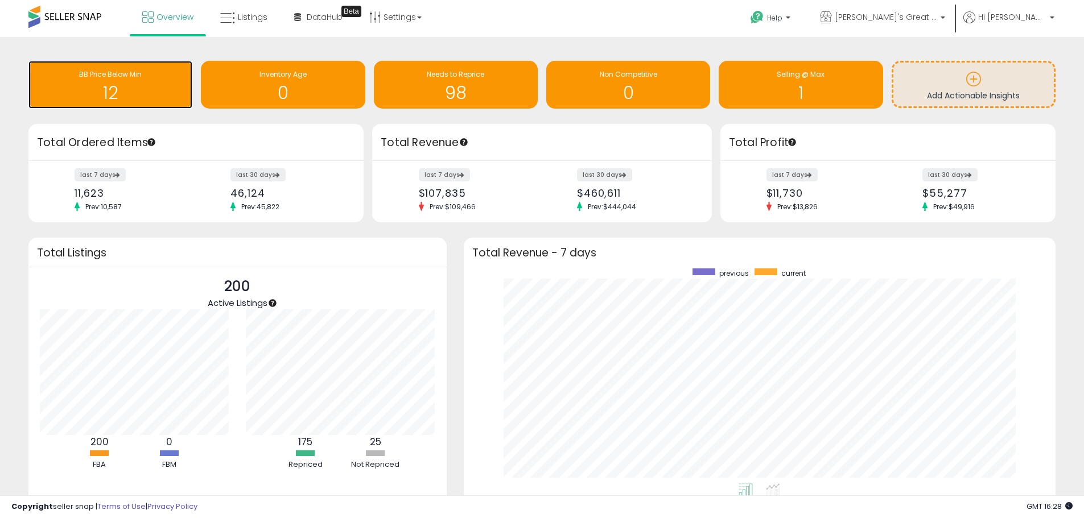
click at [63, 89] on h1 "12" at bounding box center [110, 93] width 152 height 19
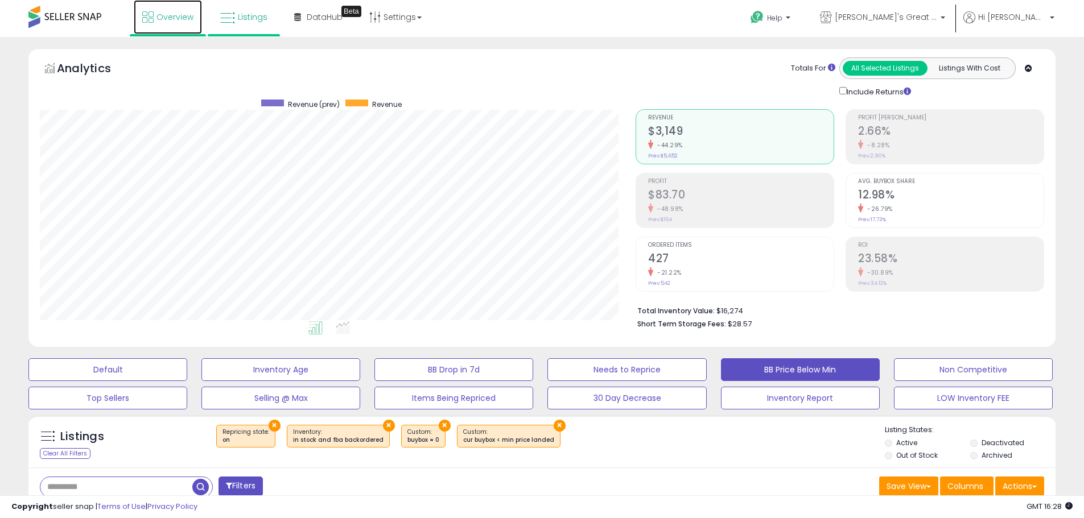
click at [180, 26] on link "Overview" at bounding box center [168, 17] width 68 height 34
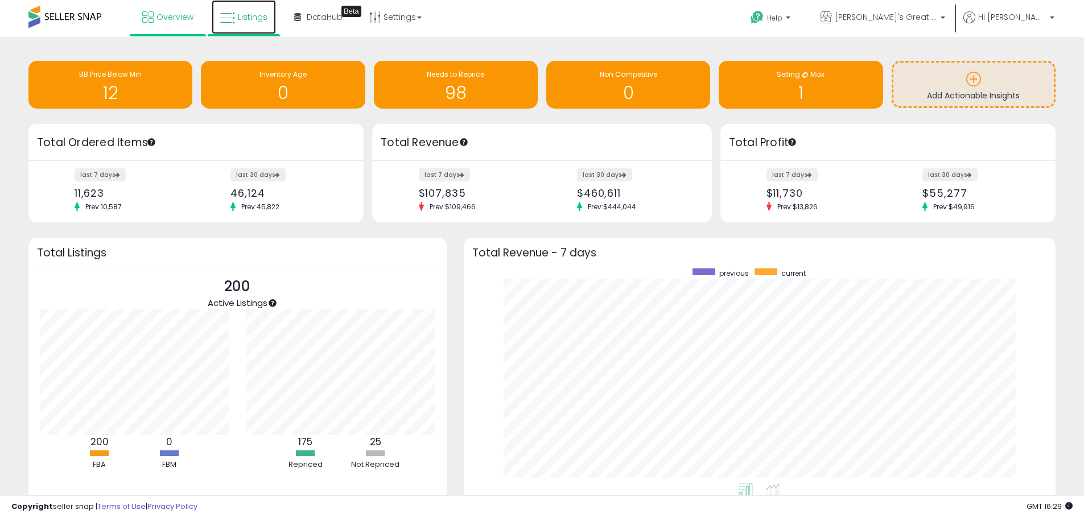
click at [243, 11] on span "Listings" at bounding box center [253, 16] width 30 height 11
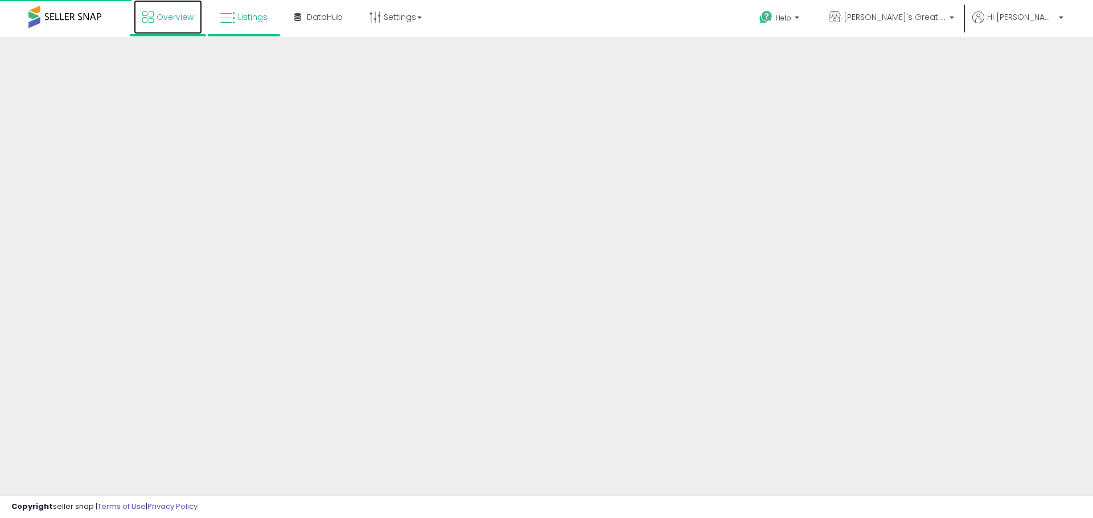
click at [168, 16] on span "Overview" at bounding box center [174, 16] width 37 height 11
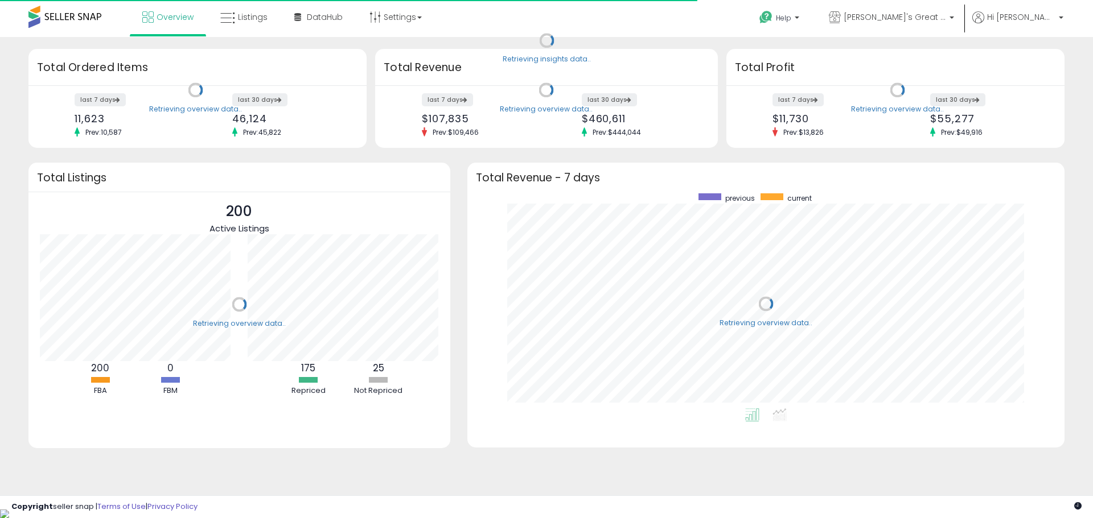
click at [121, 109] on div "Retrieving overview data.." at bounding box center [195, 98] width 351 height 99
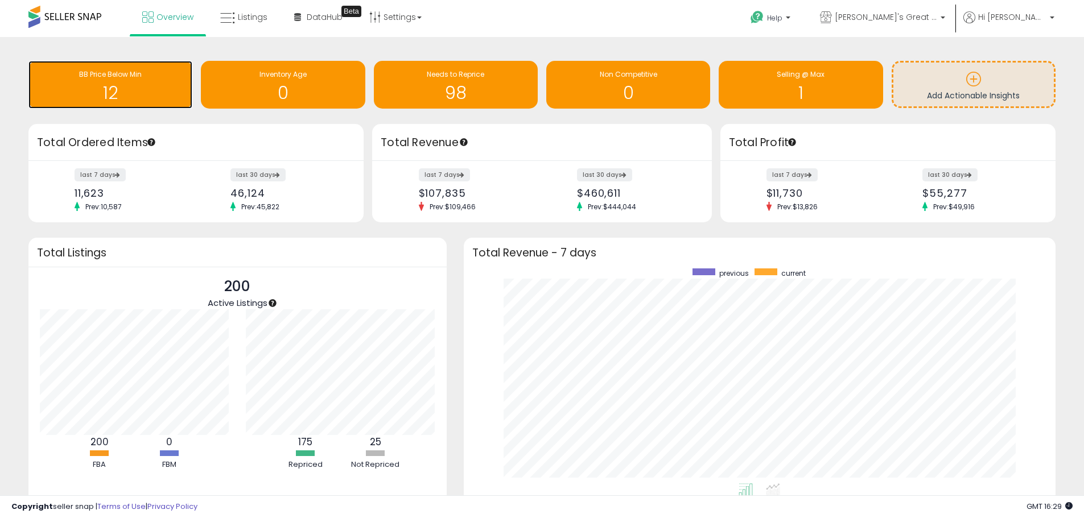
click at [121, 102] on h1 "12" at bounding box center [110, 93] width 152 height 19
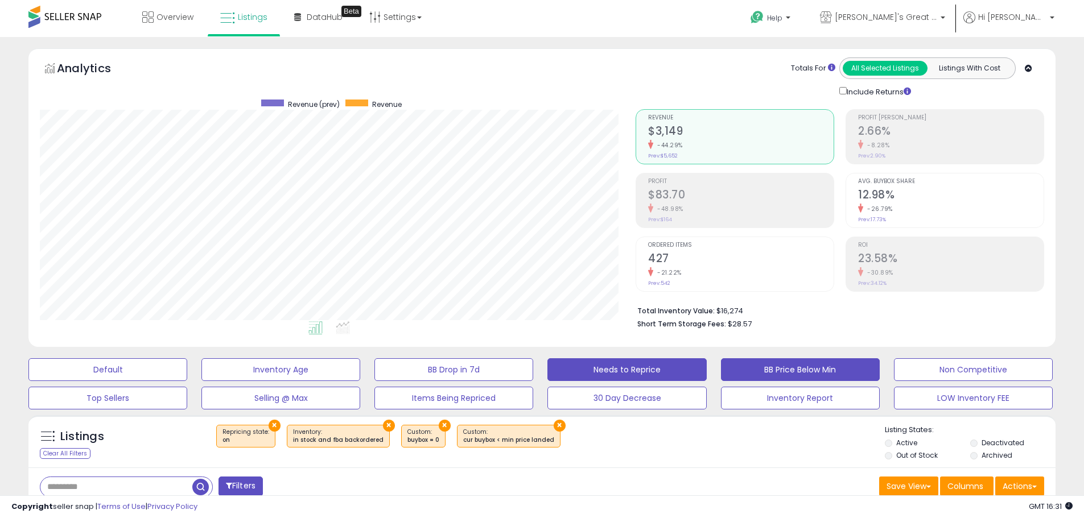
drag, startPoint x: 582, startPoint y: 366, endPoint x: 563, endPoint y: 376, distance: 21.4
click at [187, 376] on button "Needs to Reprice" at bounding box center [107, 369] width 159 height 23
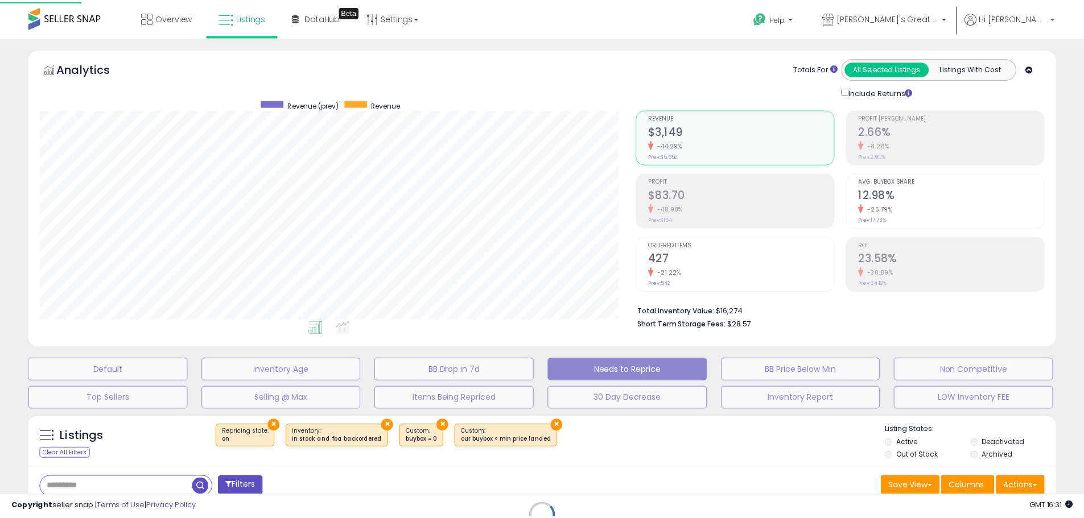
scroll to position [233, 601]
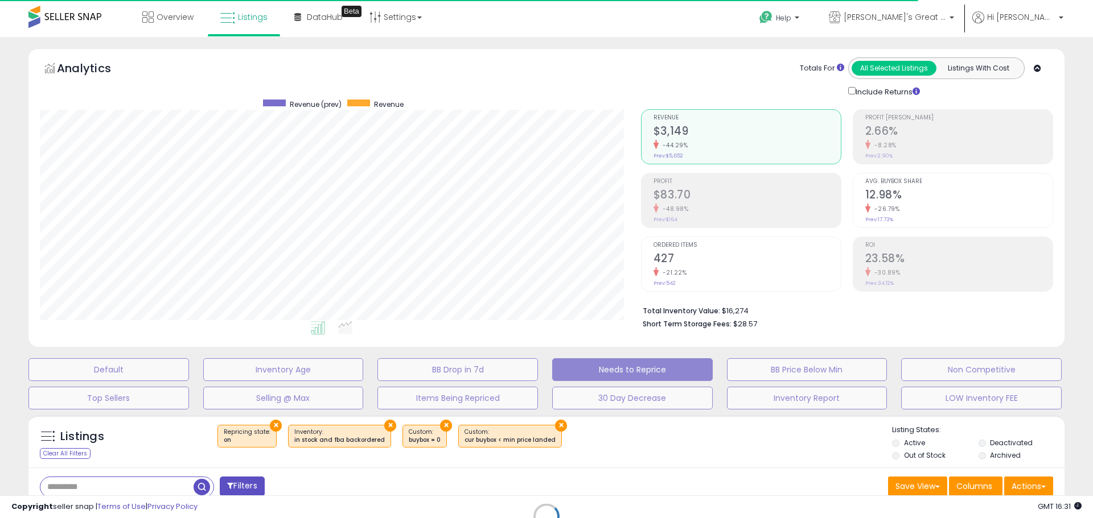
select select "**"
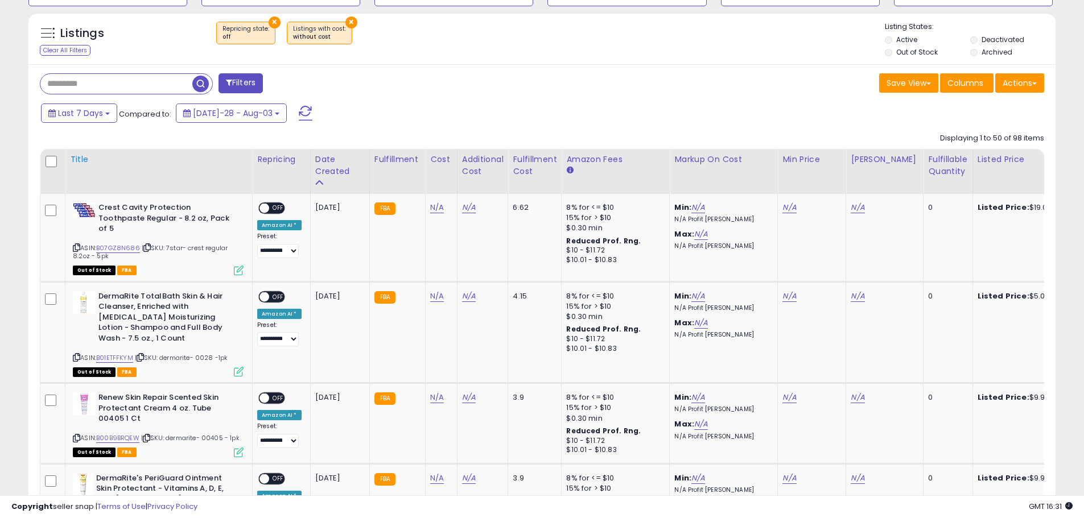
scroll to position [341, 0]
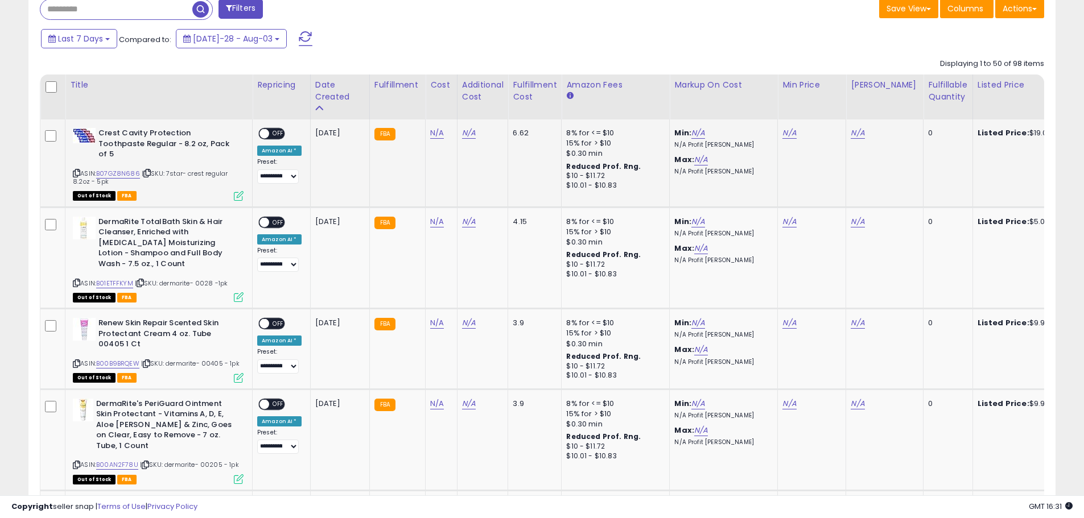
scroll to position [493, 0]
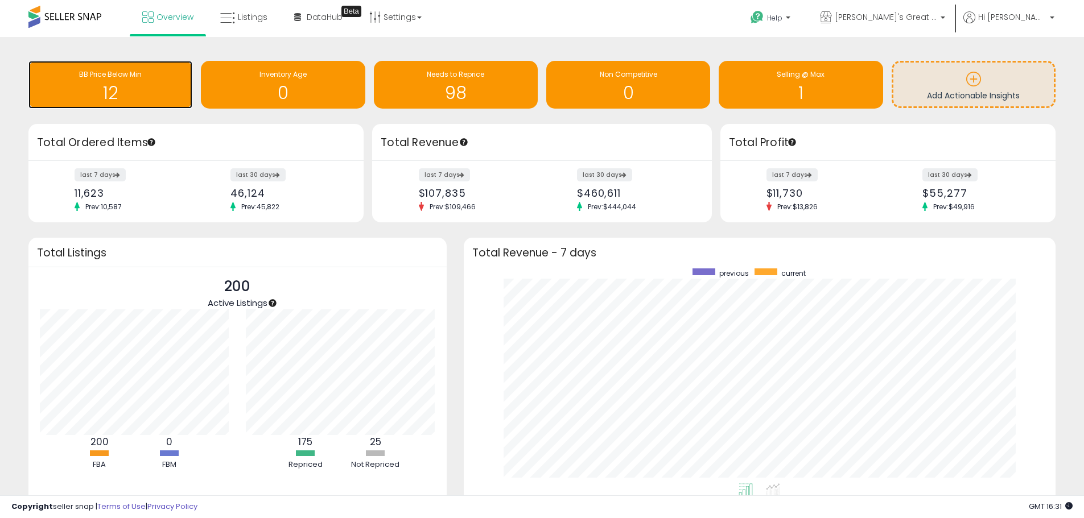
click at [105, 78] on span "BB Price Below Min" at bounding box center [110, 74] width 63 height 10
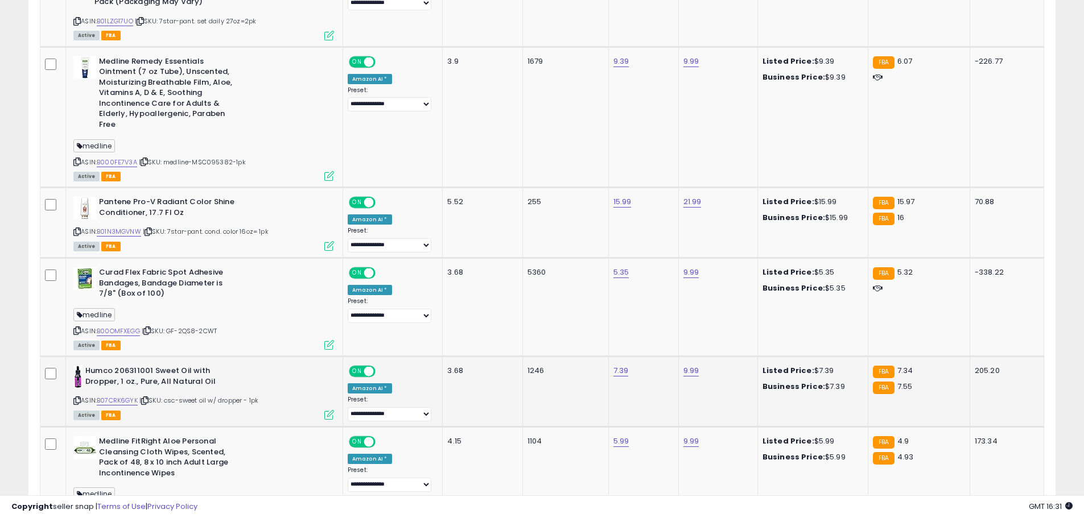
scroll to position [797, 0]
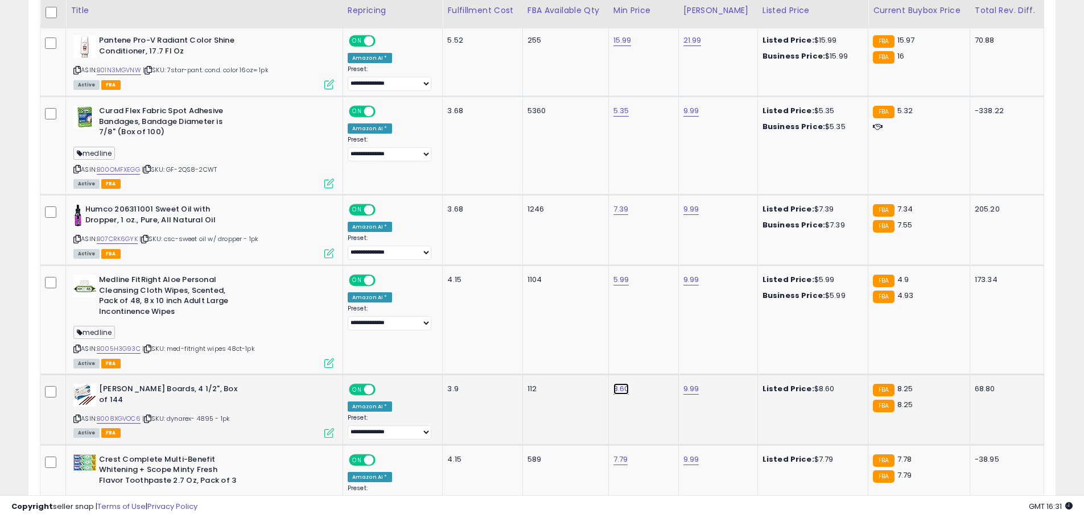
type input "*"
type input "****"
click button "submit" at bounding box center [646, 360] width 19 height 17
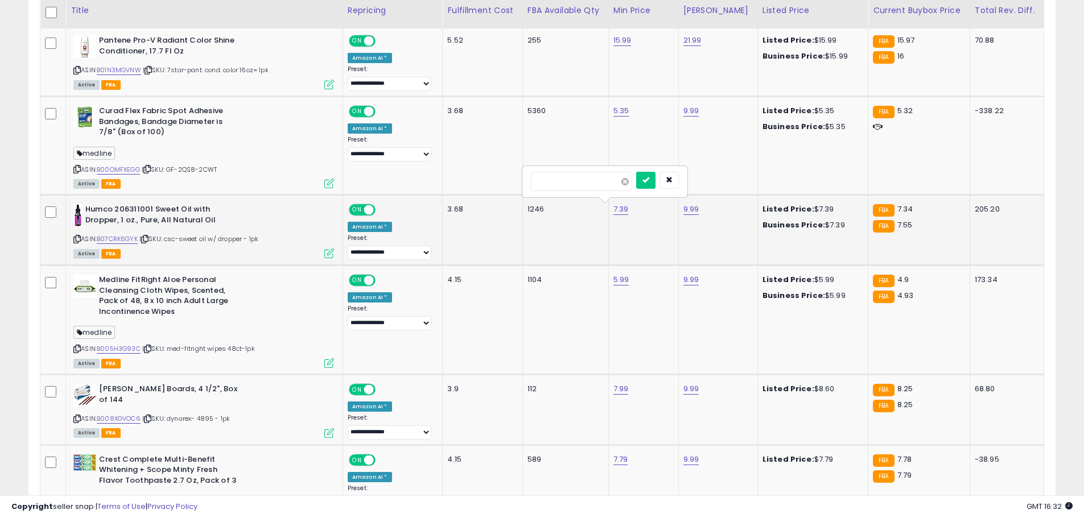
type input "***"
click button "submit" at bounding box center [645, 180] width 19 height 17
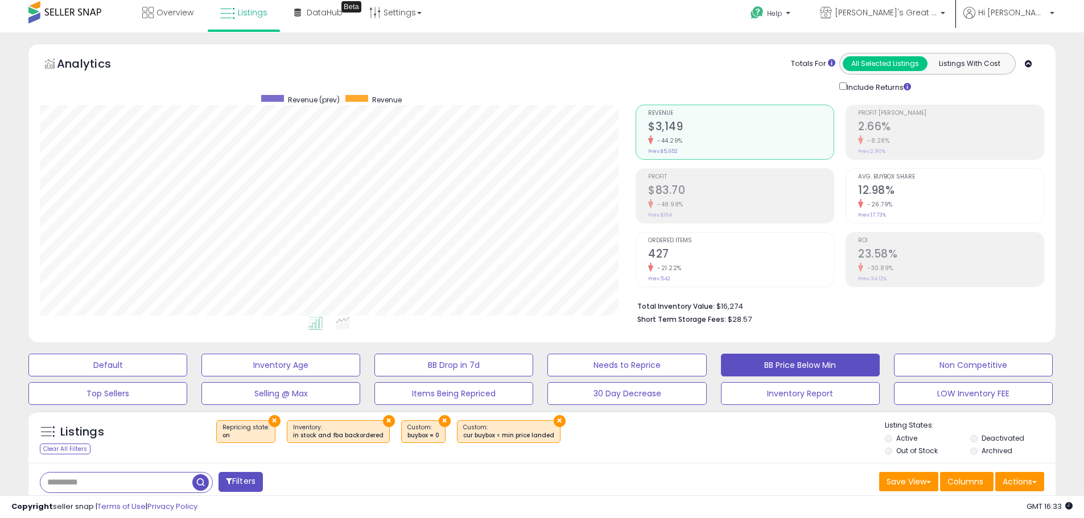
scroll to position [0, 0]
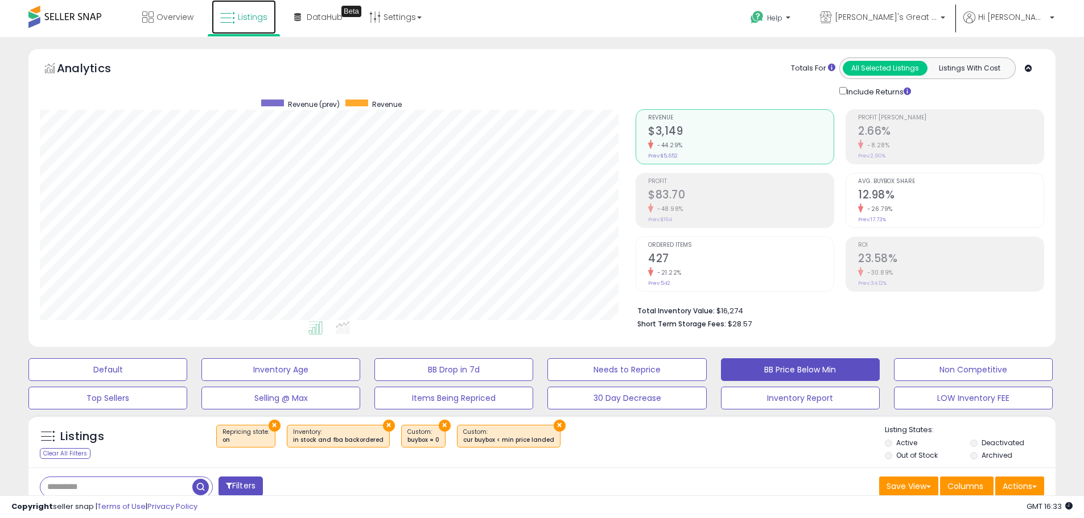
click at [230, 16] on icon at bounding box center [227, 18] width 15 height 15
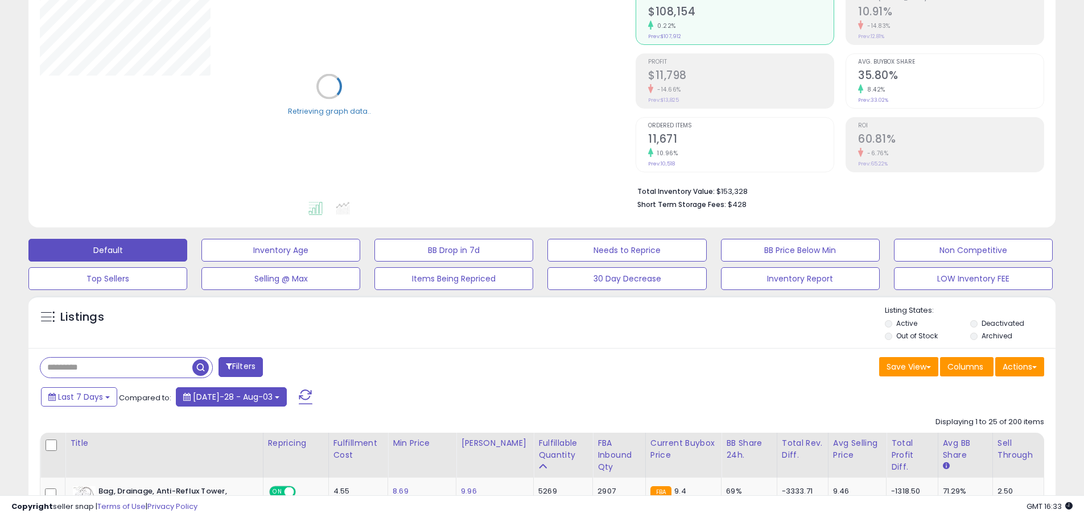
scroll to position [189, 0]
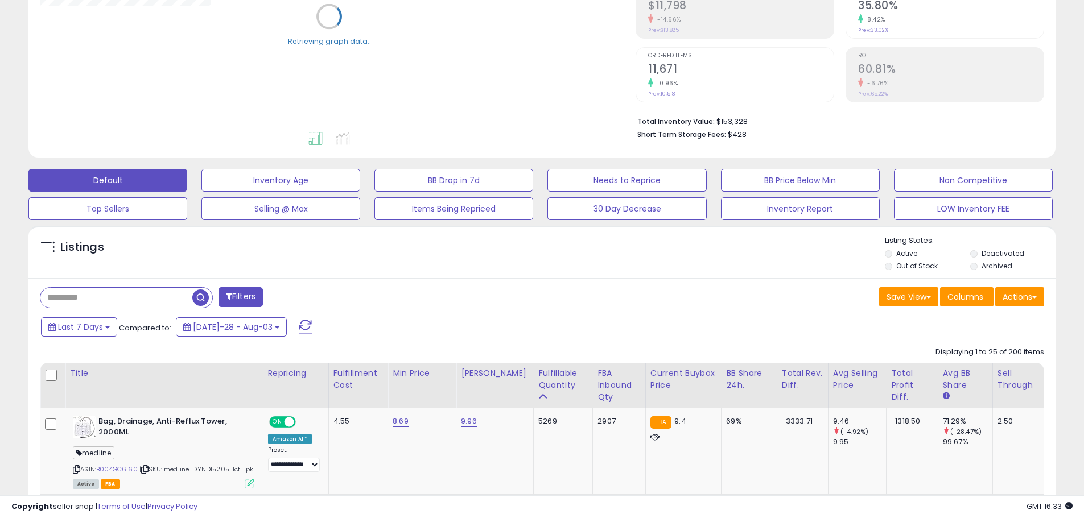
click at [120, 301] on input "text" at bounding box center [116, 298] width 152 height 20
type input "*******"
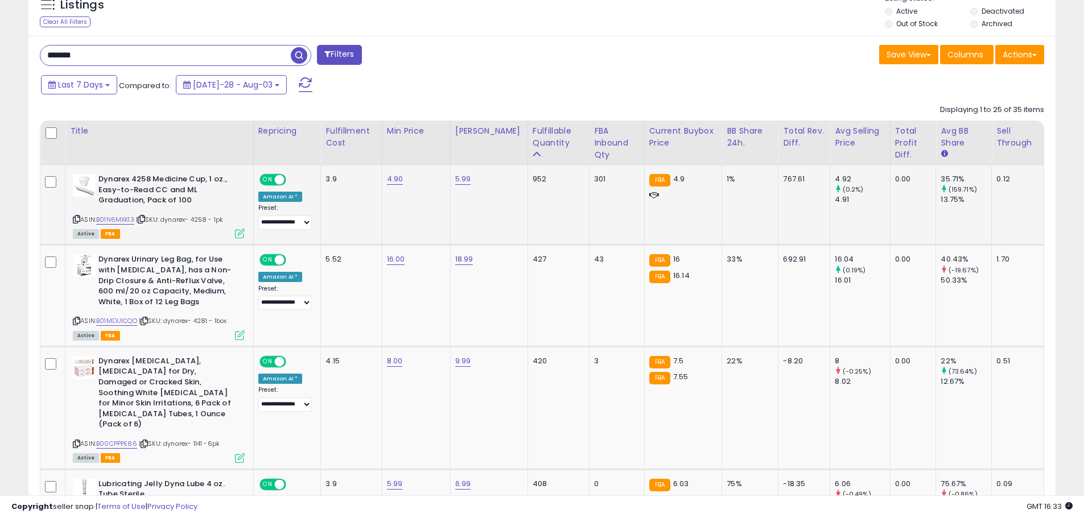
scroll to position [470, 0]
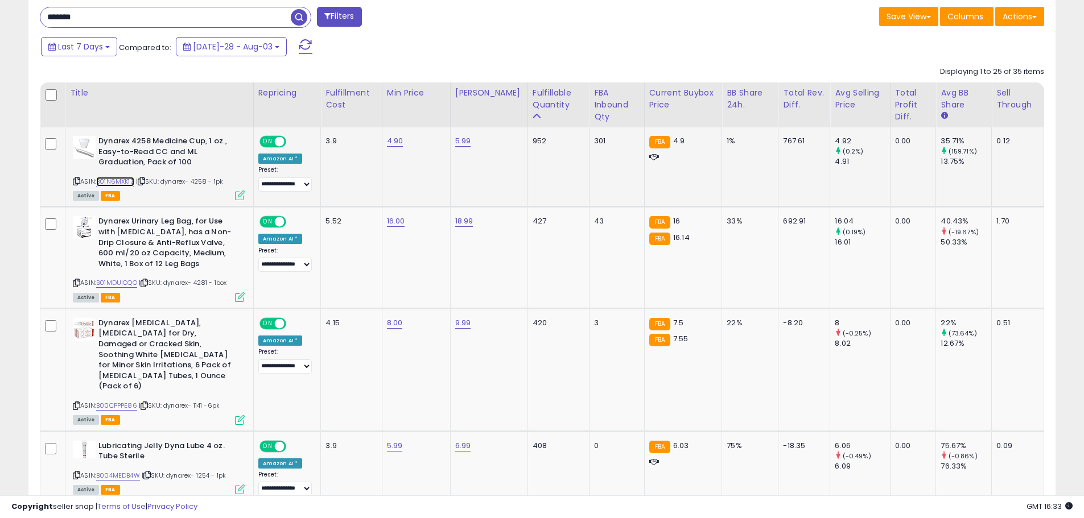
click at [121, 182] on link "B01N6MXK13" at bounding box center [115, 182] width 38 height 10
click at [114, 283] on link "B01MDUICQO" at bounding box center [116, 283] width 41 height 10
click at [113, 401] on link "B00CPPPE86" at bounding box center [116, 406] width 41 height 10
click at [401, 329] on td "8.00" at bounding box center [416, 369] width 68 height 123
click at [399, 147] on link "8.00" at bounding box center [395, 140] width 17 height 11
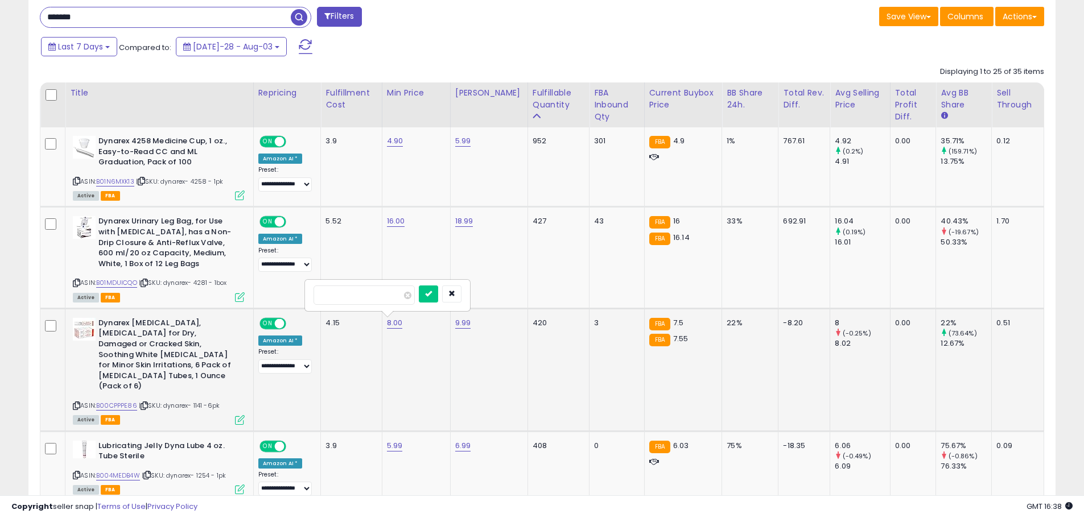
type input "*"
type input "****"
click button "submit" at bounding box center [428, 294] width 19 height 17
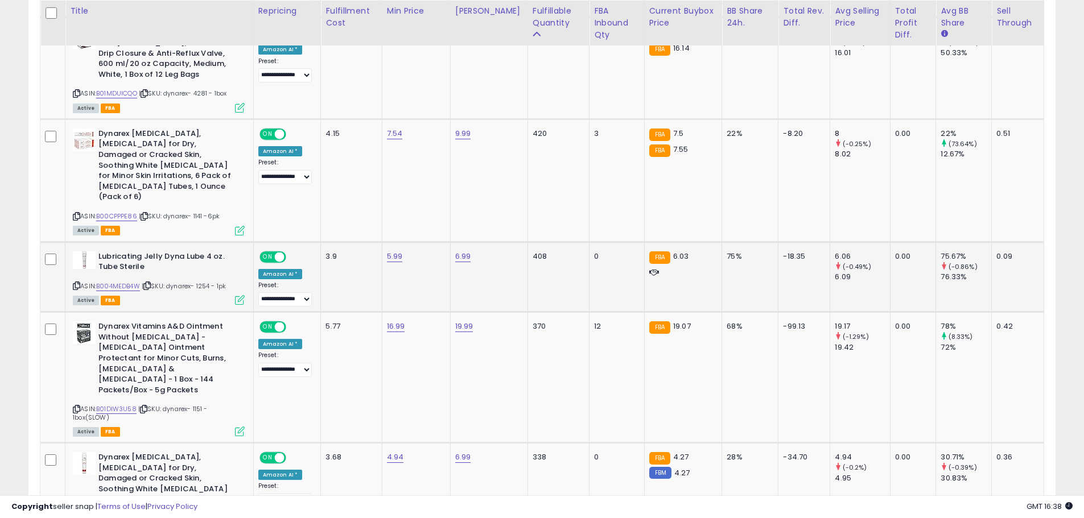
scroll to position [660, 0]
click at [107, 281] on link "B004MEDB4W" at bounding box center [118, 286] width 44 height 10
click at [116, 404] on link "B01DIW3U58" at bounding box center [116, 409] width 40 height 10
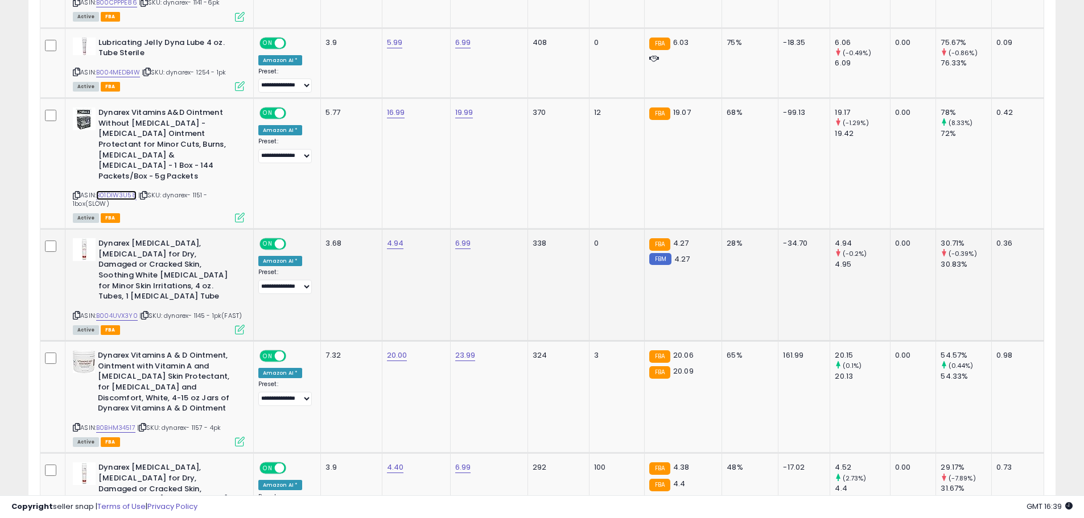
scroll to position [888, 0]
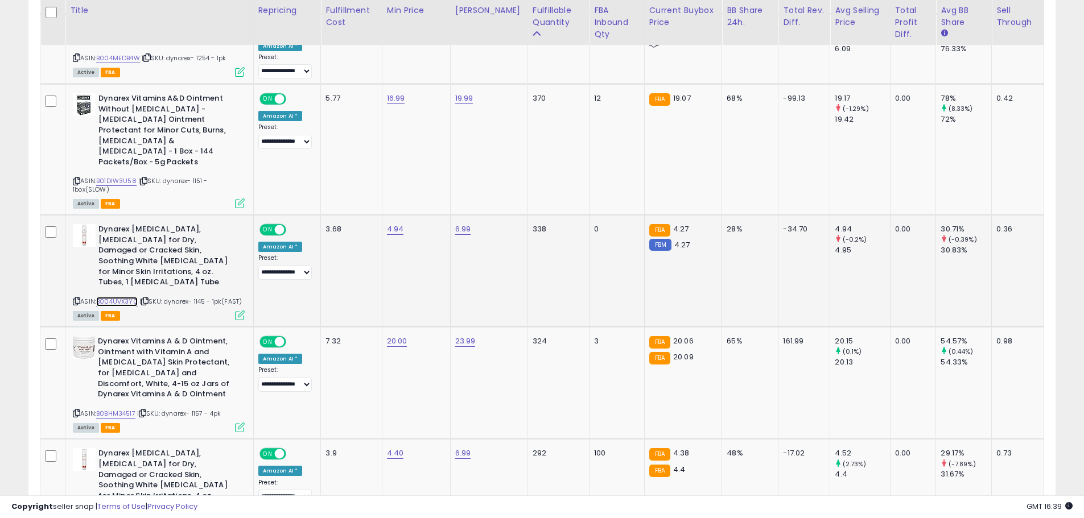
click at [118, 297] on link "B004UVX3Y0" at bounding box center [117, 302] width 42 height 10
type input "****"
click button "submit" at bounding box center [428, 168] width 19 height 17
click at [128, 409] on link "B0BHM34517" at bounding box center [115, 414] width 39 height 10
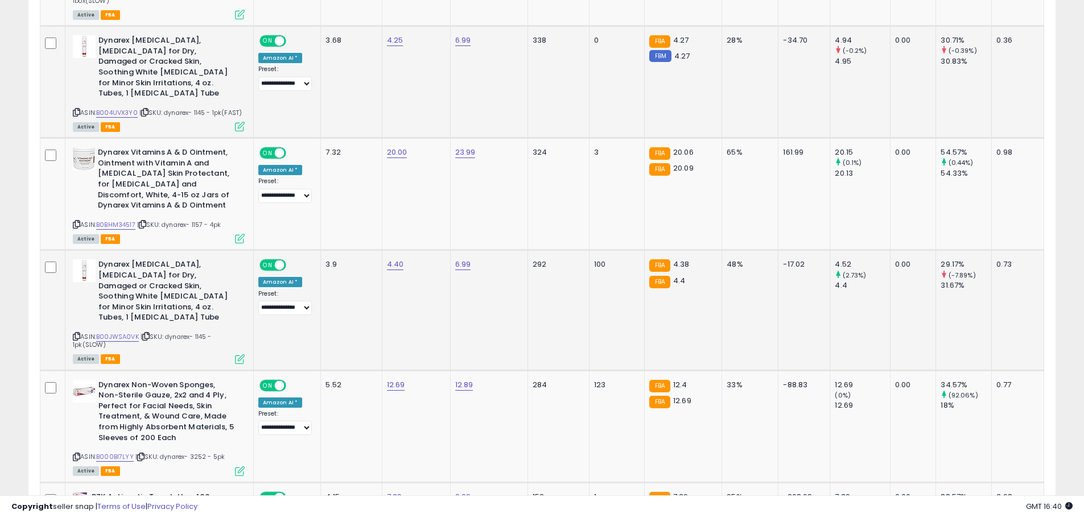
scroll to position [1077, 0]
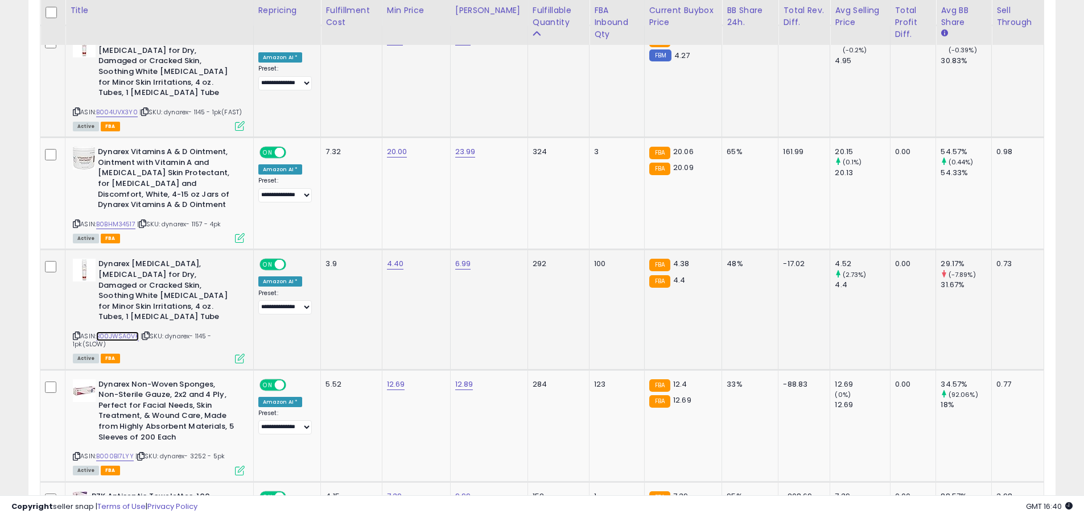
click at [127, 332] on link "B00JWSA0VK" at bounding box center [117, 337] width 43 height 10
type input "****"
click button "submit" at bounding box center [428, 203] width 19 height 17
click at [123, 452] on link "B000BI7LYY" at bounding box center [115, 457] width 38 height 10
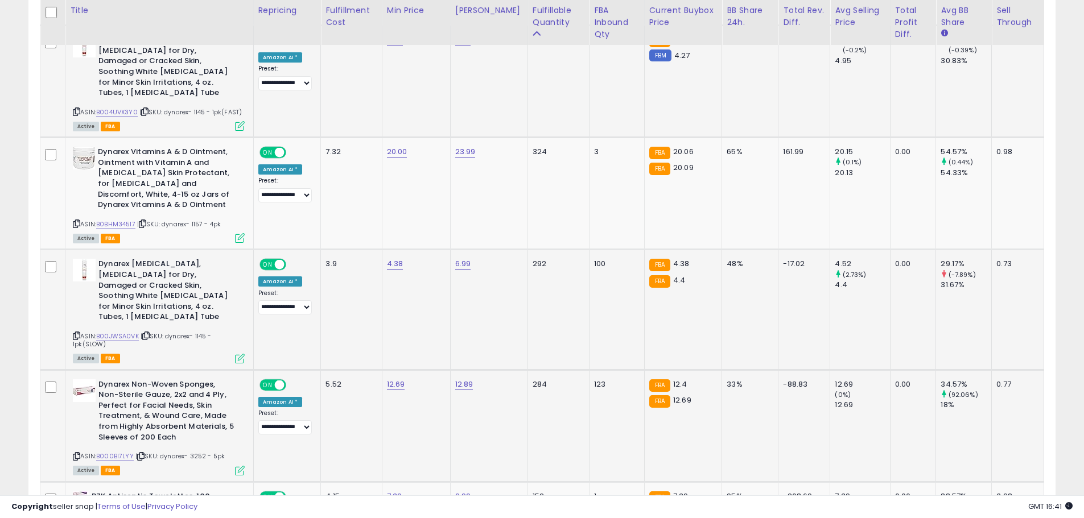
click at [76, 454] on icon at bounding box center [76, 457] width 7 height 6
type input "*****"
click button "submit" at bounding box center [429, 323] width 19 height 17
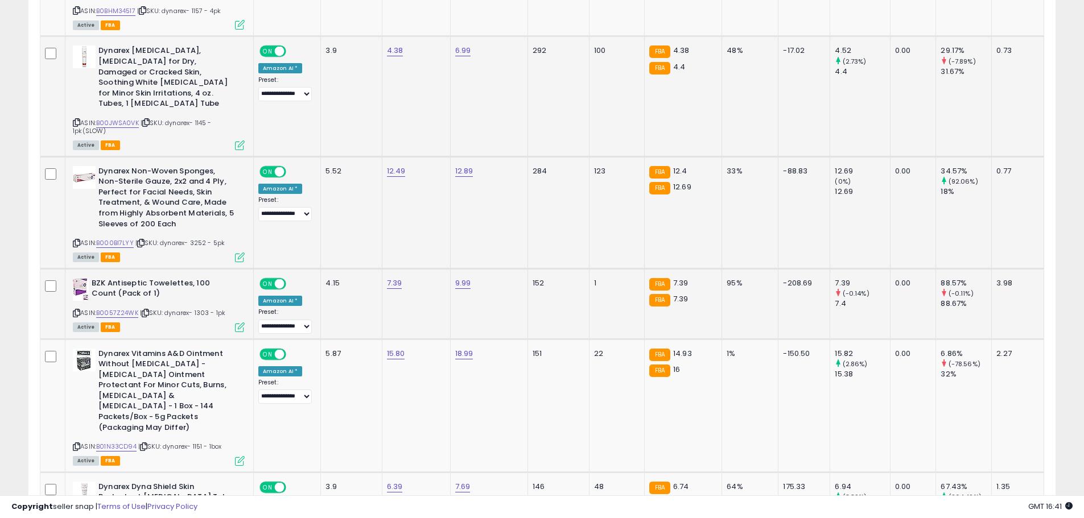
scroll to position [1305, 0]
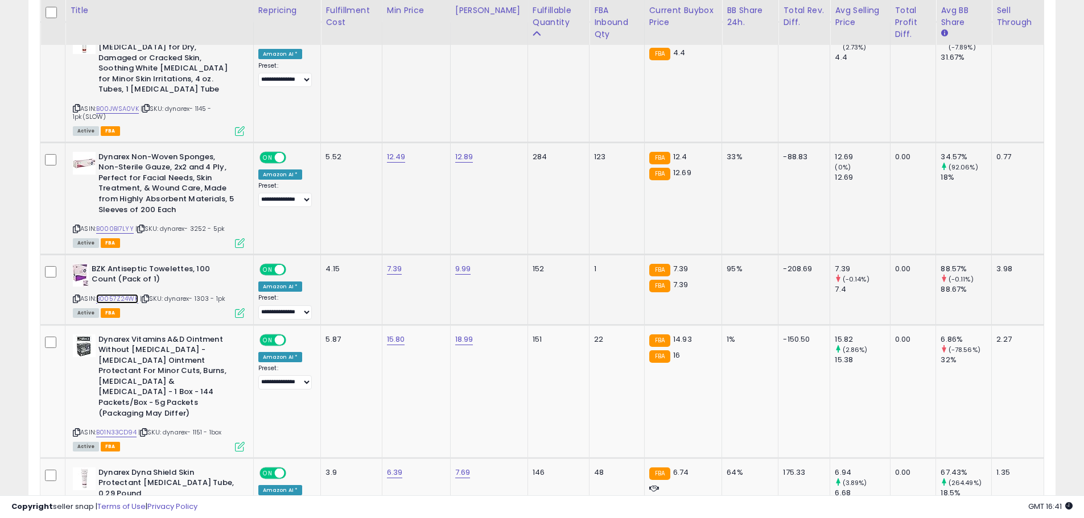
click at [115, 294] on link "B0057Z24WK" at bounding box center [117, 299] width 42 height 10
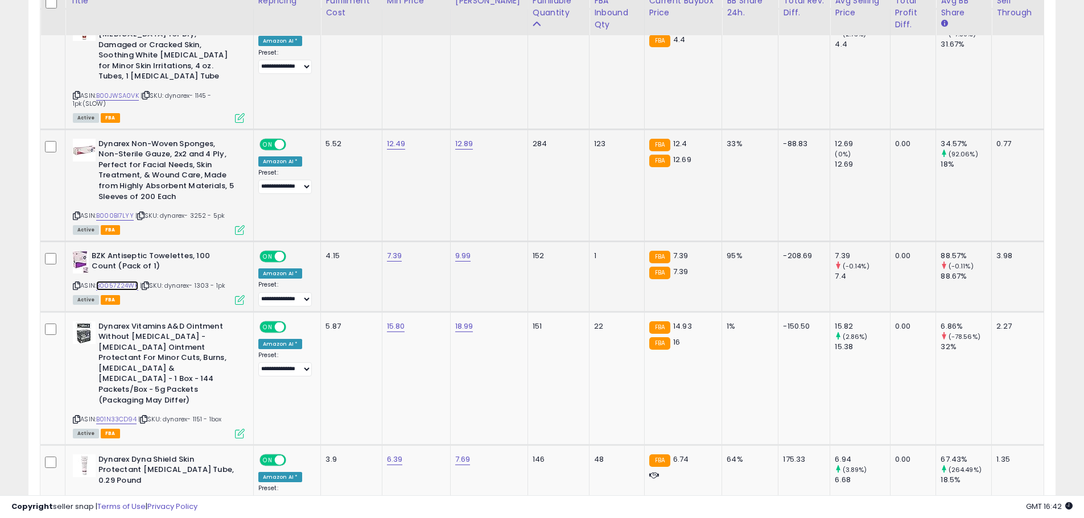
scroll to position [1380, 0]
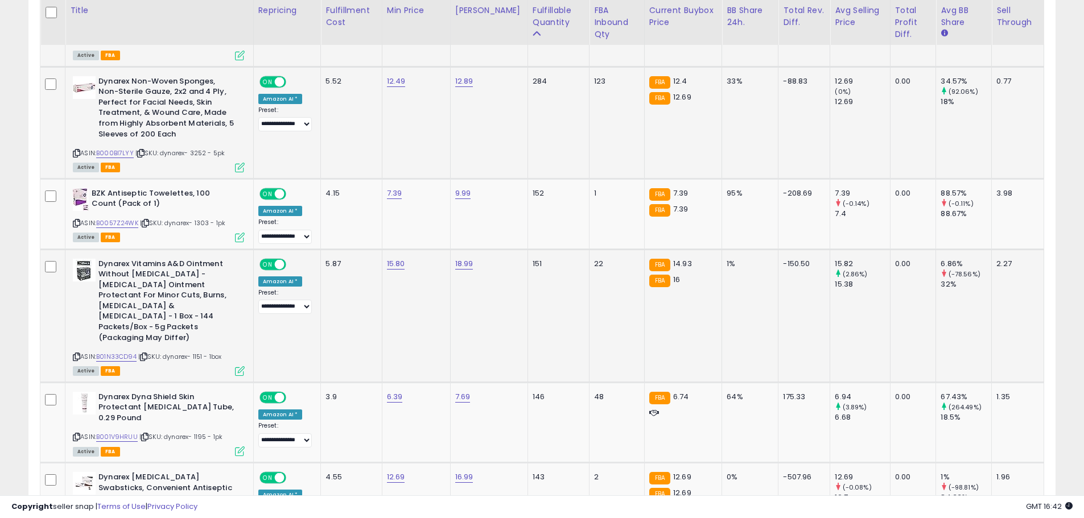
click at [76, 299] on div "ASIN: B01N33CD94 | SKU: dynarex- 1151 - 1box Active FBA" at bounding box center [159, 317] width 172 height 116
click at [76, 354] on icon at bounding box center [76, 357] width 7 height 6
click at [116, 352] on link "B01N33CD94" at bounding box center [116, 357] width 40 height 10
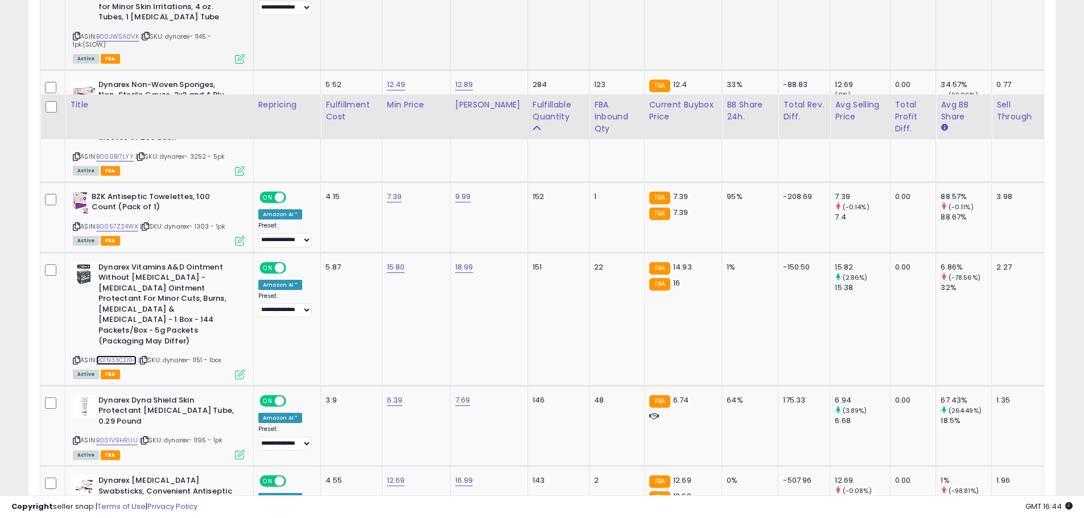
scroll to position [1494, 0]
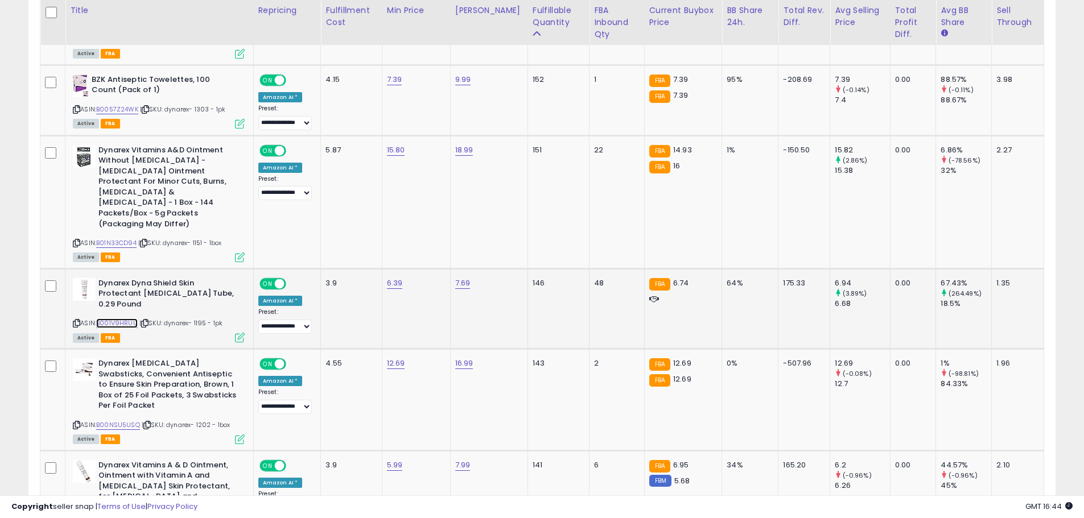
click at [120, 319] on link "B001V9HRUU" at bounding box center [117, 324] width 42 height 10
click at [122, 421] on link "B00NSU5USQ" at bounding box center [118, 426] width 44 height 10
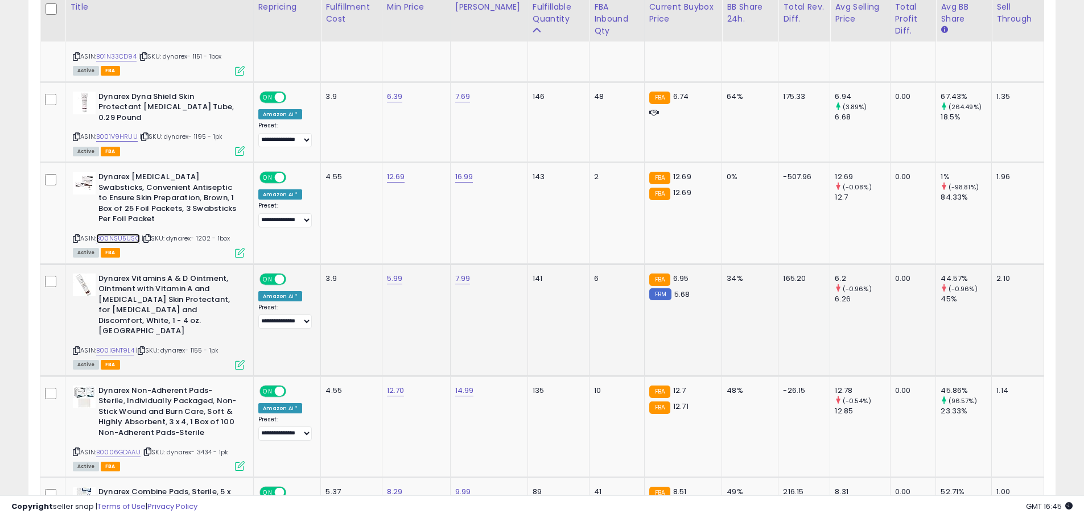
scroll to position [1684, 0]
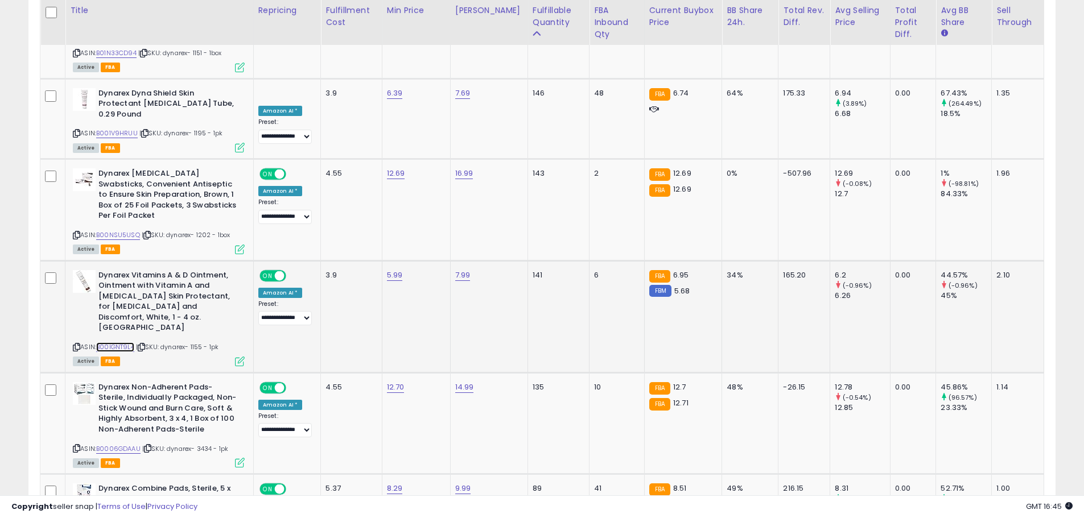
click at [116, 343] on link "B00IGNT9L4" at bounding box center [115, 348] width 38 height 10
click at [117, 444] on link "B0006GDAAU" at bounding box center [118, 449] width 44 height 10
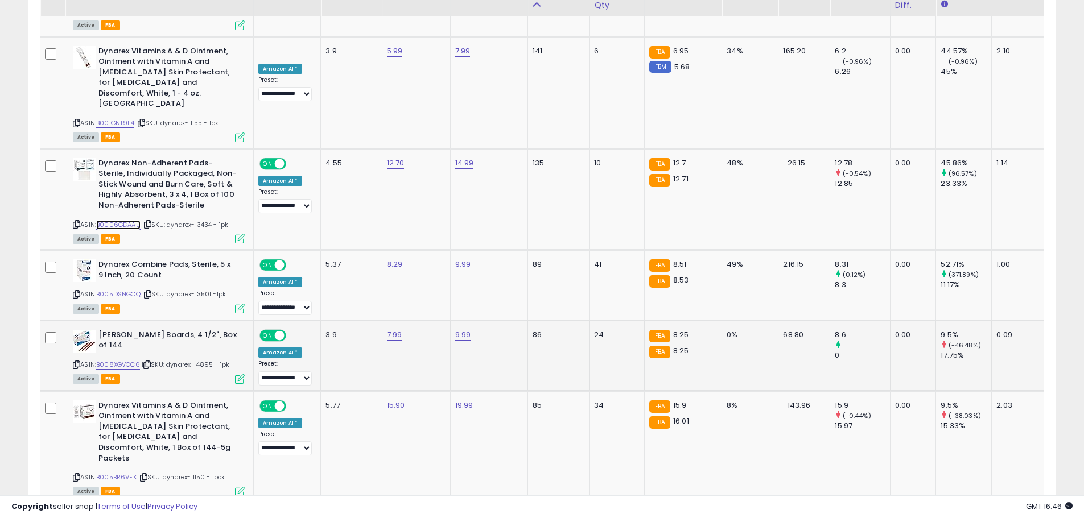
scroll to position [1912, 0]
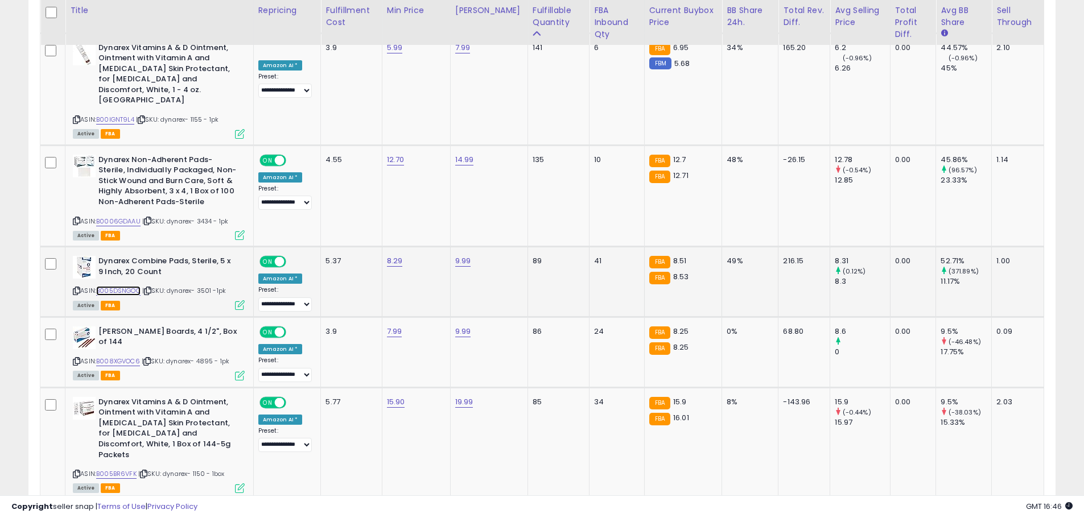
click at [127, 286] on link "B005DSNGOQ" at bounding box center [118, 291] width 44 height 10
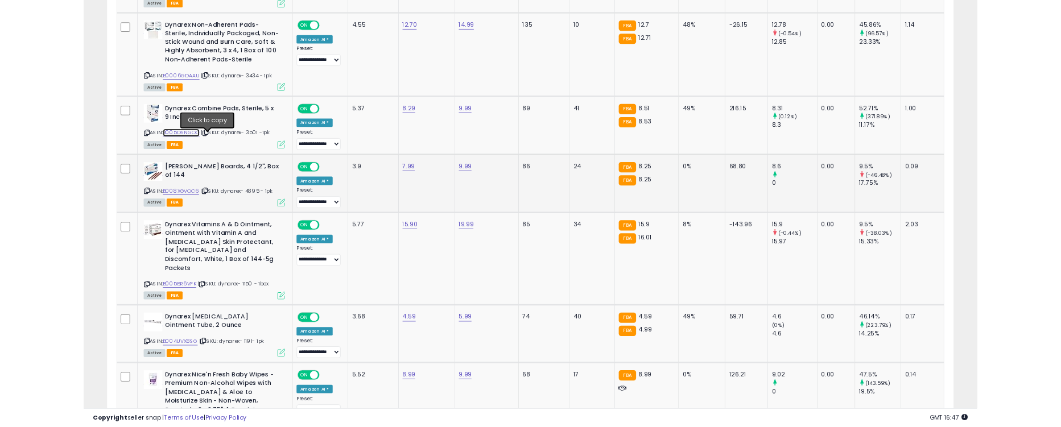
scroll to position [2075, 0]
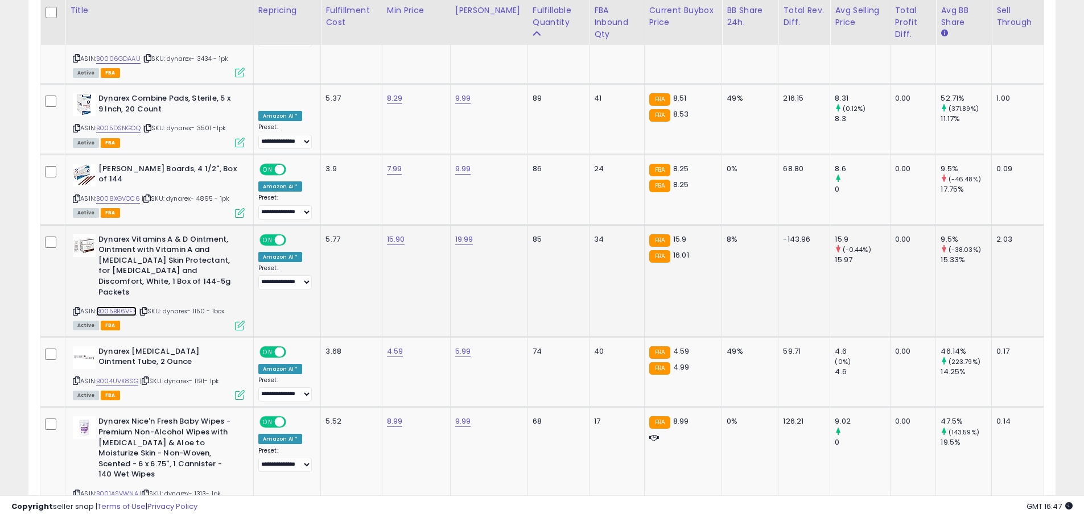
click at [127, 307] on link "B005BR6VFK" at bounding box center [116, 312] width 40 height 10
click at [119, 377] on link "B004UVX8SG" at bounding box center [117, 382] width 42 height 10
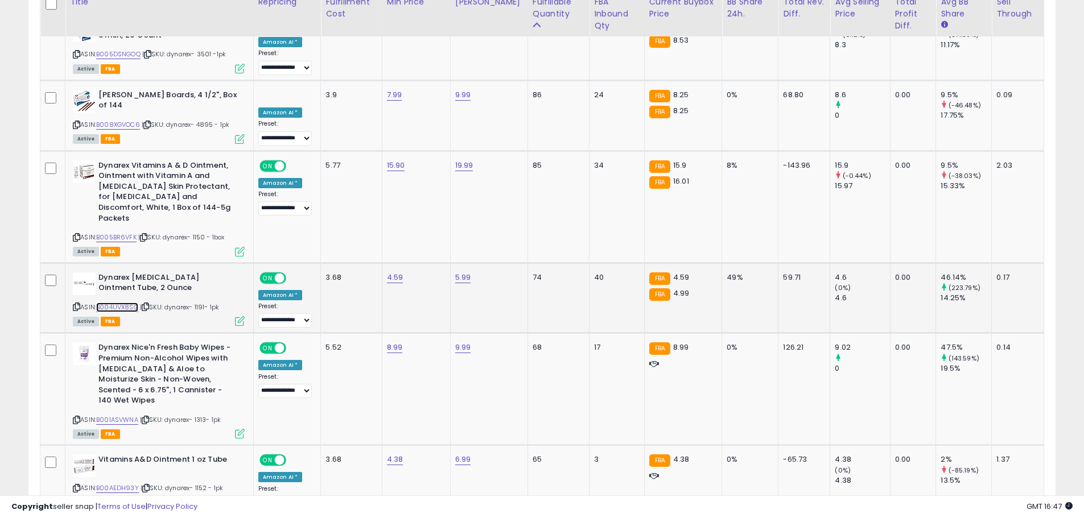
scroll to position [2151, 0]
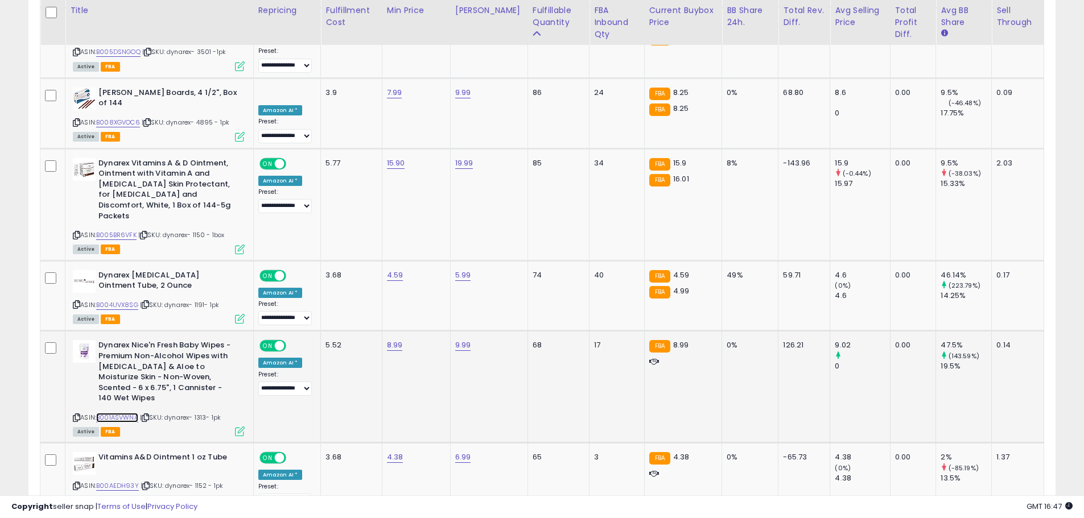
click at [123, 413] on link "B001ASVWNA" at bounding box center [117, 418] width 42 height 10
click at [116, 481] on link "B00AEDH93Y" at bounding box center [117, 486] width 43 height 10
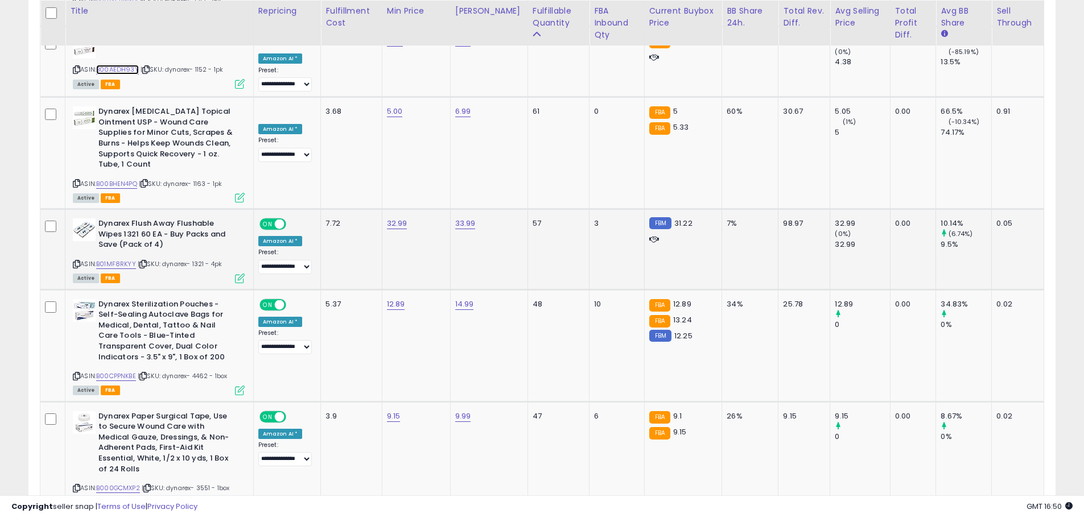
scroll to position [2530, 0]
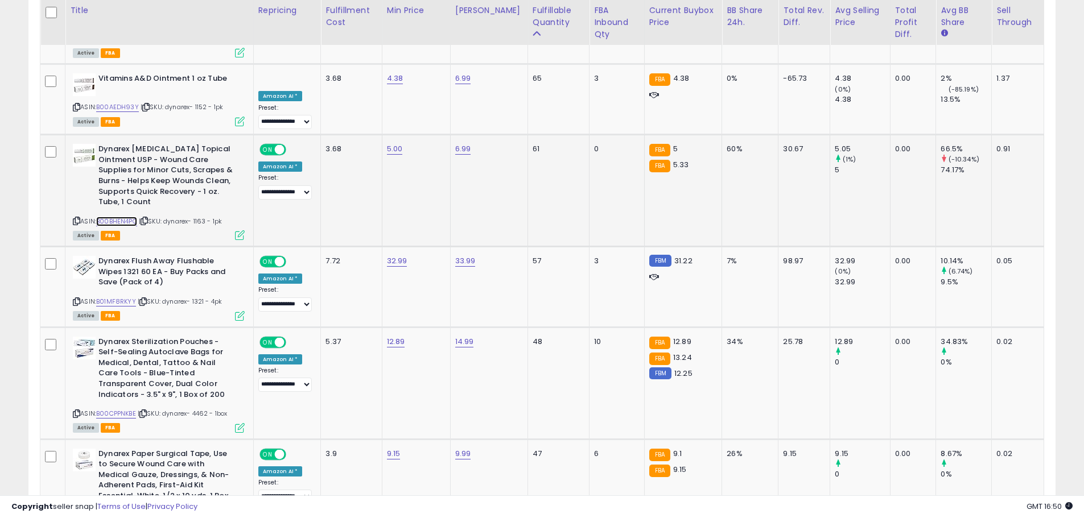
click at [123, 217] on link "B00BHEN4PQ" at bounding box center [116, 222] width 41 height 10
click at [122, 297] on link "B01MF8RKYY" at bounding box center [116, 302] width 40 height 10
type input "****"
click button "submit" at bounding box center [430, 147] width 19 height 17
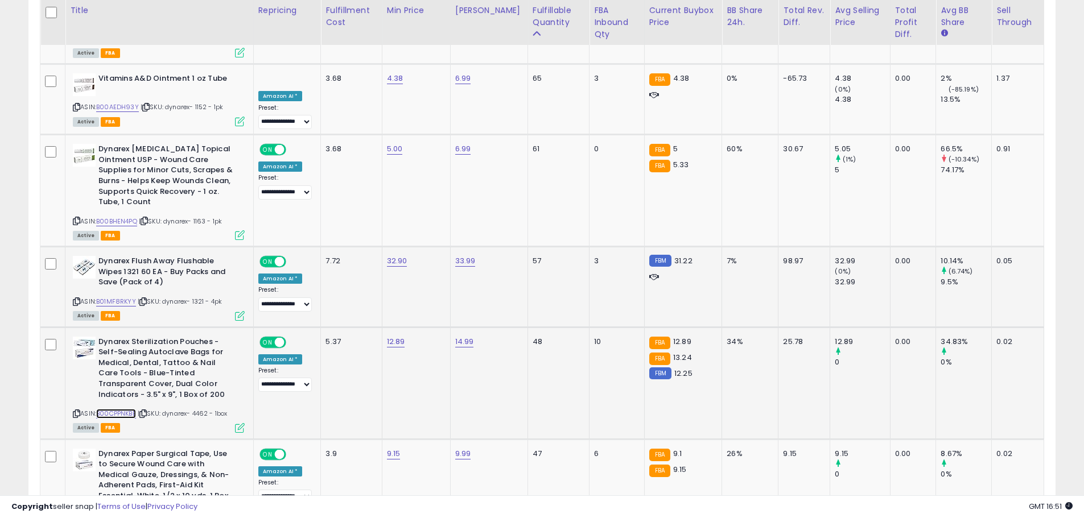
click at [113, 409] on link "B00CPPNKBE" at bounding box center [116, 414] width 40 height 10
click at [133, 449] on div "ASIN: B000GCMXP2 | SKU: dynarex- 3551 - 1box Active FBA" at bounding box center [159, 496] width 172 height 95
click at [133, 518] on link "B000GCMXP2" at bounding box center [118, 526] width 44 height 10
type input "*"
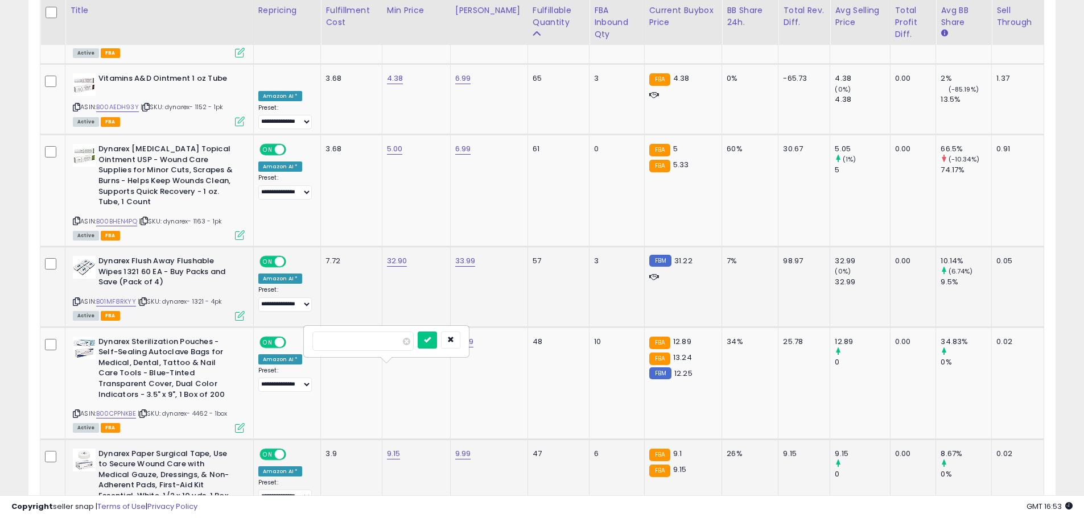
click button "submit" at bounding box center [427, 340] width 19 height 17
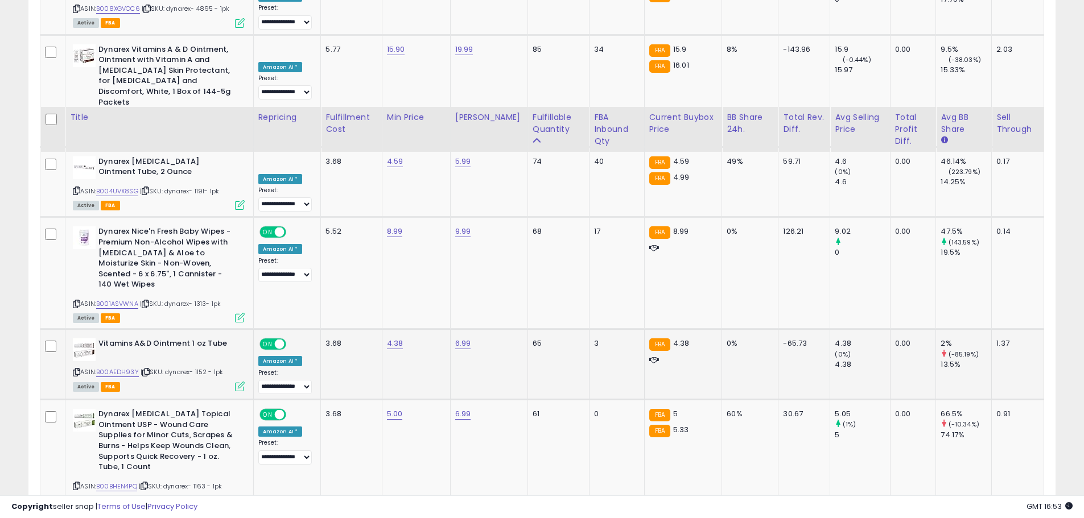
scroll to position [2568, 0]
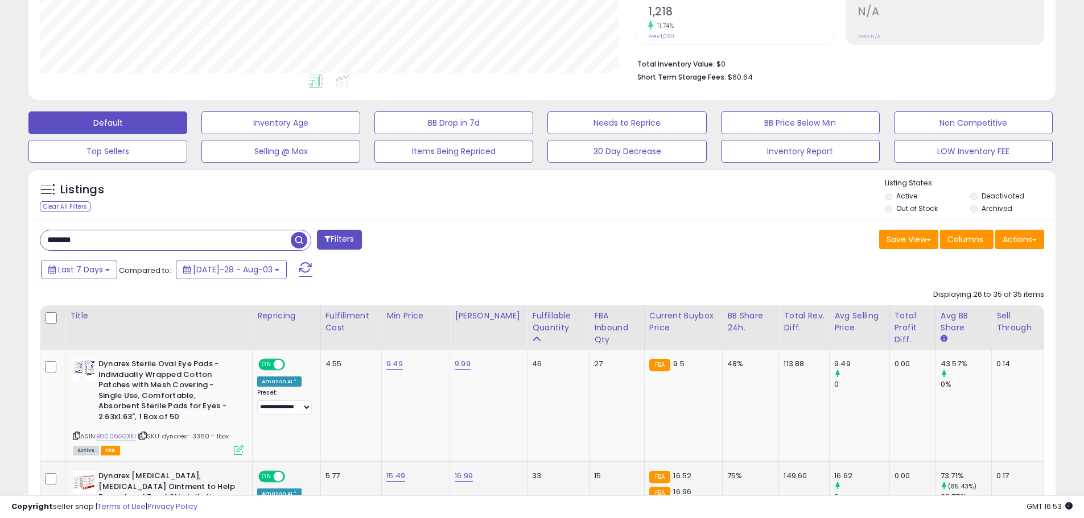
scroll to position [406, 0]
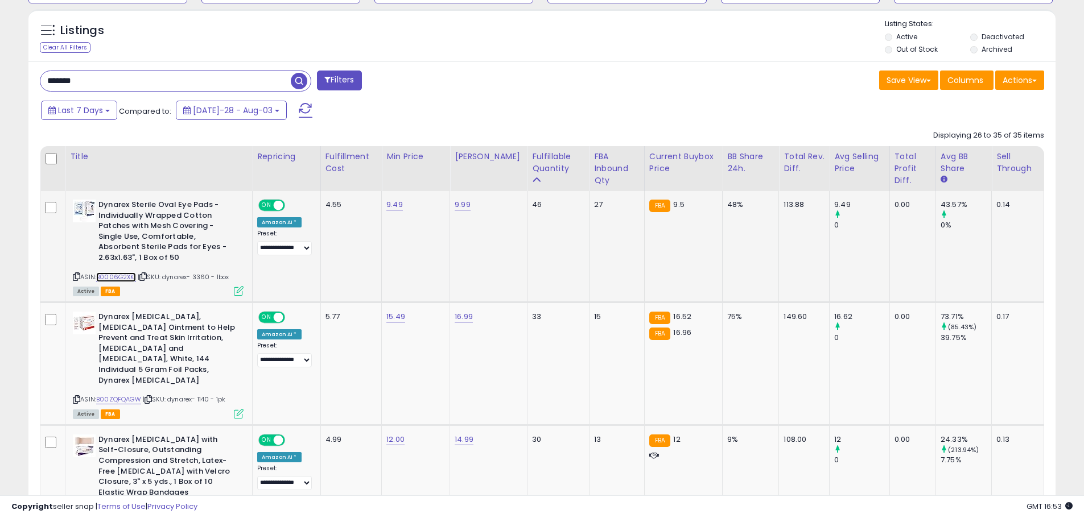
click at [123, 276] on link "B0006G2XKI" at bounding box center [116, 278] width 40 height 10
click at [126, 395] on link "B00ZQFQAGW" at bounding box center [118, 400] width 45 height 10
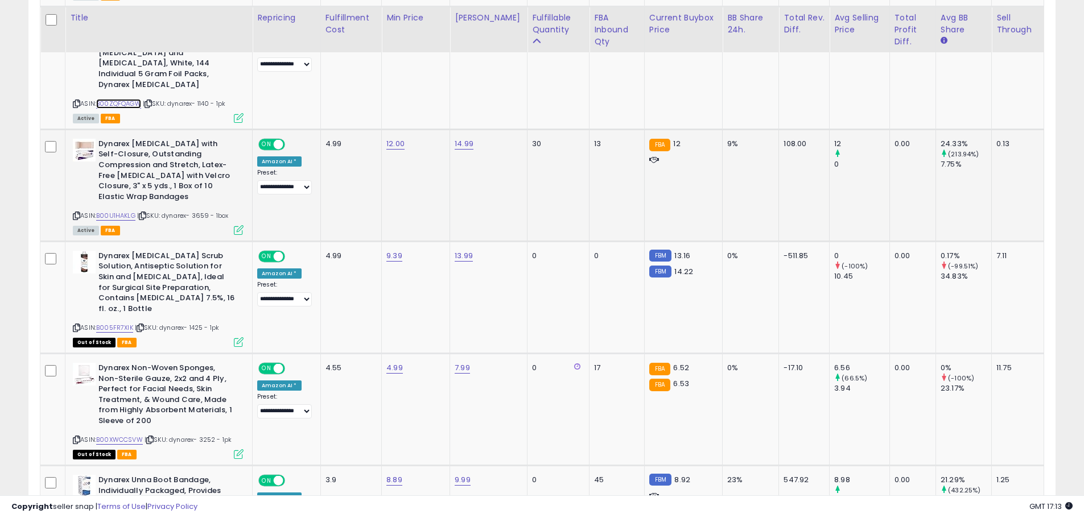
scroll to position [710, 0]
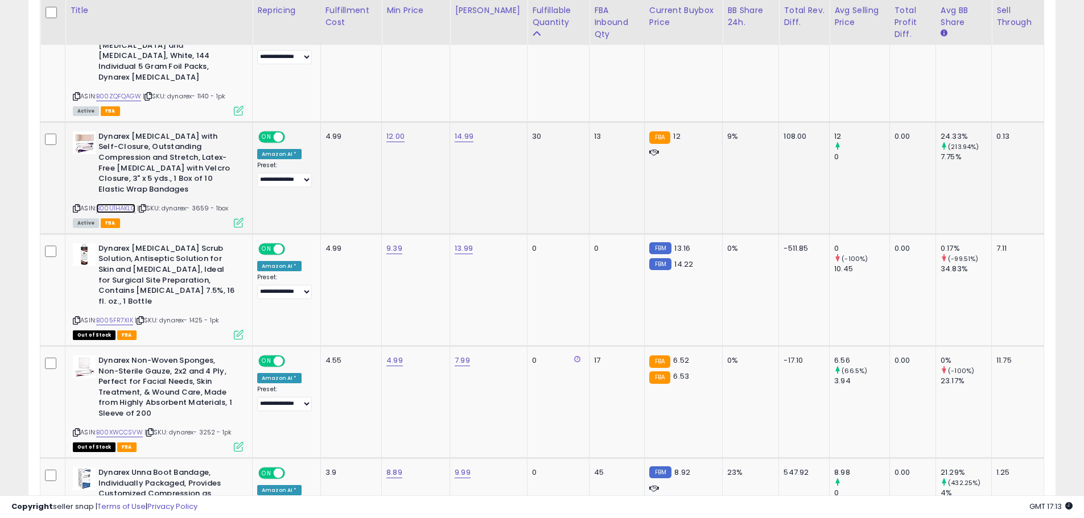
click at [129, 204] on link "B00U1HAKLG" at bounding box center [115, 209] width 39 height 10
click at [118, 316] on link "B005FR7XIK" at bounding box center [114, 321] width 37 height 10
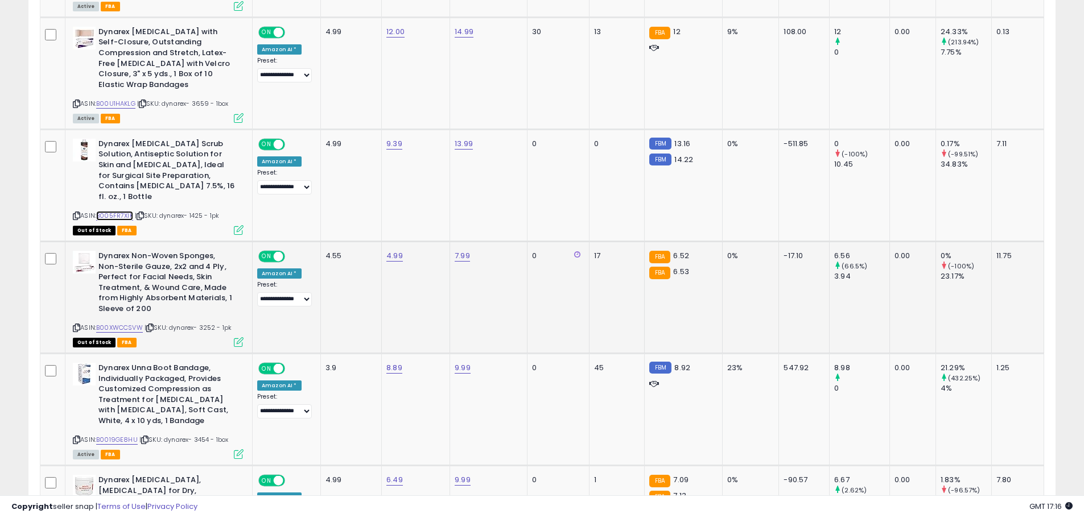
scroll to position [861, 0]
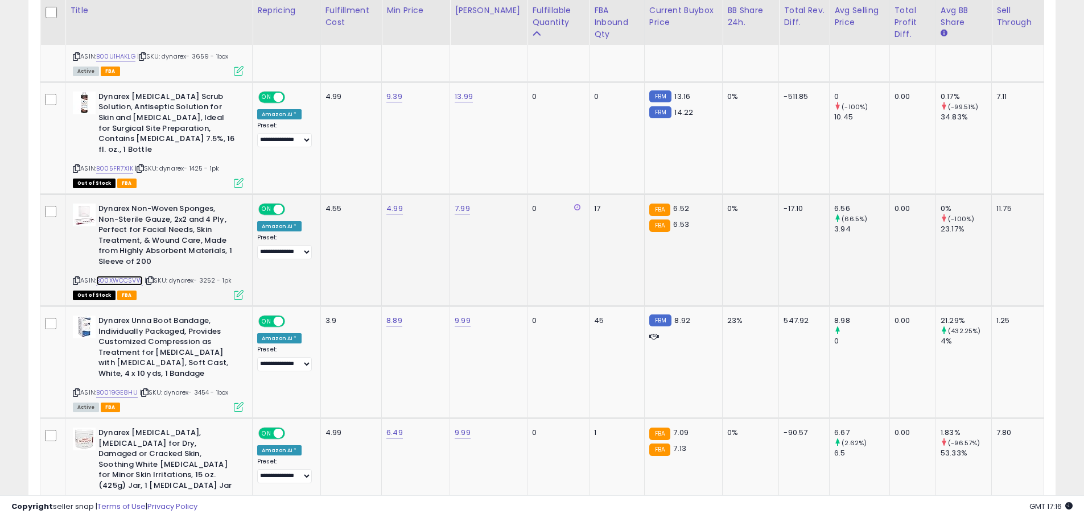
click at [130, 276] on link "B00XWCCSVW" at bounding box center [119, 281] width 47 height 10
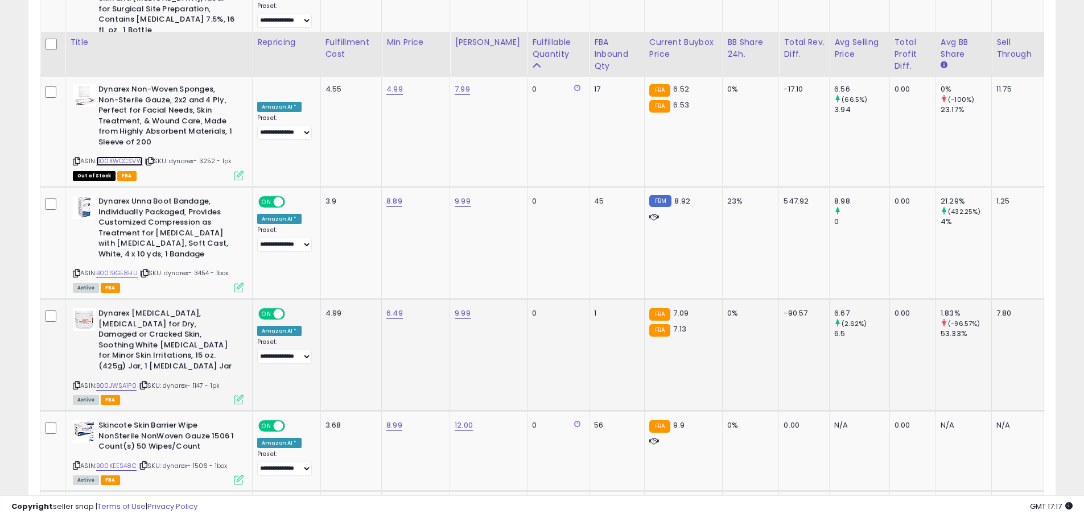
scroll to position [1013, 0]
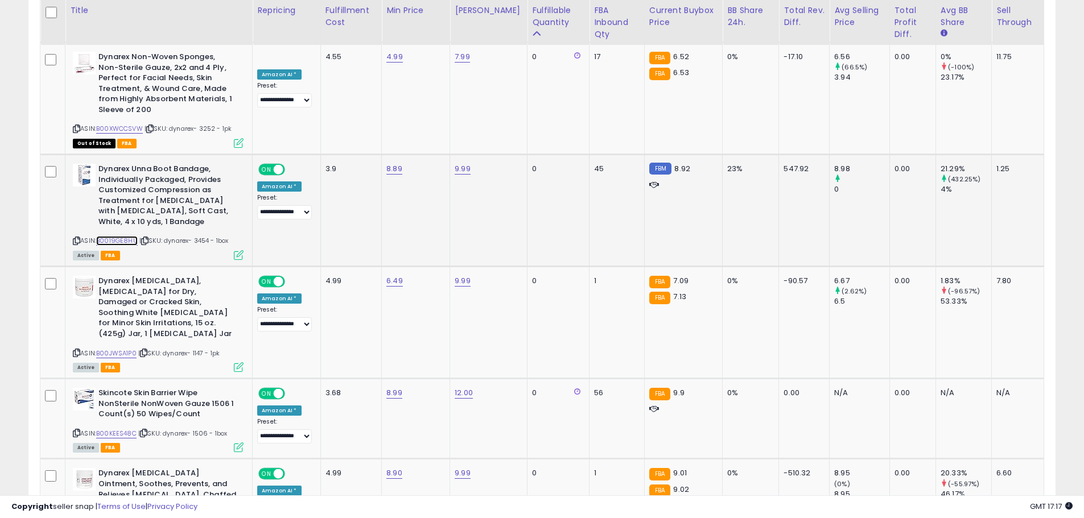
click at [127, 236] on link "B0019GE8HU" at bounding box center [117, 241] width 42 height 10
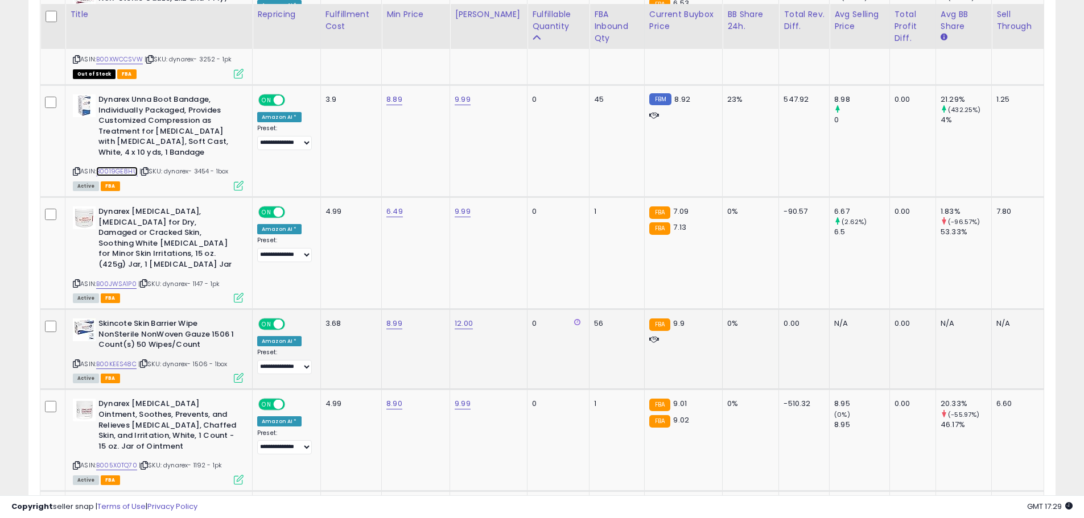
scroll to position [1089, 0]
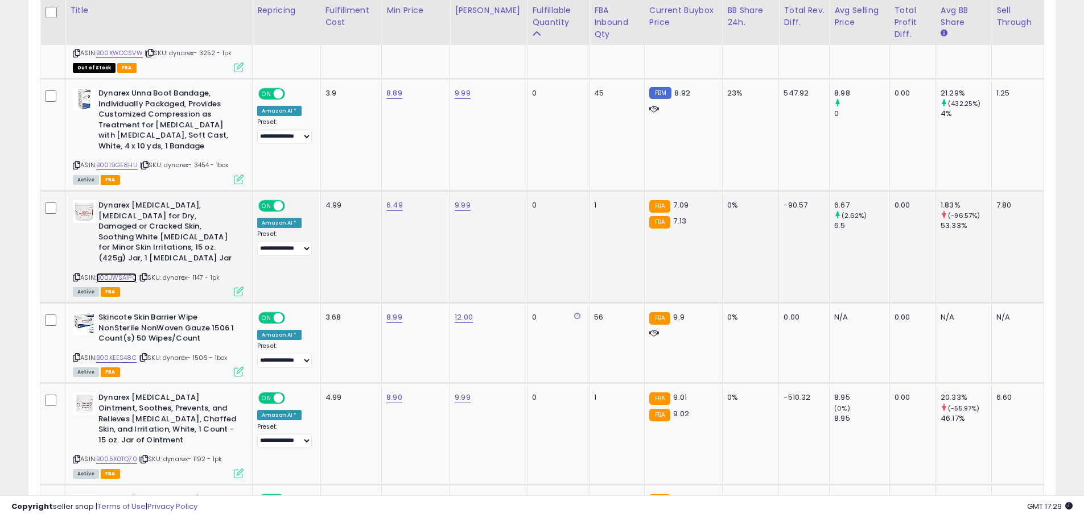
click at [126, 273] on link "B00JWSA1P0" at bounding box center [116, 278] width 40 height 10
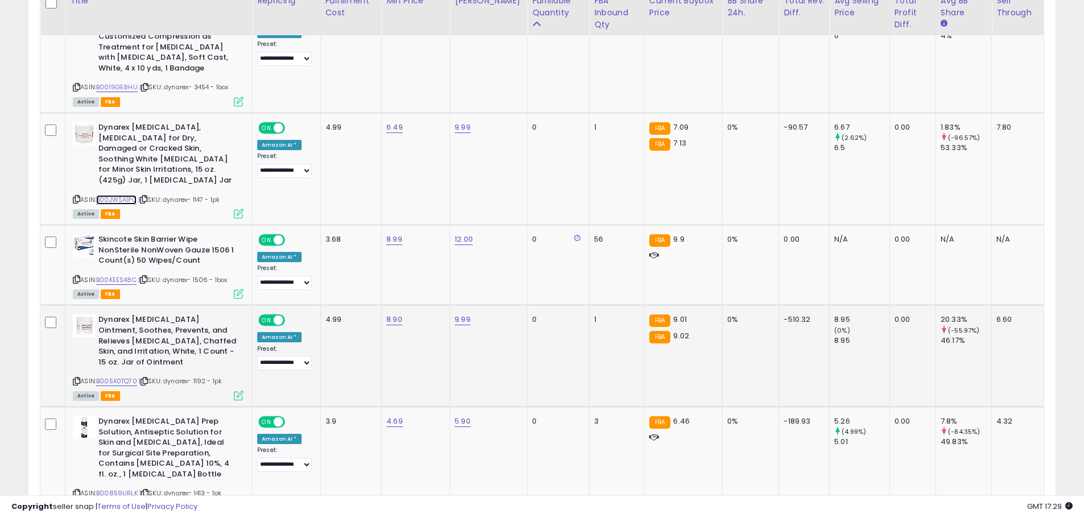
scroll to position [1241, 0]
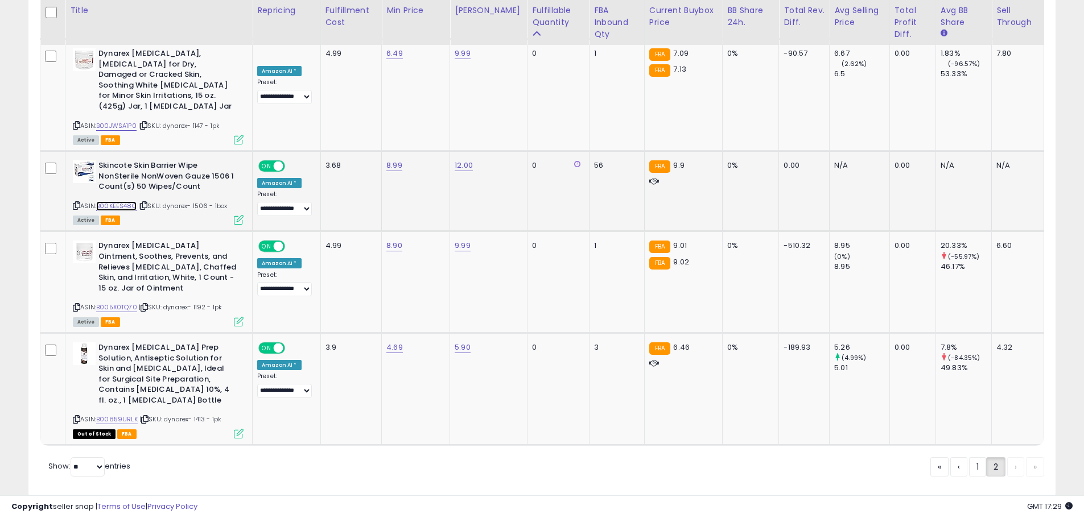
click at [122, 201] on link "B00KEES48C" at bounding box center [116, 206] width 40 height 10
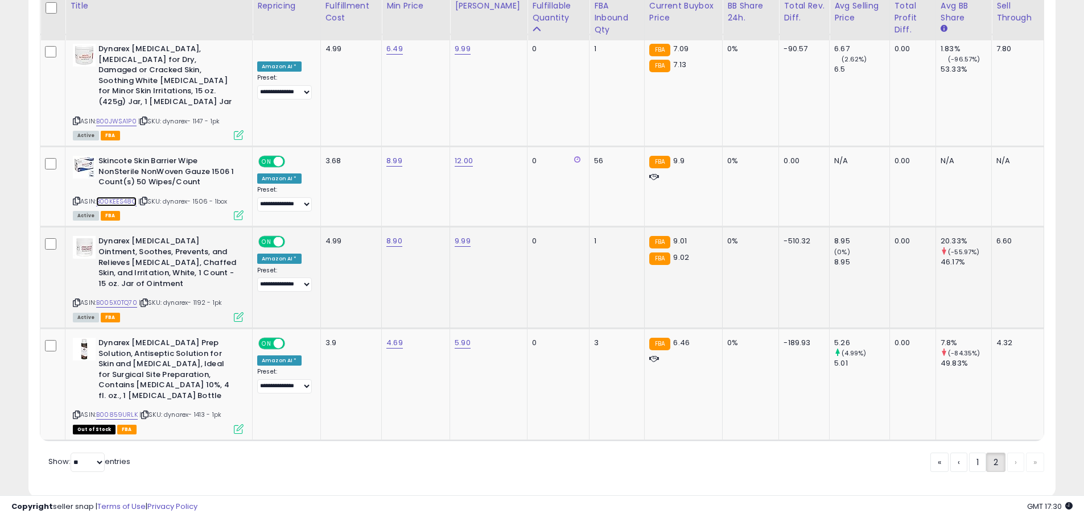
scroll to position [1247, 0]
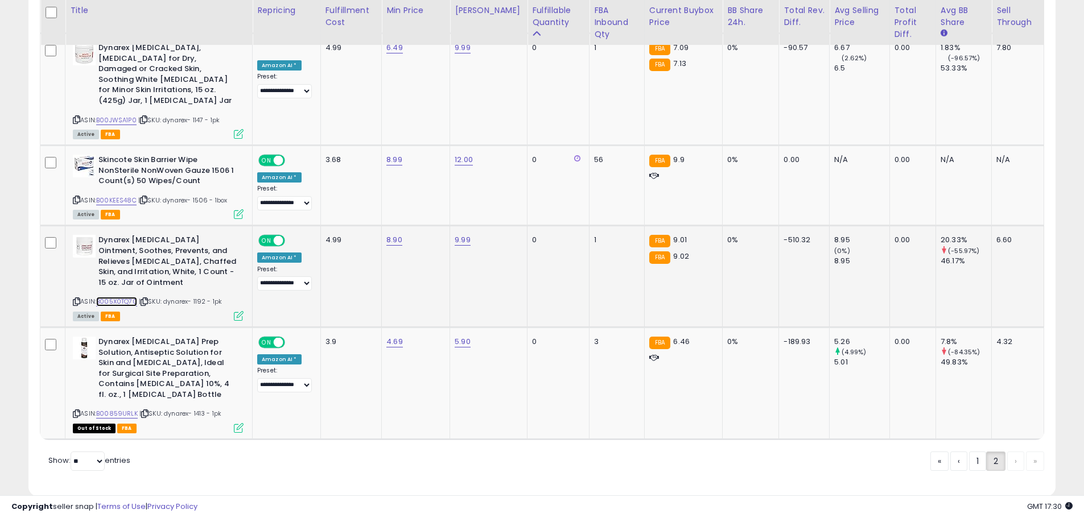
click at [127, 297] on link "B005X0TQ70" at bounding box center [116, 302] width 41 height 10
click at [117, 409] on link "B00859URLK" at bounding box center [117, 414] width 42 height 10
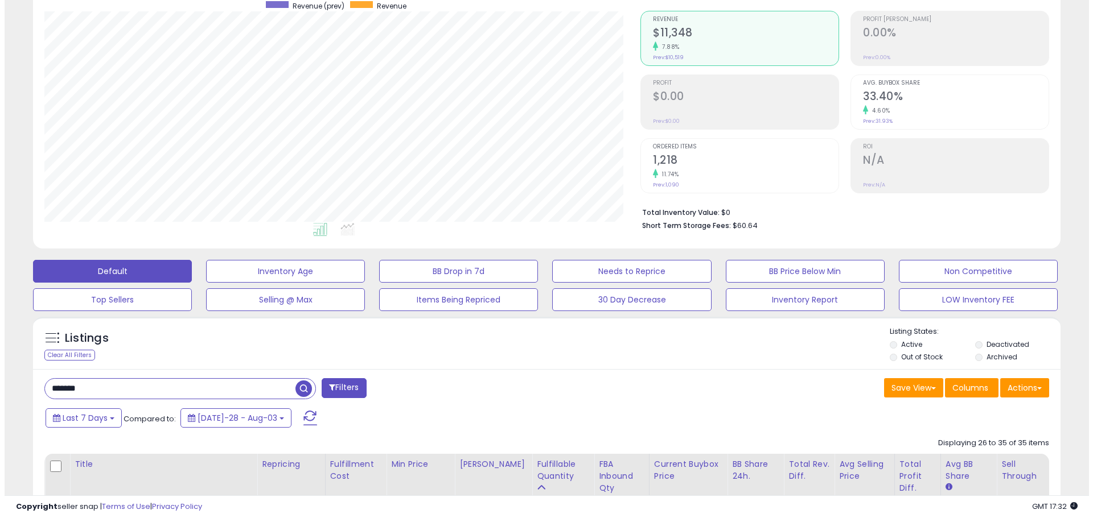
scroll to position [0, 0]
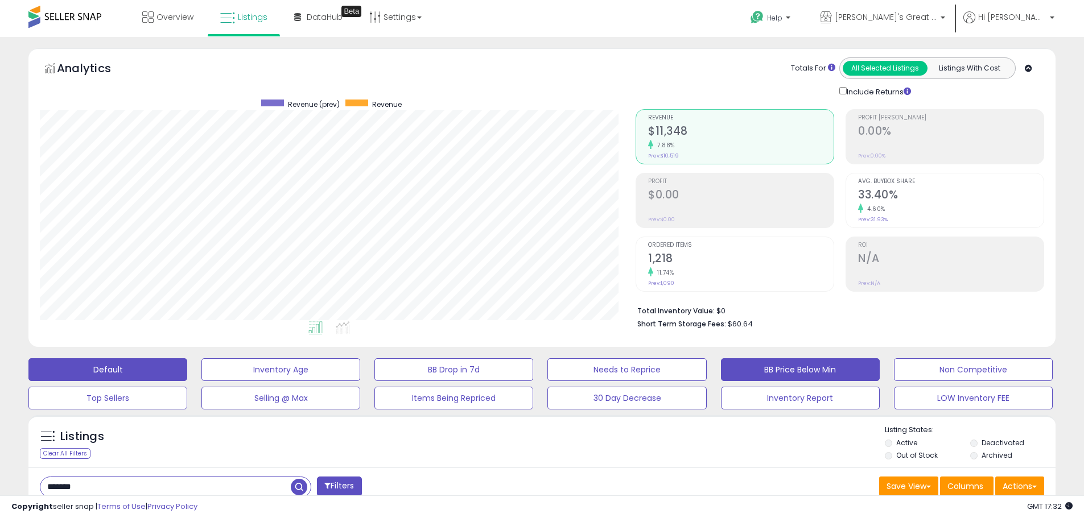
click at [360, 360] on button "BB Price Below Min" at bounding box center [280, 369] width 159 height 23
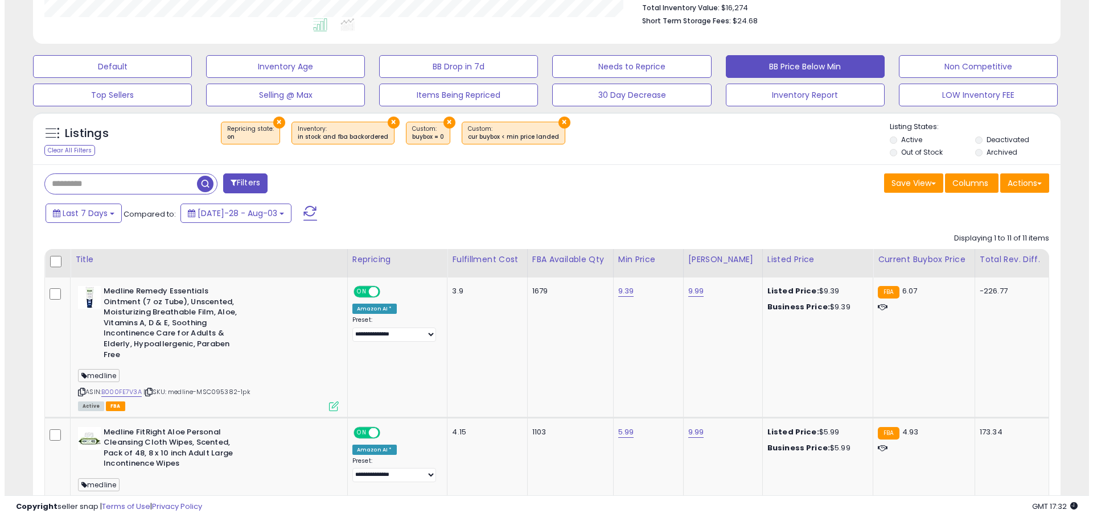
scroll to position [233, 596]
click at [251, 183] on button "Filters" at bounding box center [241, 184] width 44 height 20
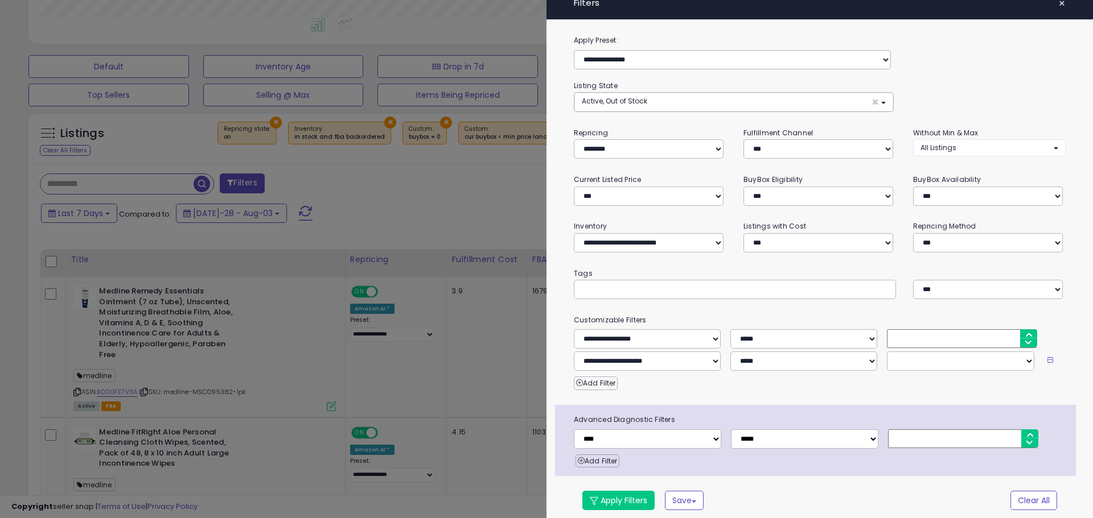
scroll to position [15, 0]
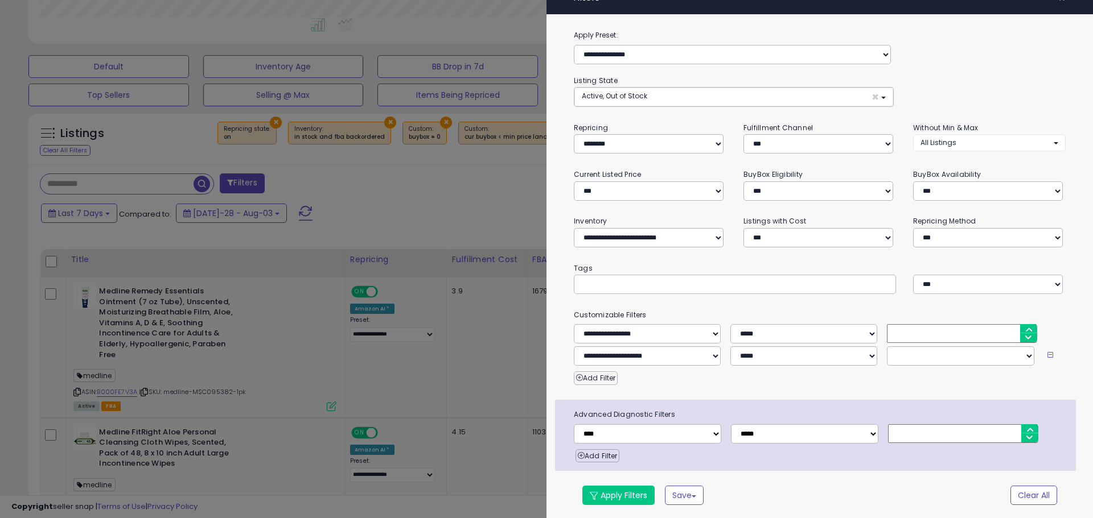
click at [914, 327] on input "*" at bounding box center [961, 333] width 149 height 19
click at [787, 327] on select "**********" at bounding box center [803, 333] width 147 height 19
select select "**"
click at [730, 324] on select "**********" at bounding box center [803, 333] width 147 height 19
click at [910, 326] on input "*" at bounding box center [961, 333] width 149 height 19
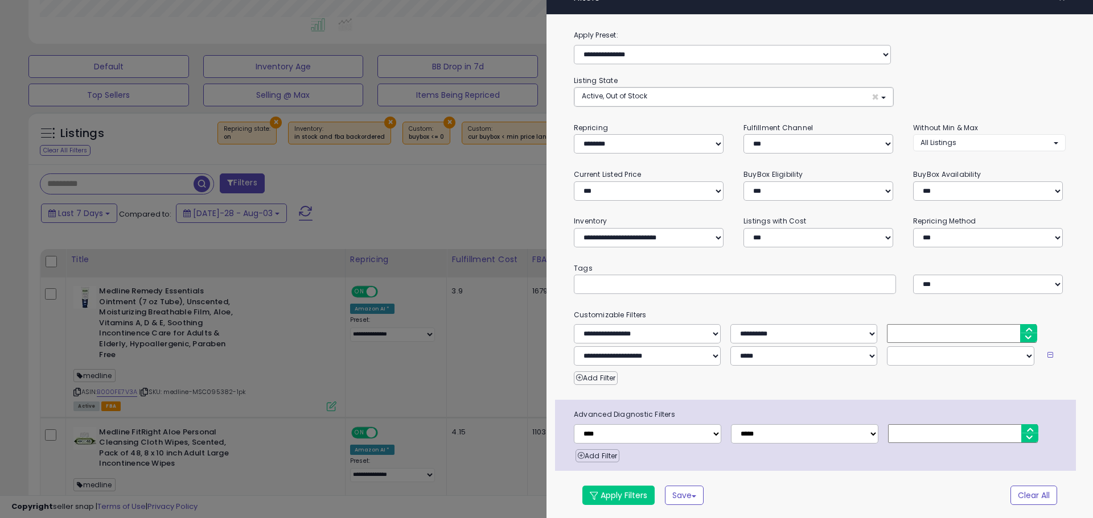
click at [910, 326] on input "*" at bounding box center [961, 333] width 149 height 19
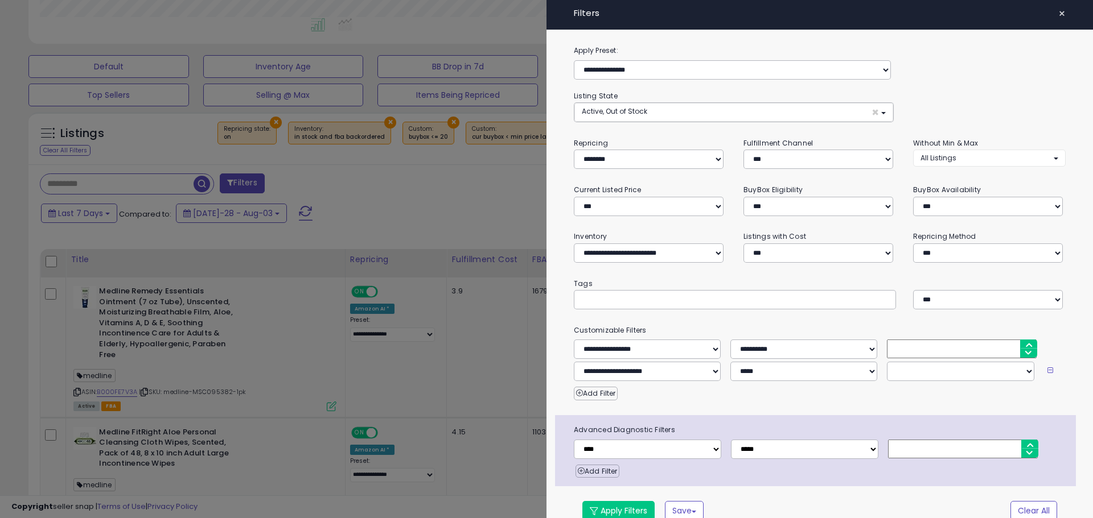
type input "**"
click at [1058, 11] on span "×" at bounding box center [1061, 14] width 7 height 16
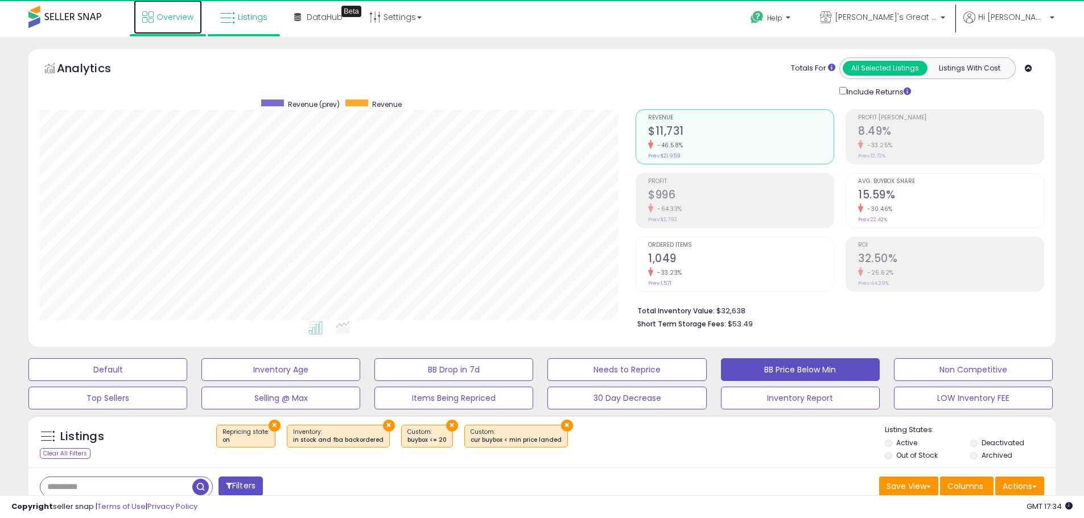
scroll to position [233, 596]
click at [176, 11] on span "Overview" at bounding box center [174, 16] width 37 height 11
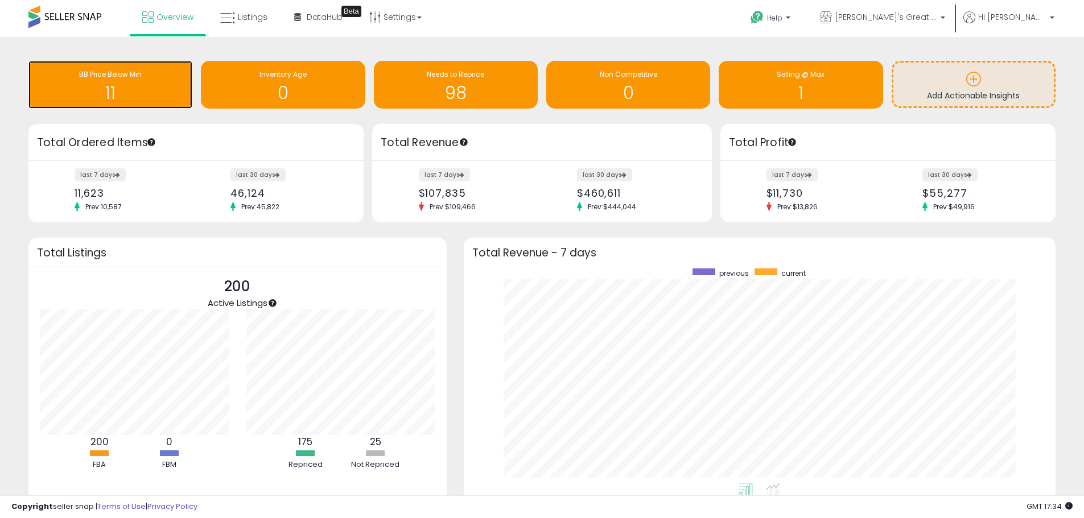
click at [175, 84] on h1 "11" at bounding box center [110, 93] width 152 height 19
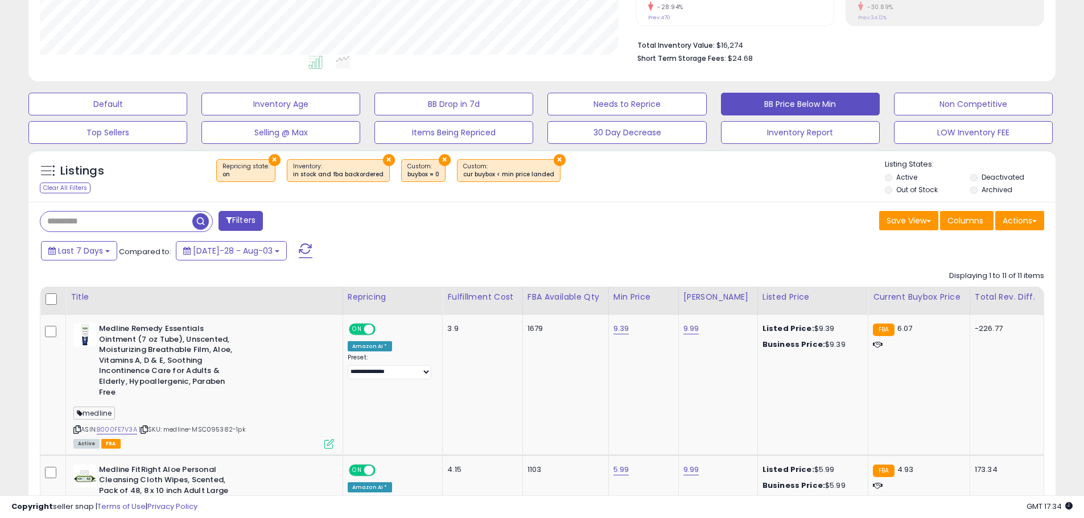
scroll to position [233, 596]
click at [439, 163] on button "×" at bounding box center [445, 160] width 12 height 12
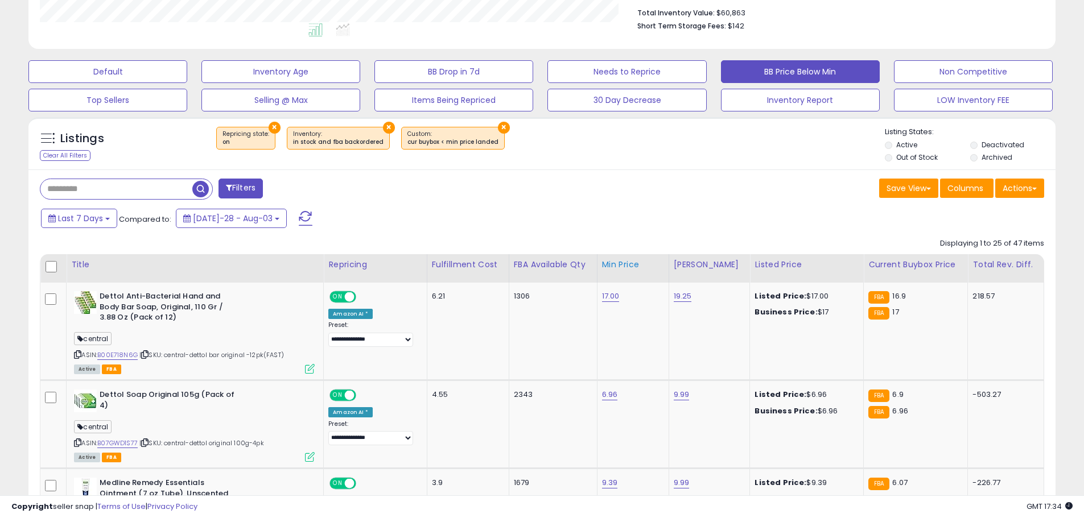
scroll to position [265, 0]
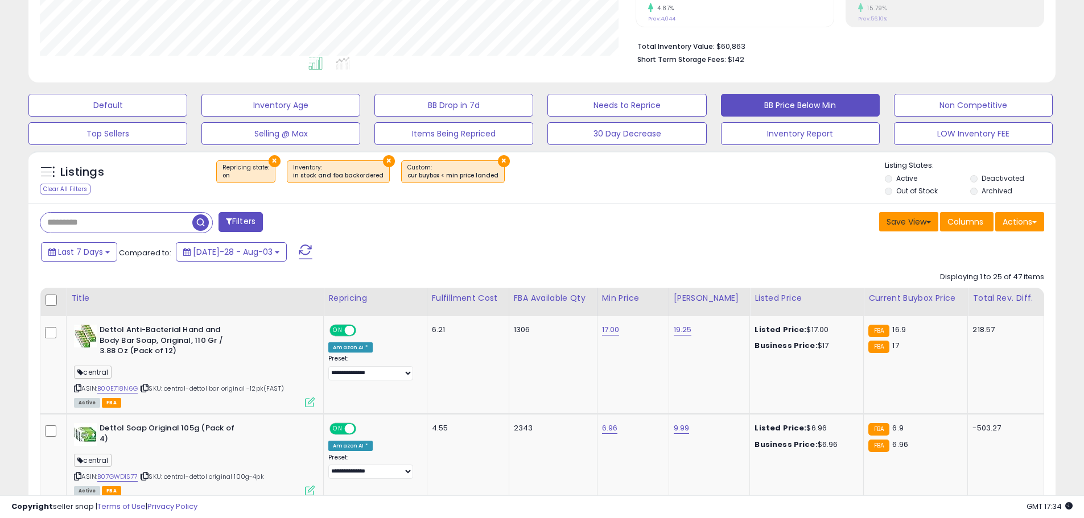
click at [931, 226] on button "Save View" at bounding box center [908, 221] width 59 height 19
click at [898, 258] on link "Update Current View" at bounding box center [875, 266] width 122 height 18
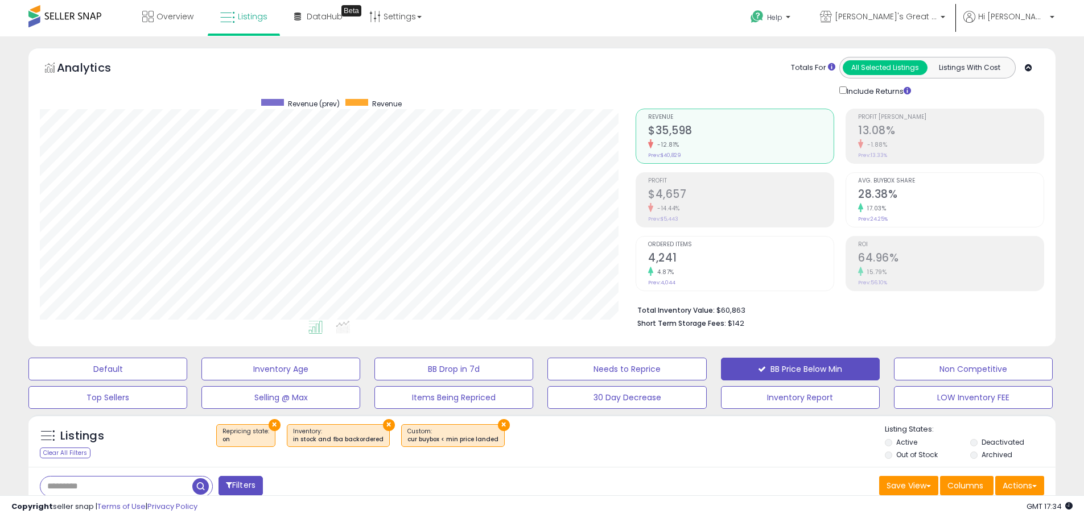
scroll to position [0, 0]
click at [166, 13] on span "Overview" at bounding box center [174, 16] width 37 height 11
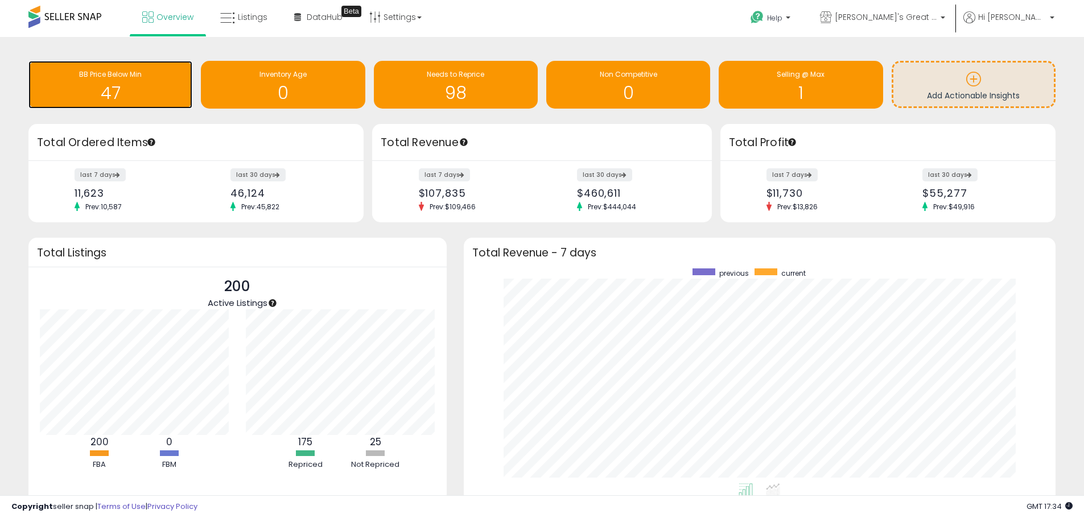
click at [144, 86] on h1 "47" at bounding box center [110, 93] width 152 height 19
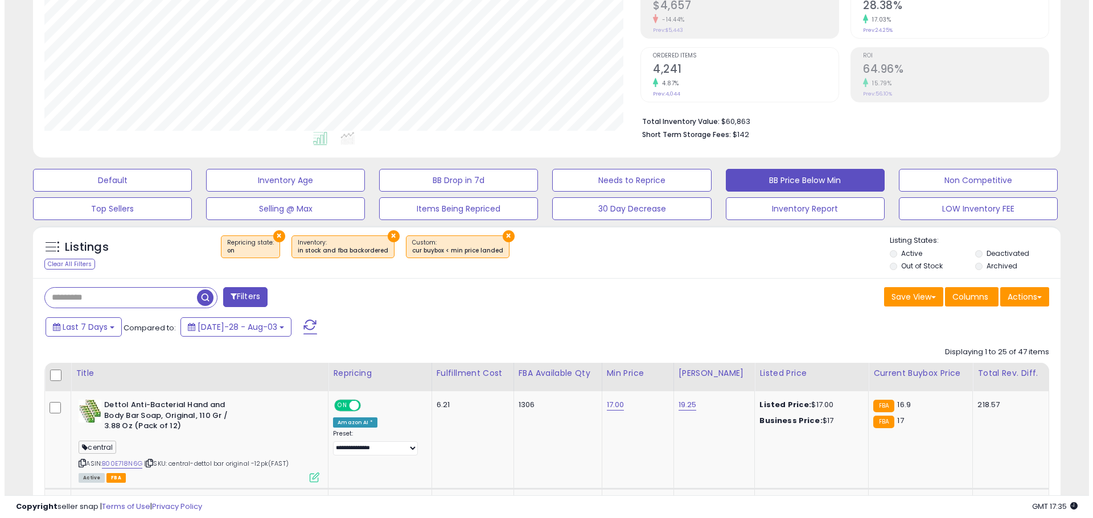
scroll to position [233, 596]
click at [267, 298] on div "Filters" at bounding box center [286, 298] width 511 height 23
click at [261, 298] on button "Filters" at bounding box center [241, 297] width 44 height 20
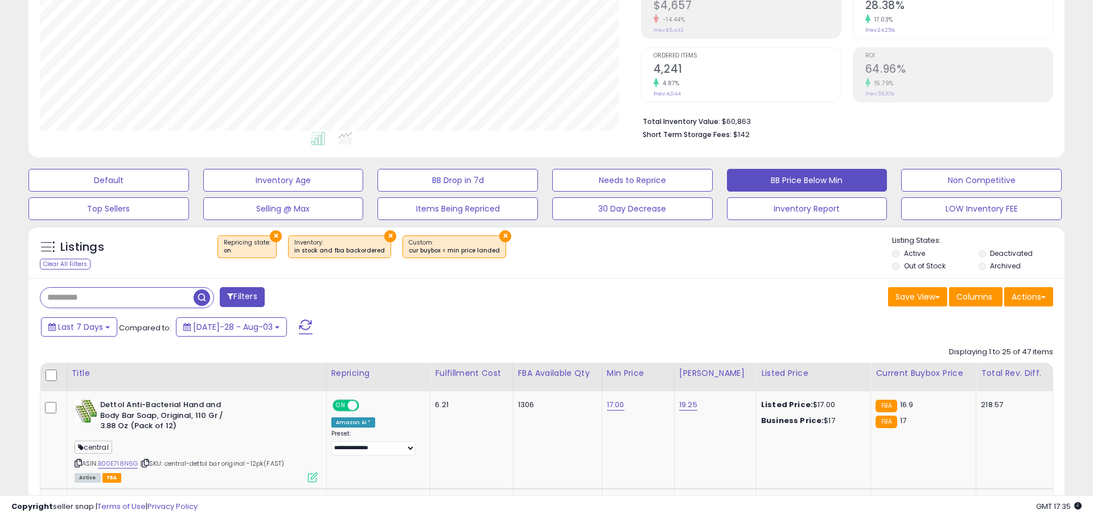
scroll to position [233, 601]
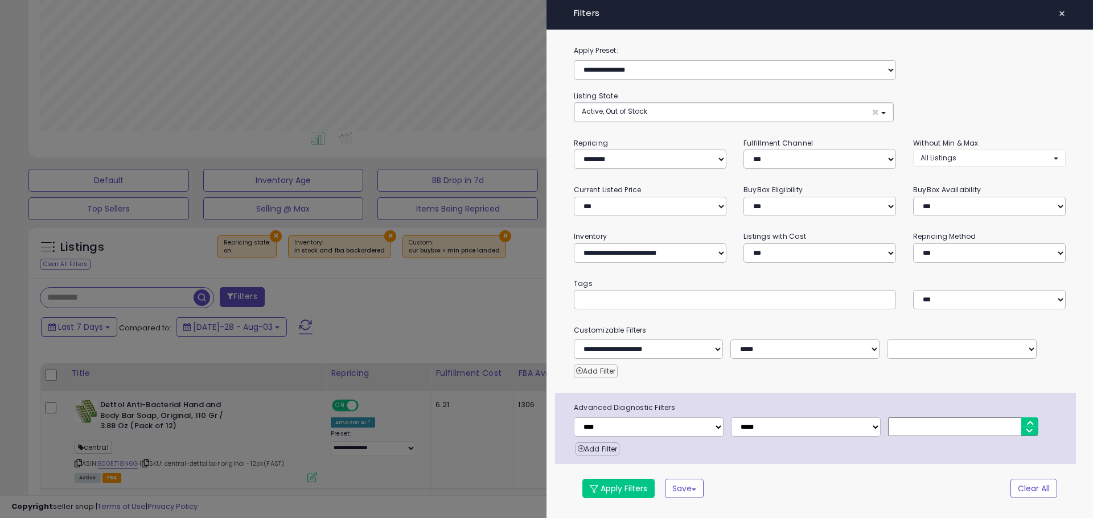
click at [592, 368] on button "Add Filter" at bounding box center [596, 372] width 44 height 14
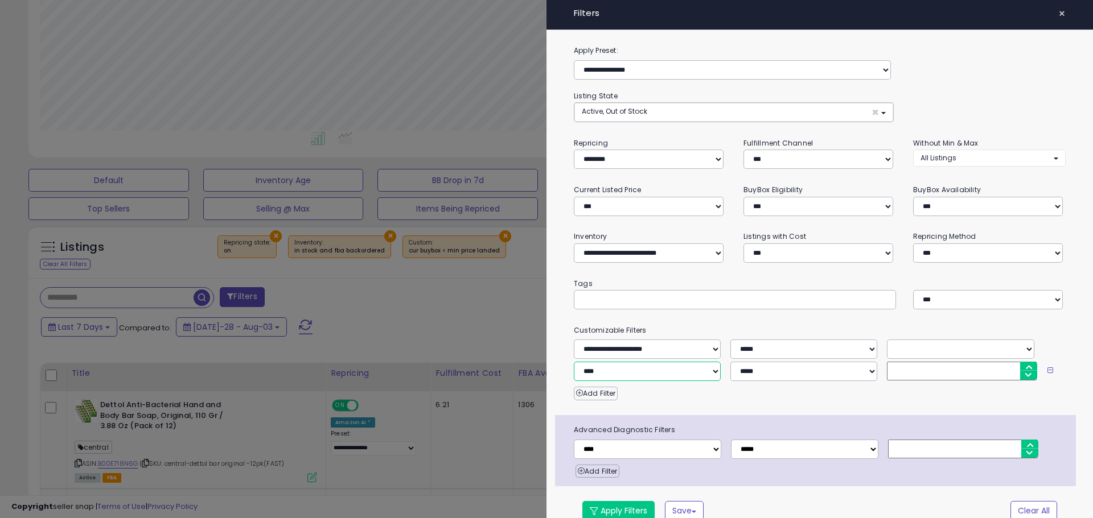
click at [628, 370] on select "**********" at bounding box center [647, 371] width 147 height 19
select select "******"
click at [574, 362] on select "**********" at bounding box center [647, 371] width 147 height 19
click at [768, 369] on select "**********" at bounding box center [803, 371] width 147 height 19
select select "*"
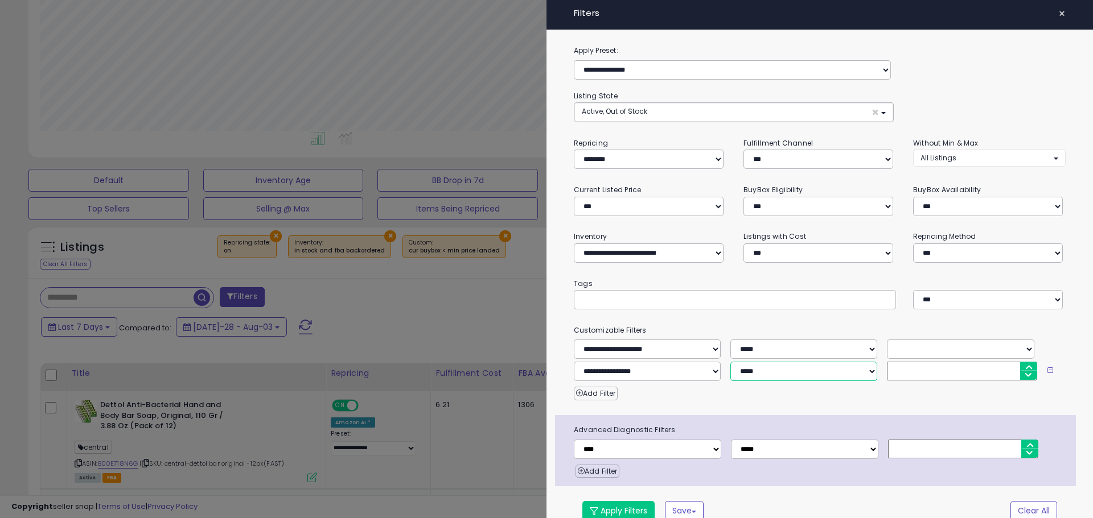
click at [730, 362] on select "**********" at bounding box center [803, 371] width 147 height 19
click at [896, 370] on input "number" at bounding box center [961, 371] width 149 height 19
type input "**"
click at [613, 509] on button "Apply Filters" at bounding box center [618, 510] width 72 height 19
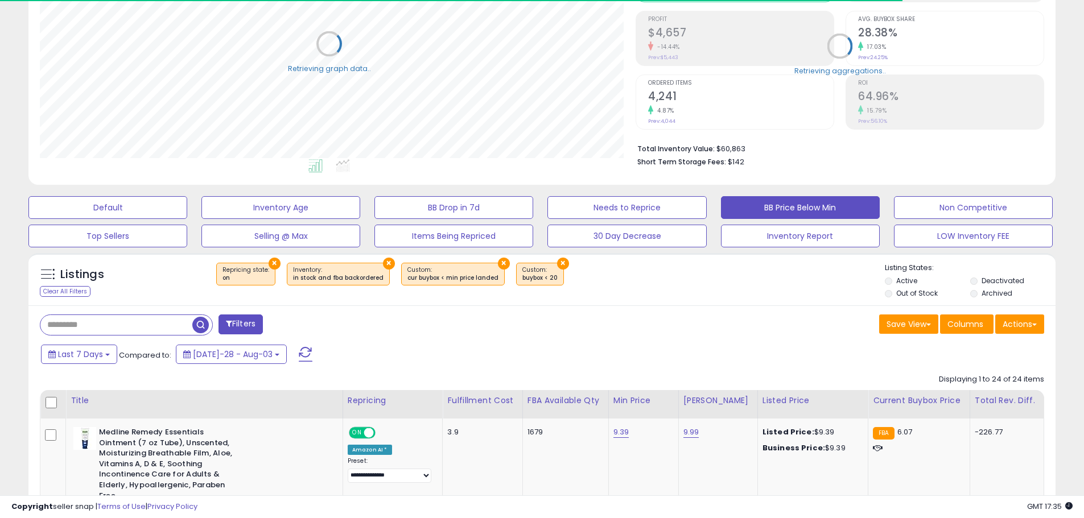
scroll to position [568782, 568420]
click at [928, 332] on button "Save View" at bounding box center [908, 324] width 59 height 19
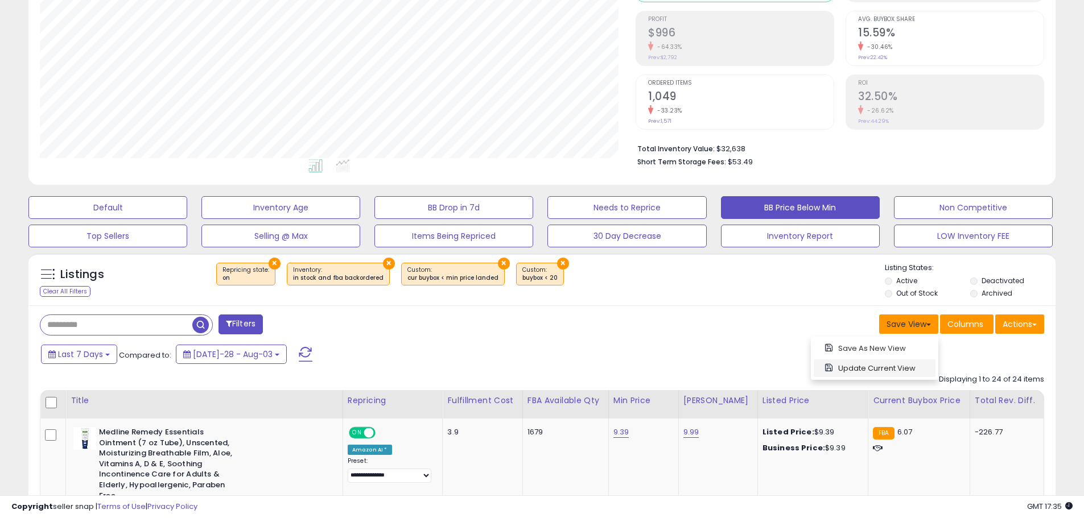
scroll to position [233, 596]
click at [900, 366] on link "Update Current View" at bounding box center [875, 369] width 122 height 18
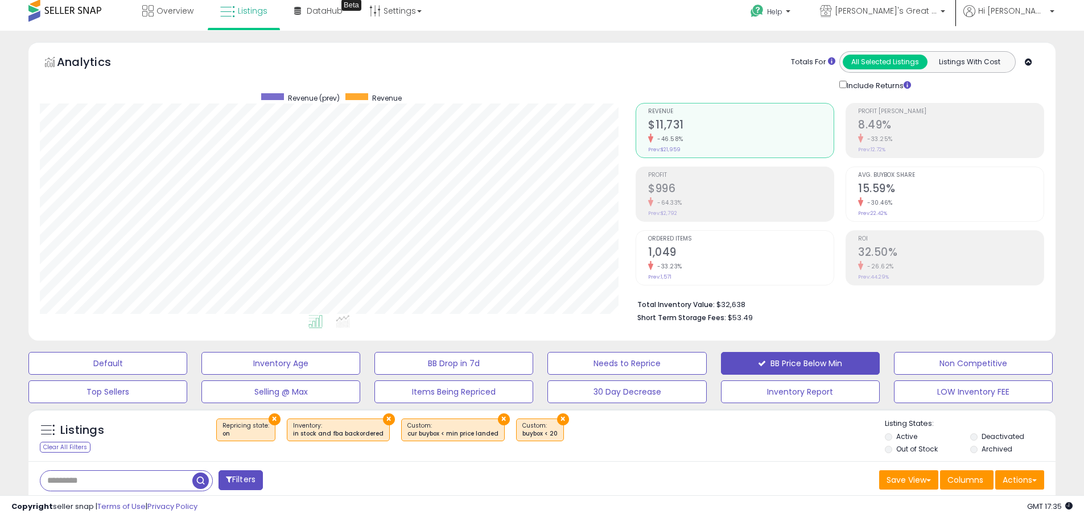
scroll to position [0, 0]
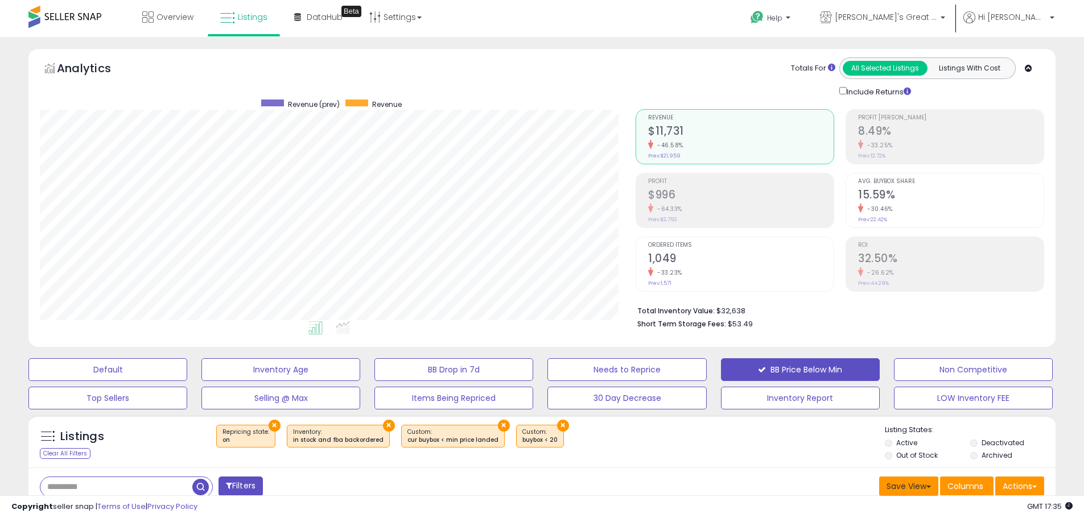
click at [906, 489] on button "Save View" at bounding box center [908, 486] width 59 height 19
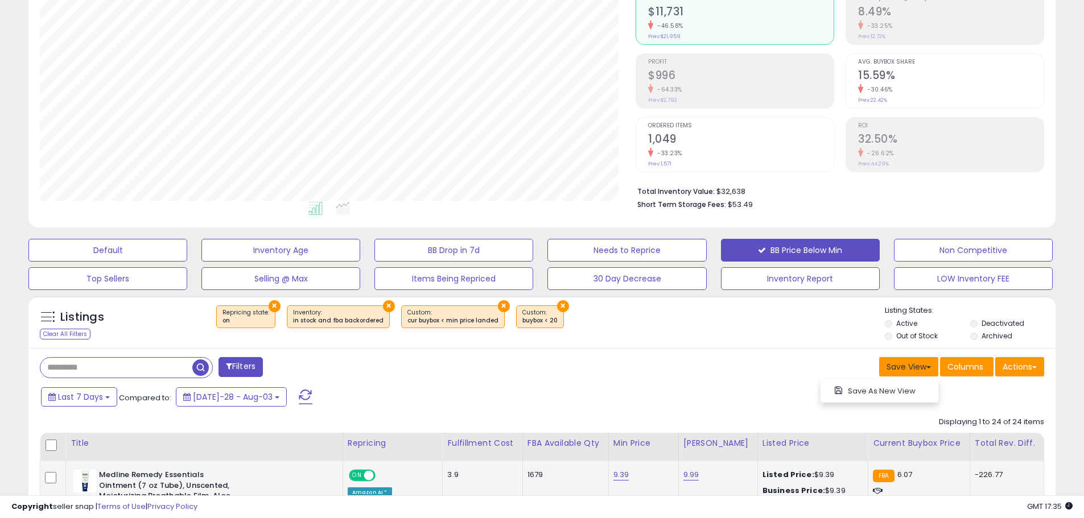
scroll to position [152, 0]
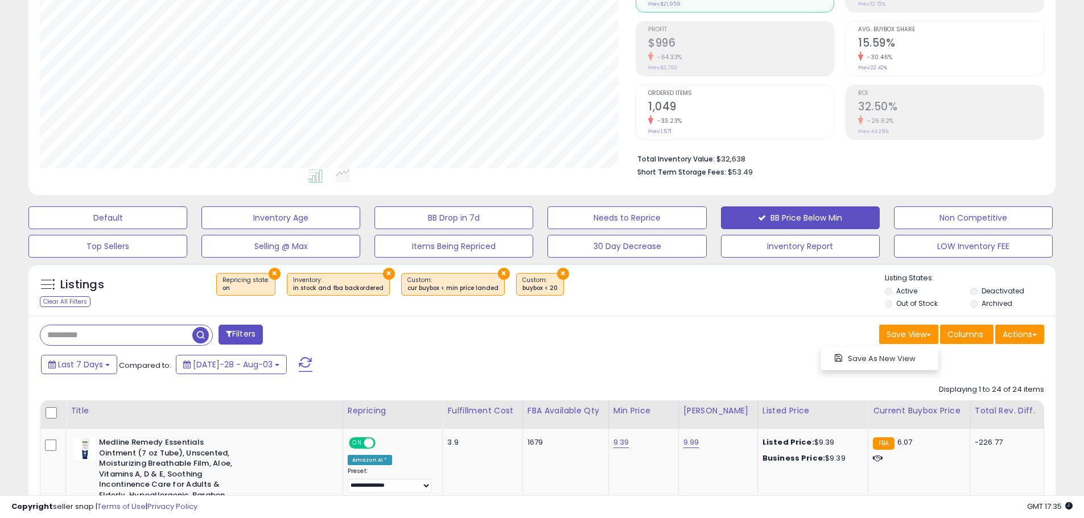
click at [802, 300] on div "× Repricing state : on × Inventory × ×" at bounding box center [543, 289] width 683 height 32
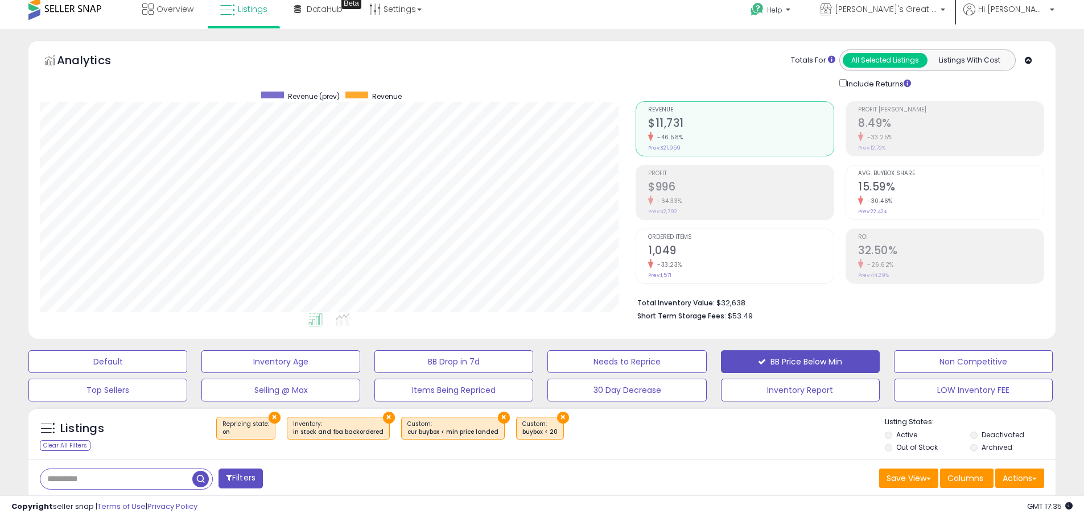
scroll to position [0, 0]
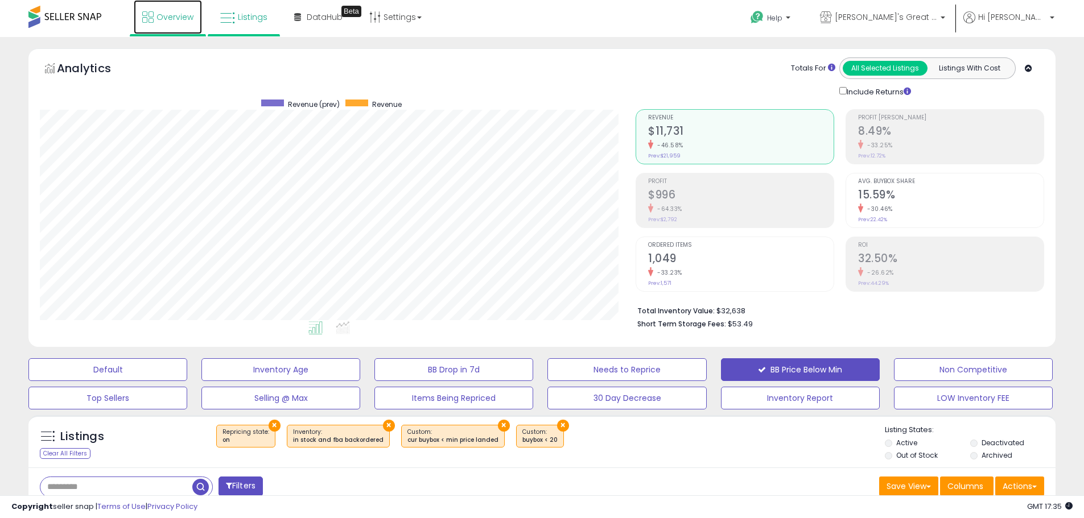
click at [164, 18] on span "Overview" at bounding box center [174, 16] width 37 height 11
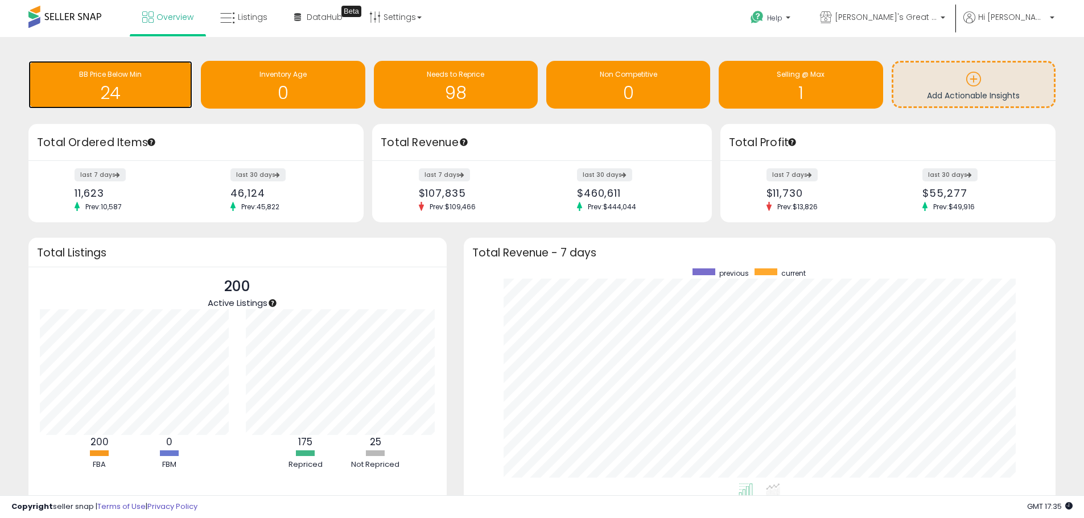
click at [168, 79] on div "BB Price Below Min" at bounding box center [110, 74] width 152 height 11
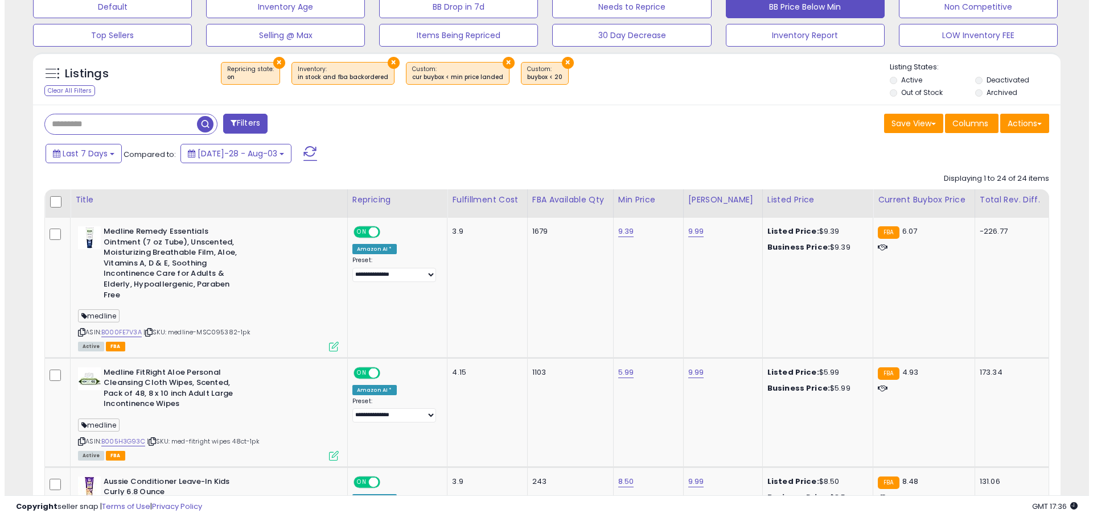
scroll to position [341, 0]
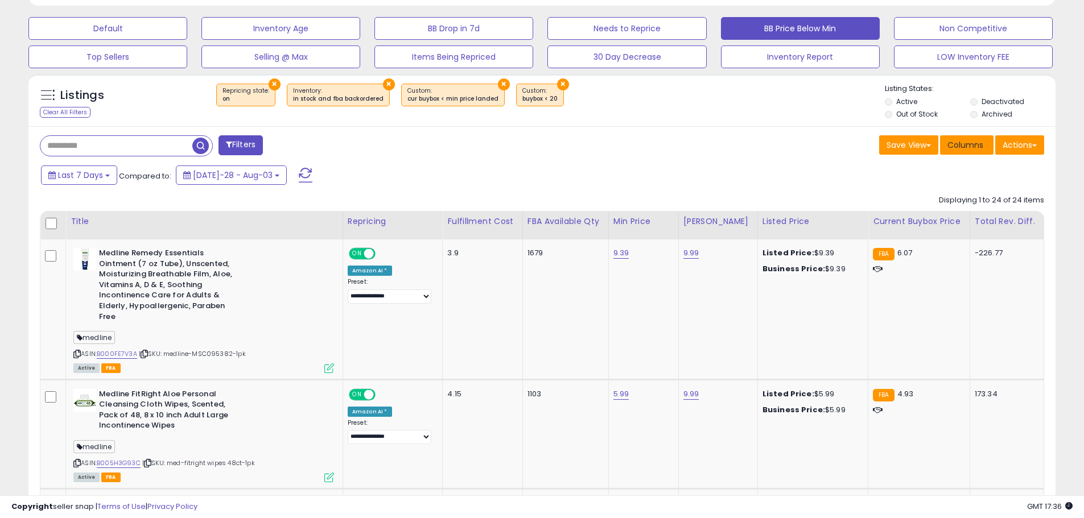
click at [980, 149] on span "Columns" at bounding box center [965, 144] width 36 height 11
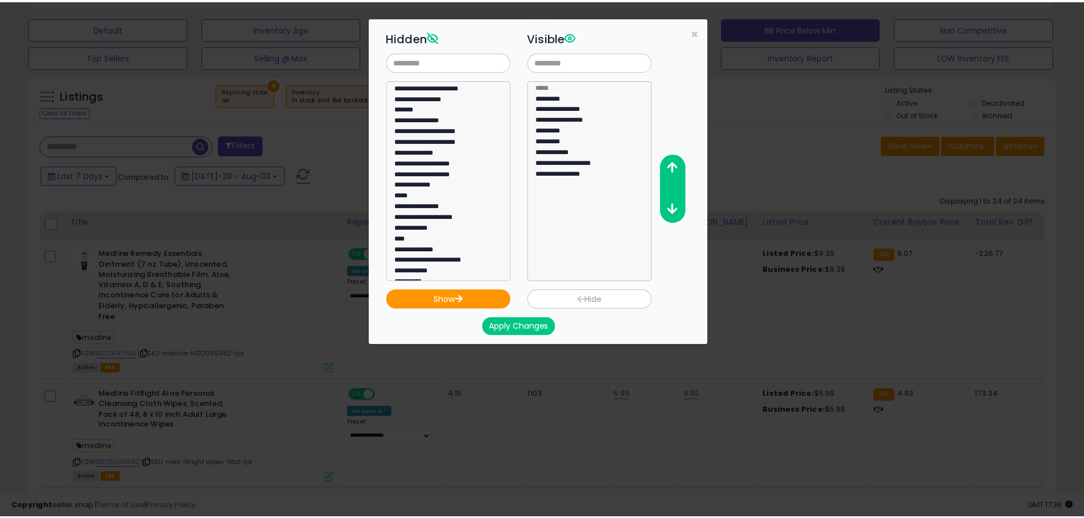
scroll to position [152, 0]
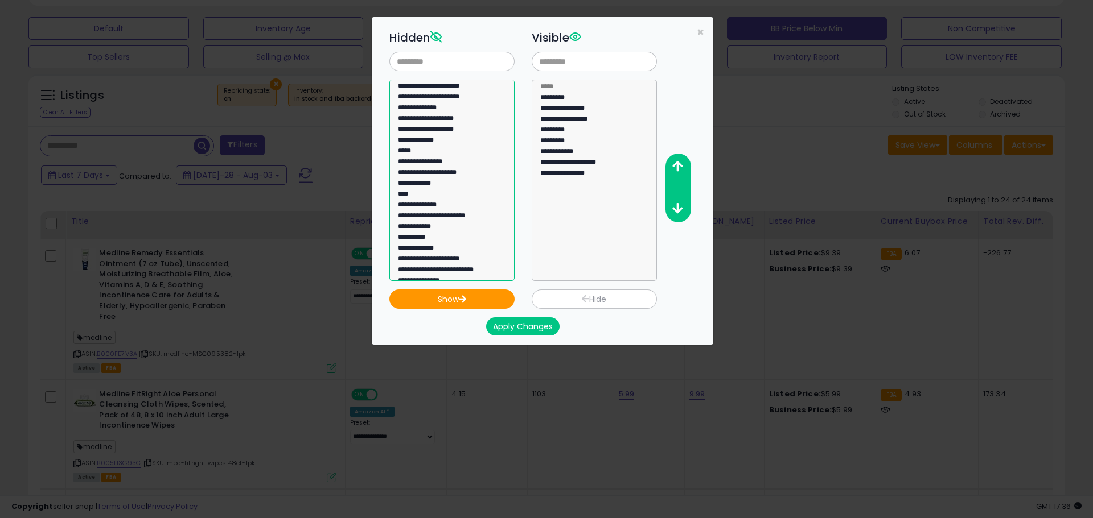
select select "**********"
click at [446, 147] on option "**********" at bounding box center [448, 152] width 102 height 11
click at [464, 299] on icon "button" at bounding box center [462, 298] width 9 height 7
select select "**********"
click at [586, 191] on option "**********" at bounding box center [590, 185] width 102 height 11
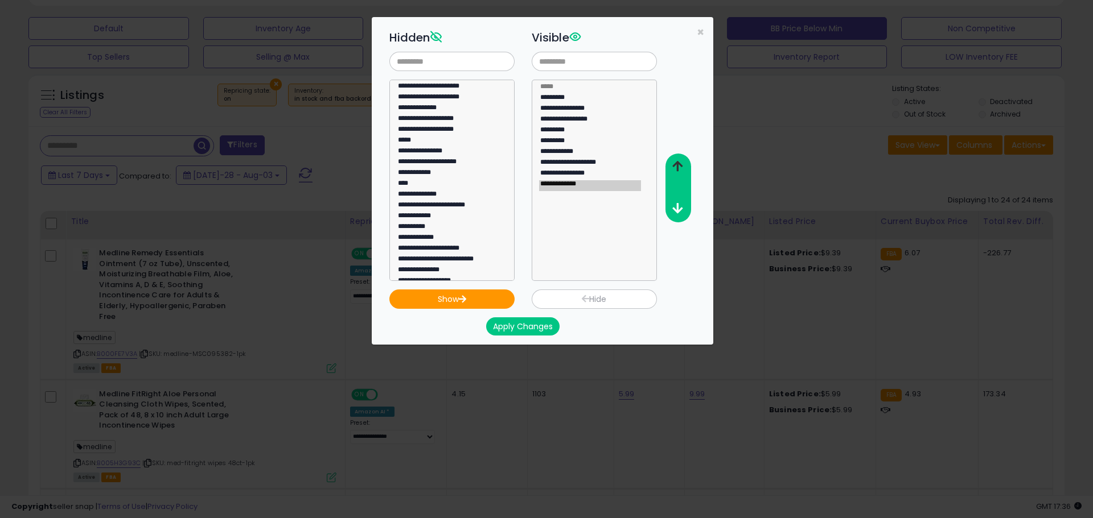
click at [687, 162] on button "button" at bounding box center [678, 166] width 26 height 21
click at [532, 331] on button "Apply Changes" at bounding box center [522, 327] width 73 height 18
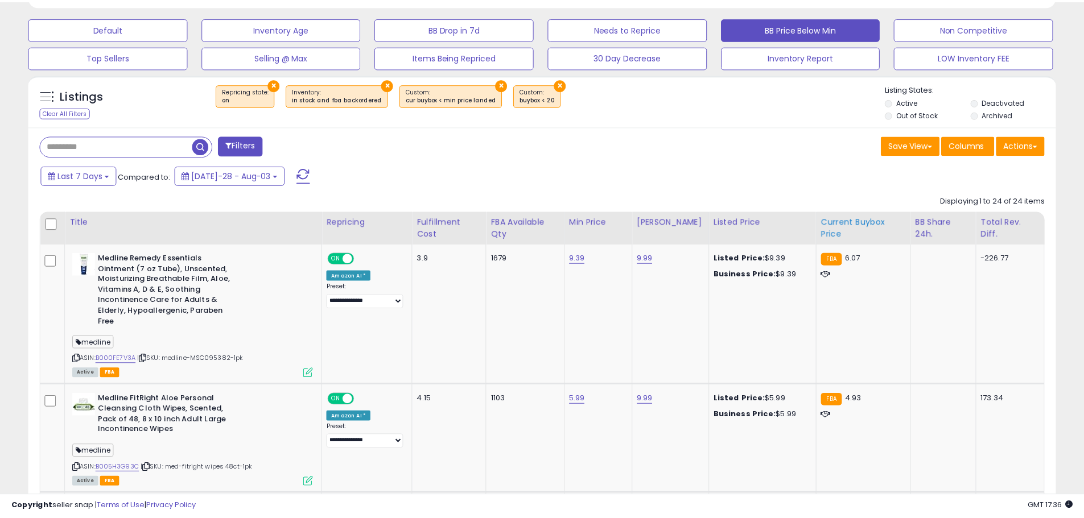
scroll to position [568782, 568420]
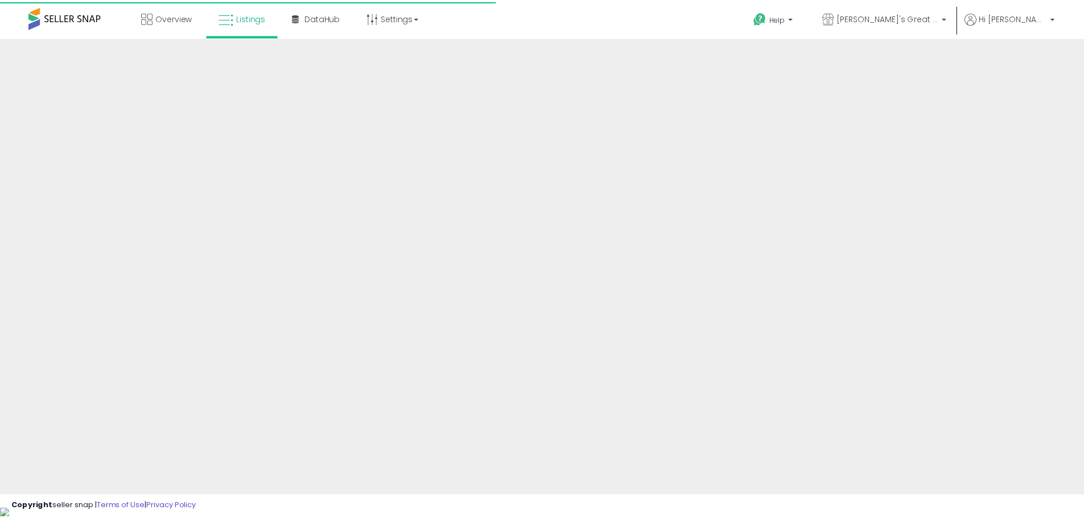
scroll to position [188, 0]
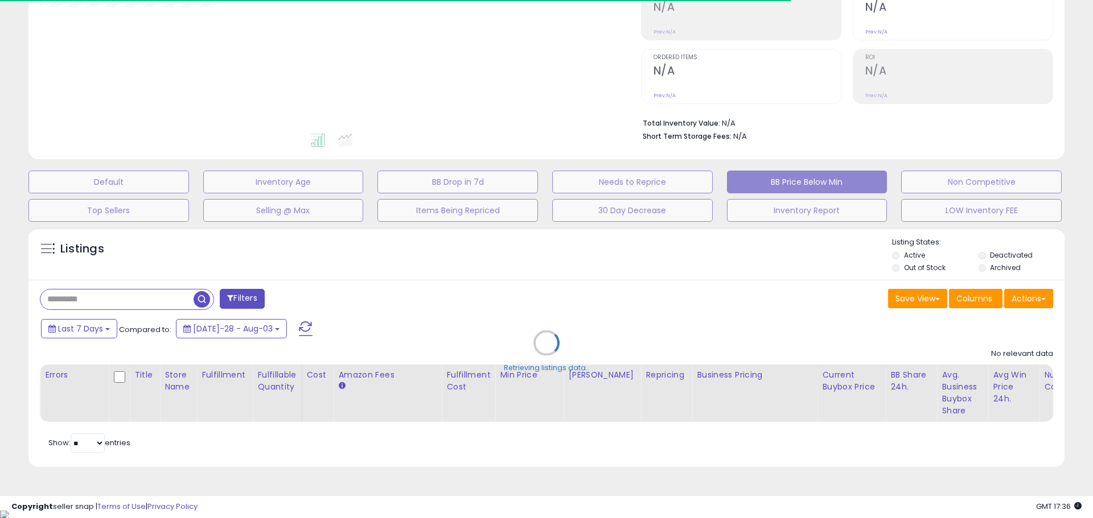
click at [909, 299] on div "Retrieving listings data.." at bounding box center [546, 351] width 1053 height 259
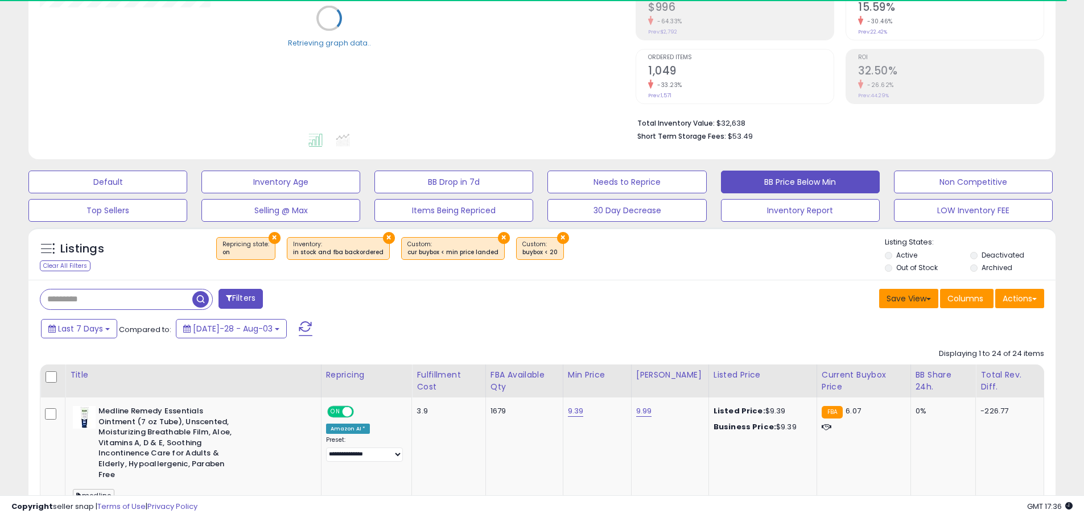
click at [913, 302] on button "Save View" at bounding box center [908, 298] width 59 height 19
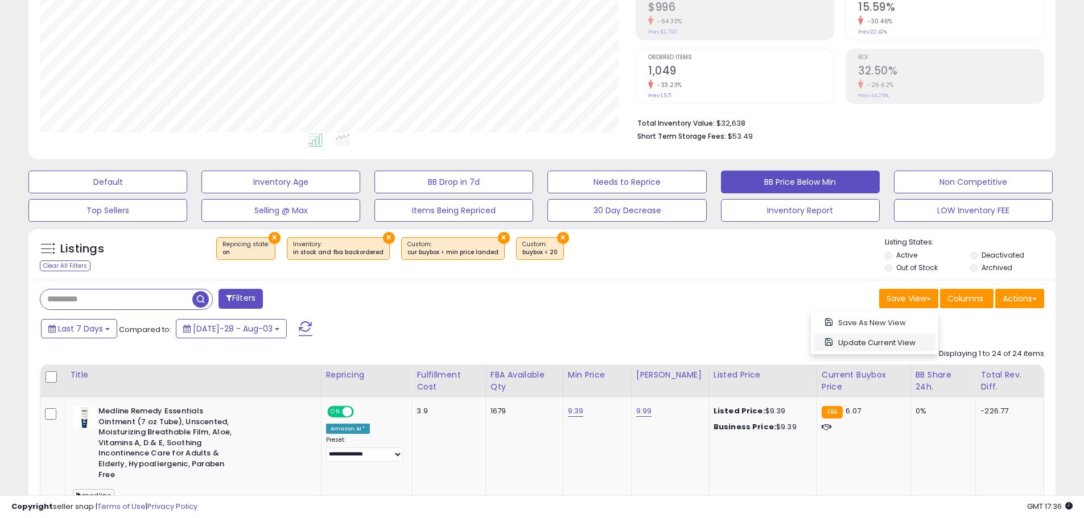
click at [869, 339] on link "Update Current View" at bounding box center [875, 343] width 122 height 18
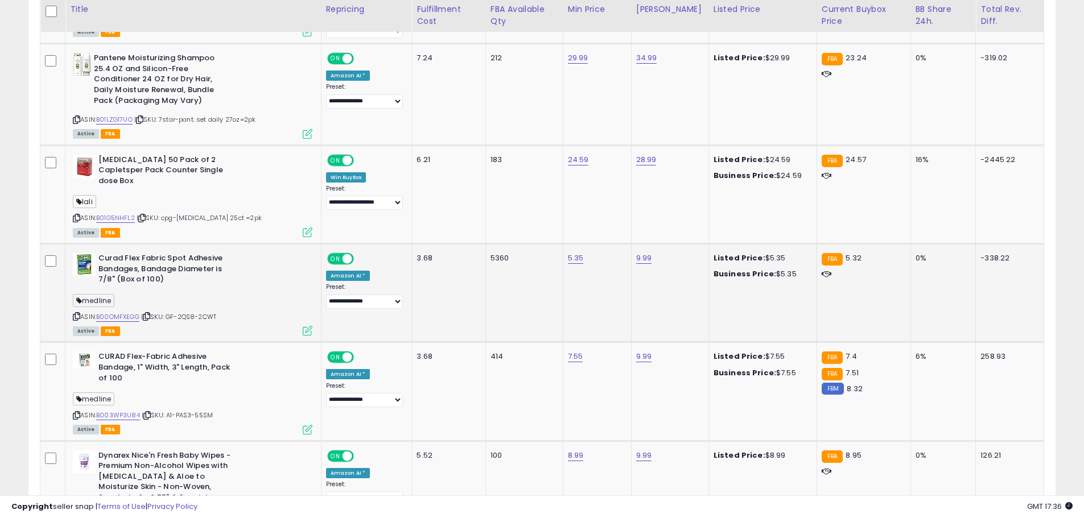
scroll to position [1060, 0]
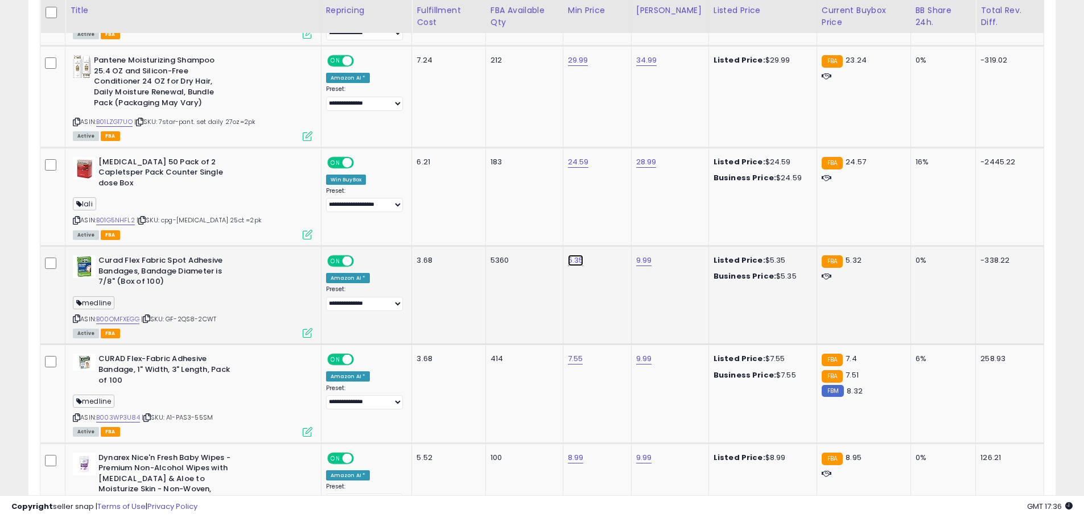
type input "***"
click button "submit" at bounding box center [607, 231] width 19 height 17
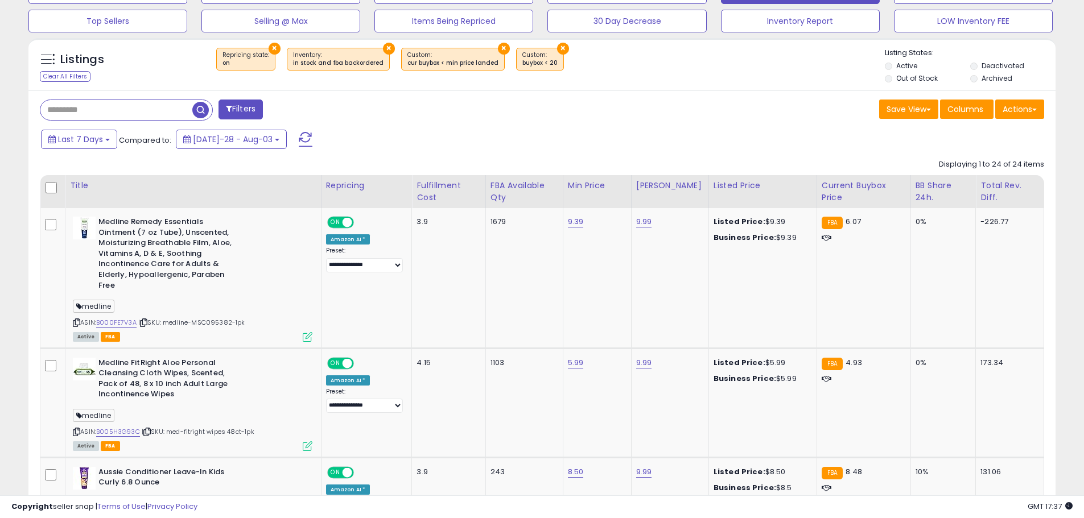
scroll to position [380, 0]
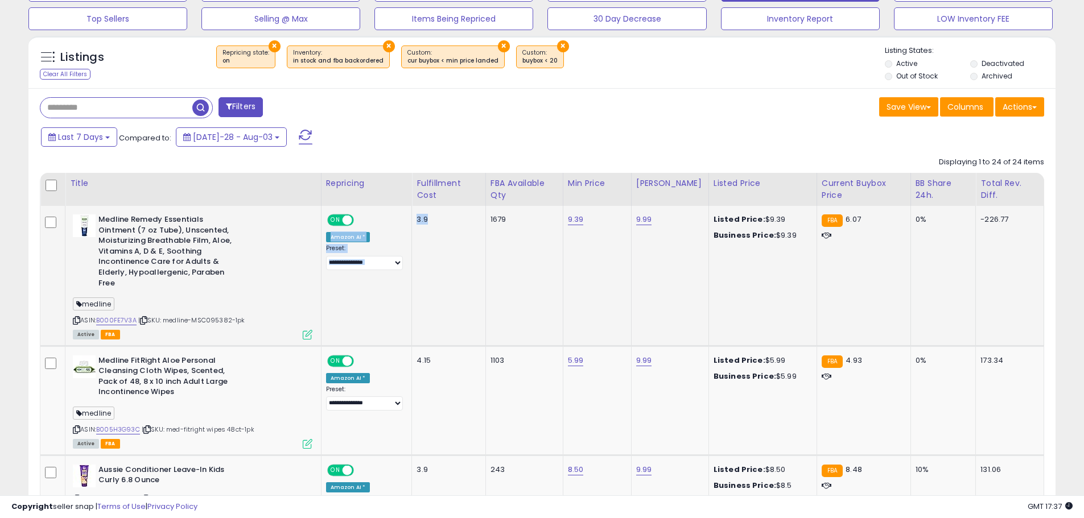
drag, startPoint x: 424, startPoint y: 217, endPoint x: 401, endPoint y: 215, distance: 23.4
click at [401, 455] on tr "**********" at bounding box center [542, 490] width 1004 height 71
click at [429, 240] on td "3.9" at bounding box center [448, 276] width 73 height 140
drag, startPoint x: 422, startPoint y: 221, endPoint x: 406, endPoint y: 220, distance: 16.0
click at [412, 220] on td "3.9" at bounding box center [448, 276] width 73 height 140
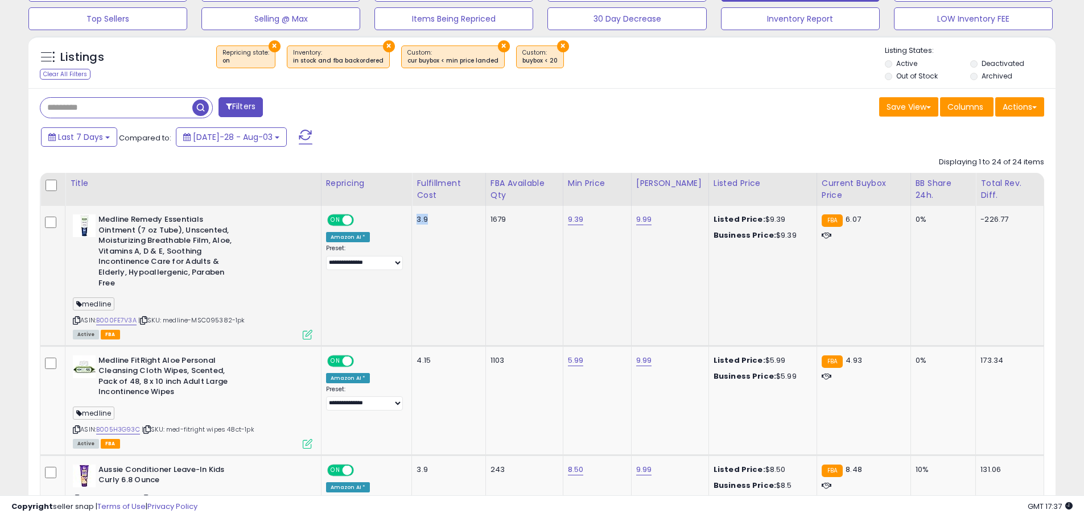
click at [436, 237] on td "3.9" at bounding box center [448, 276] width 73 height 140
click at [566, 225] on td "9.39" at bounding box center [597, 276] width 68 height 140
click at [572, 217] on link "9.39" at bounding box center [576, 219] width 16 height 11
type input "*"
click at [634, 193] on icon "button" at bounding box center [631, 190] width 7 height 7
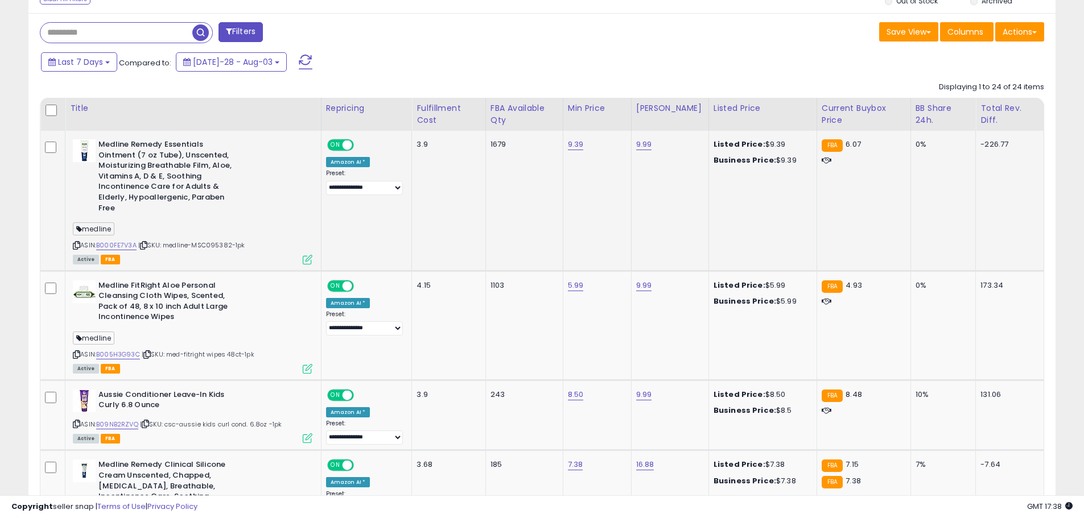
scroll to position [455, 0]
click at [124, 244] on link "B000FE7V3A" at bounding box center [116, 245] width 40 height 10
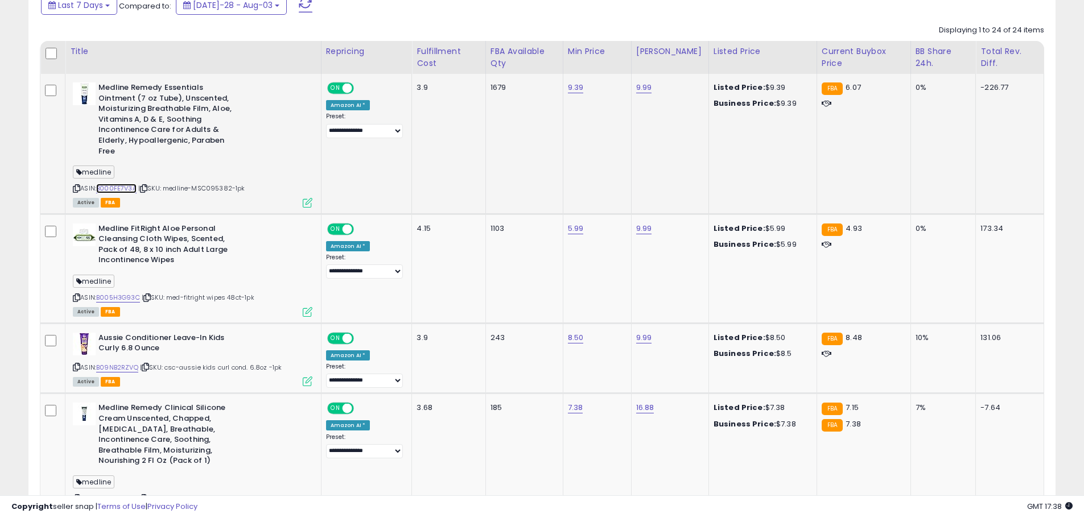
scroll to position [531, 0]
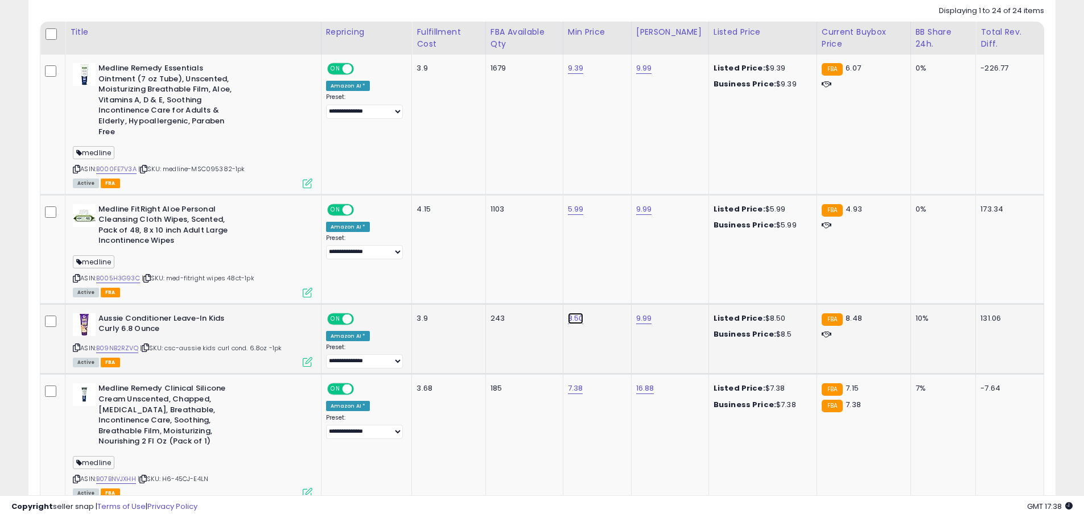
click at [576, 74] on link "8.50" at bounding box center [576, 68] width 16 height 11
type input "****"
click at [612, 288] on icon "submit" at bounding box center [608, 289] width 7 height 7
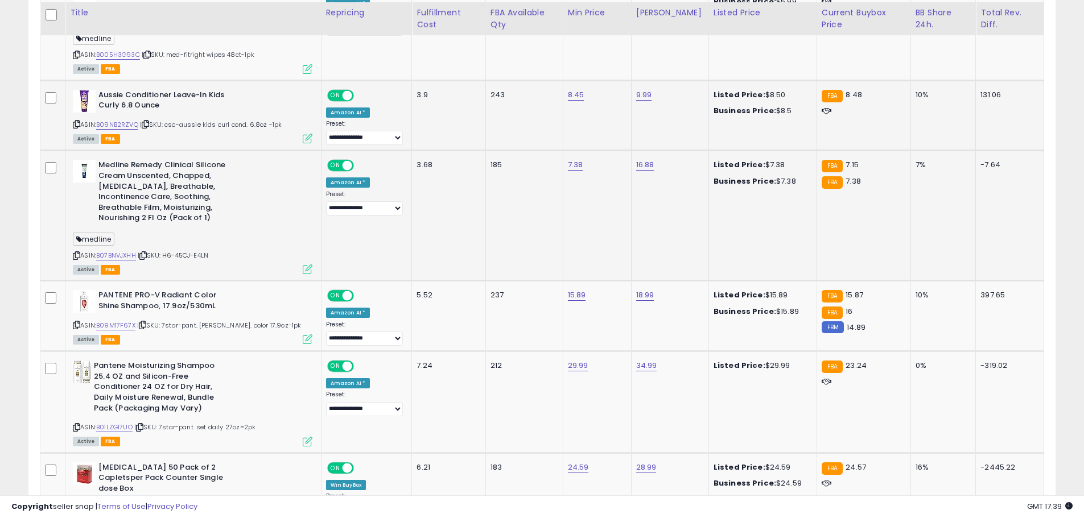
scroll to position [758, 0]
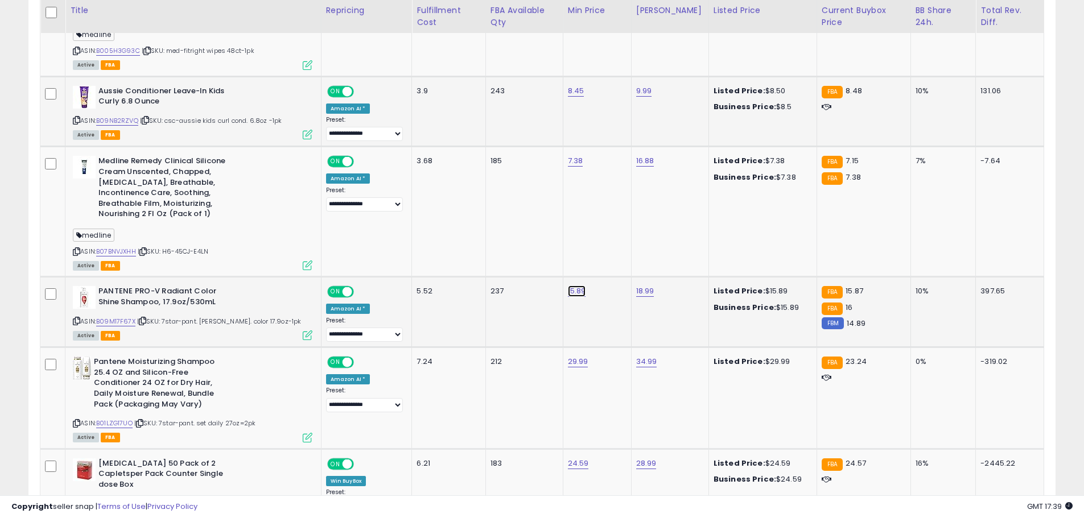
type input "*****"
click at [613, 262] on icon "submit" at bounding box center [609, 261] width 7 height 7
click at [117, 424] on link "B01LZG17UO" at bounding box center [114, 424] width 36 height 10
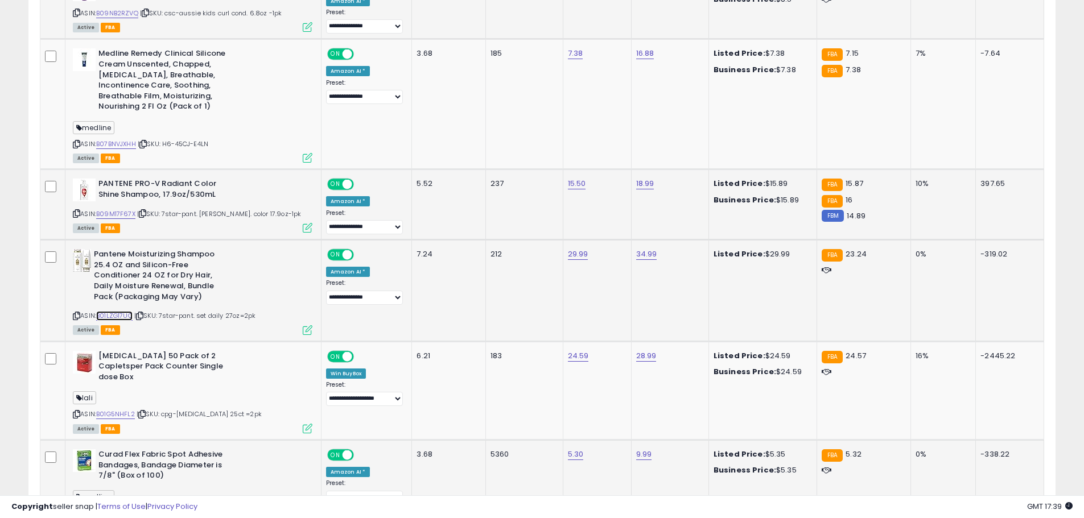
scroll to position [872, 0]
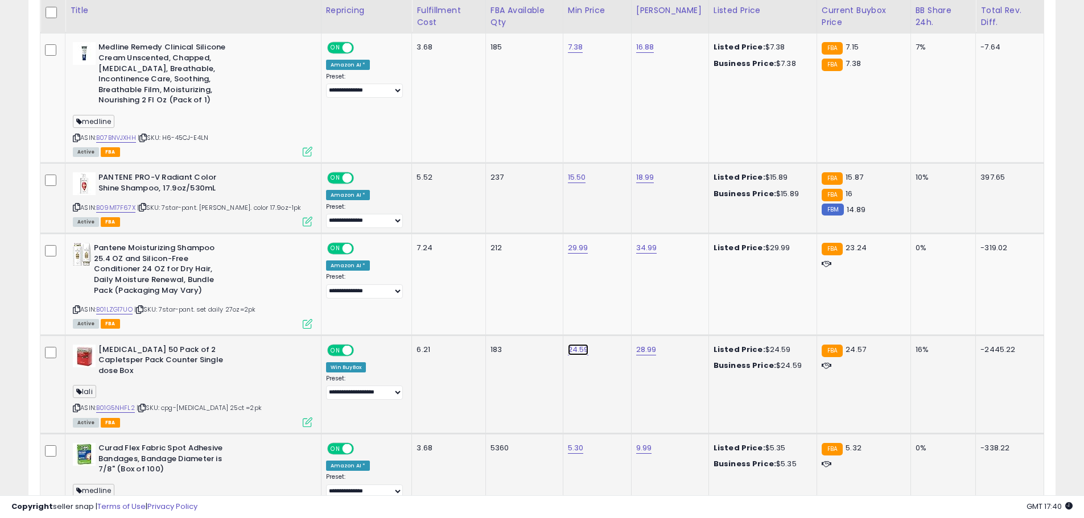
type input "*****"
click at [613, 324] on icon "submit" at bounding box center [610, 320] width 7 height 7
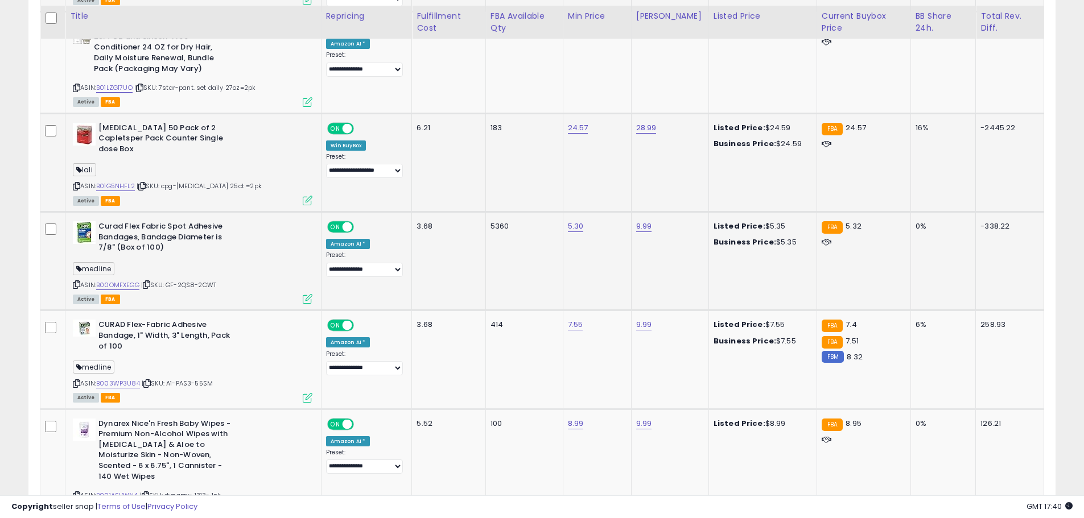
scroll to position [1100, 0]
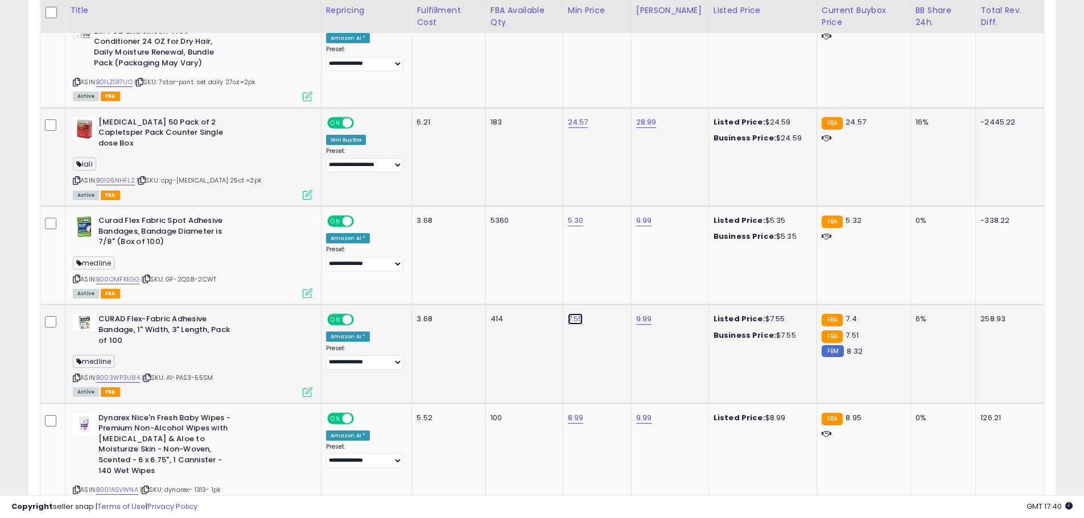
type input "***"
click at [611, 286] on icon "submit" at bounding box center [607, 289] width 7 height 7
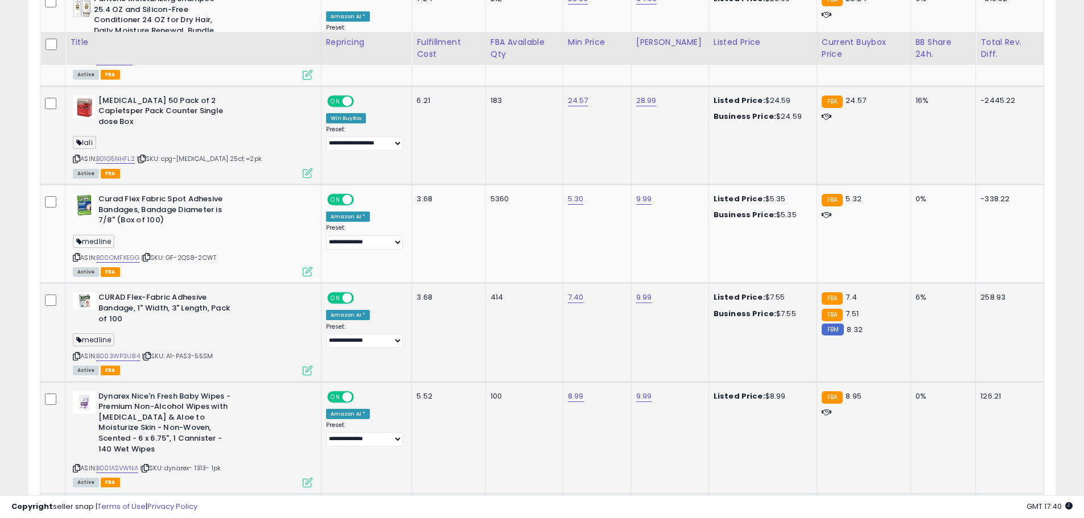
scroll to position [1176, 0]
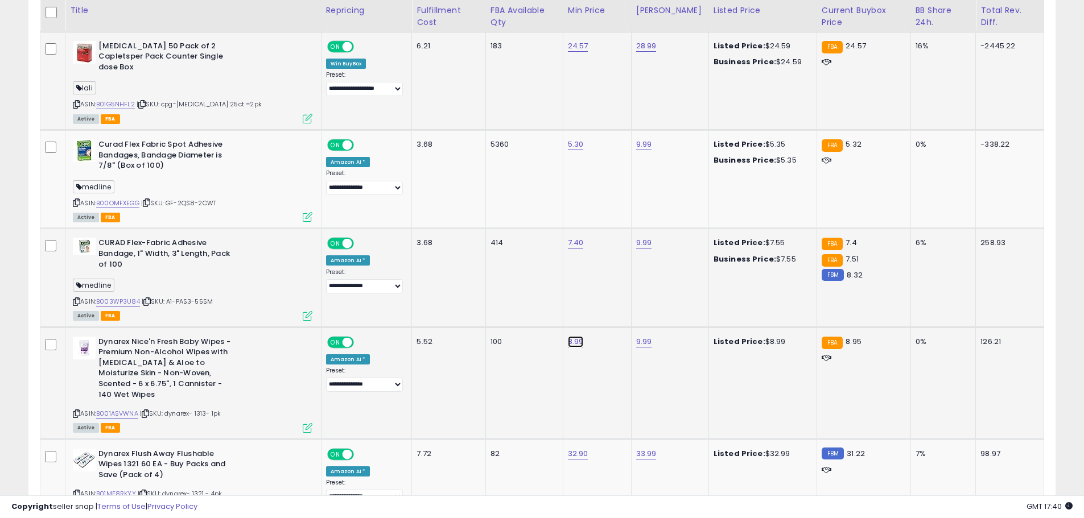
type input "***"
click at [612, 311] on icon "submit" at bounding box center [608, 312] width 7 height 7
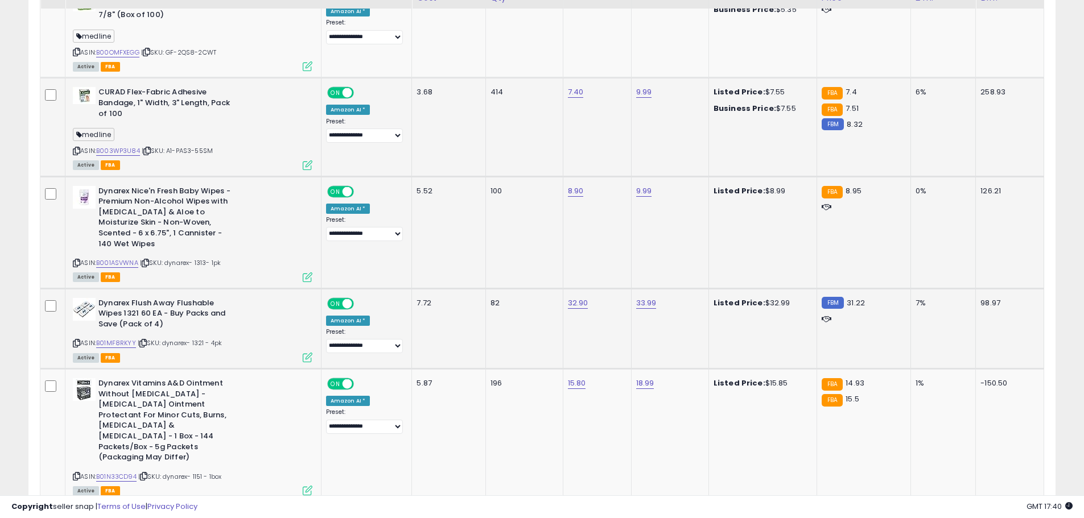
scroll to position [1328, 0]
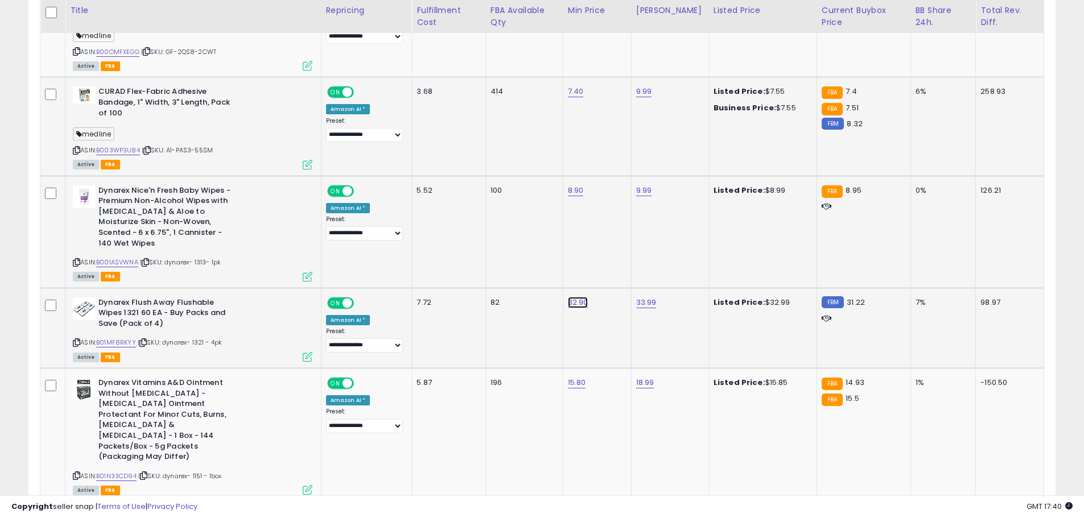
type input "**"
click at [613, 262] on icon "submit" at bounding box center [610, 262] width 7 height 7
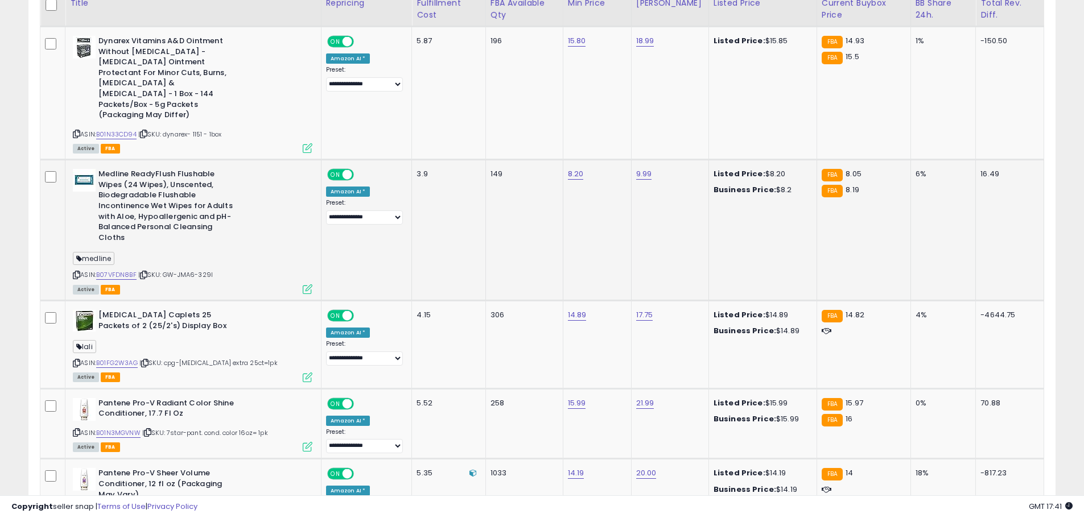
scroll to position [1707, 0]
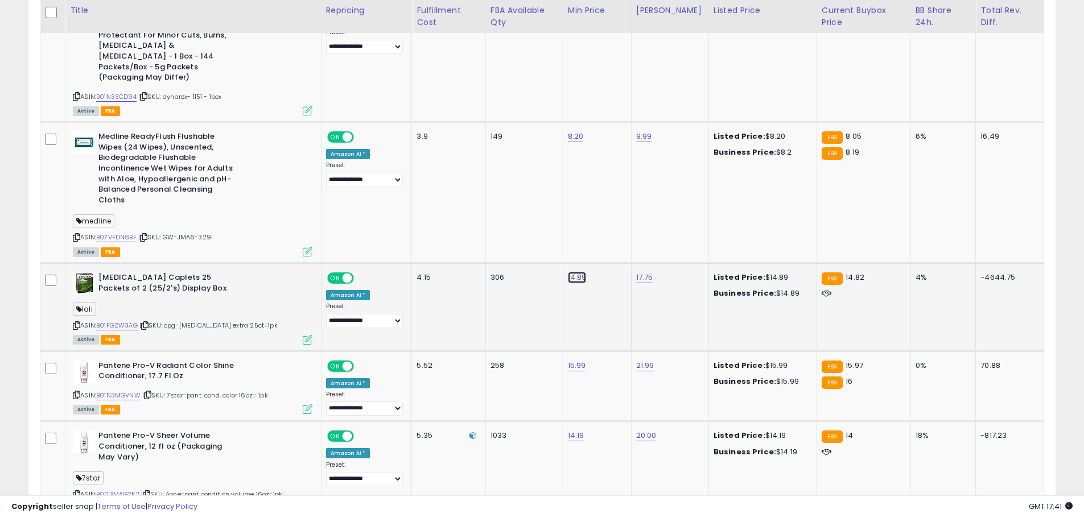
type input "****"
click at [613, 217] on icon "submit" at bounding box center [609, 216] width 7 height 7
type input "****"
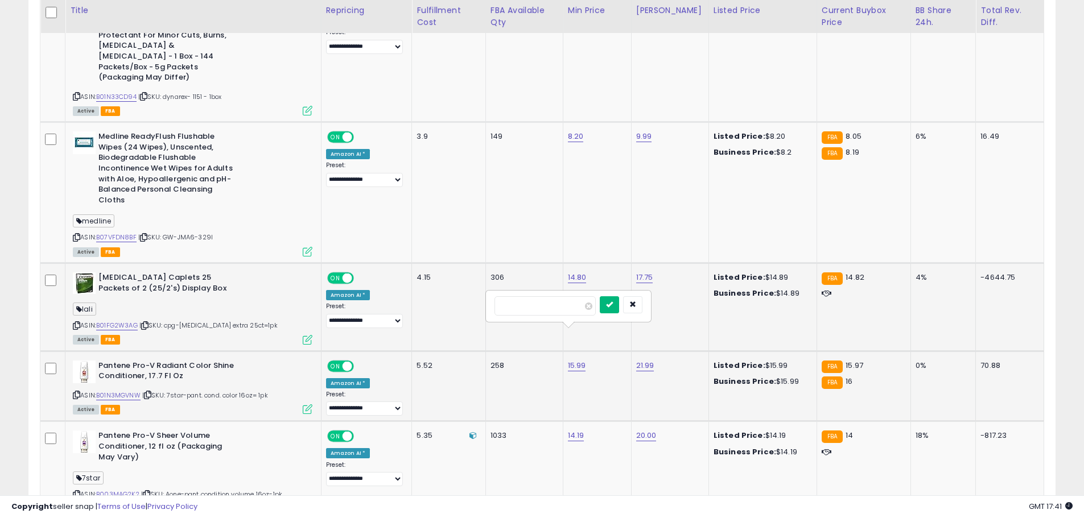
click at [619, 306] on button "submit" at bounding box center [609, 304] width 19 height 17
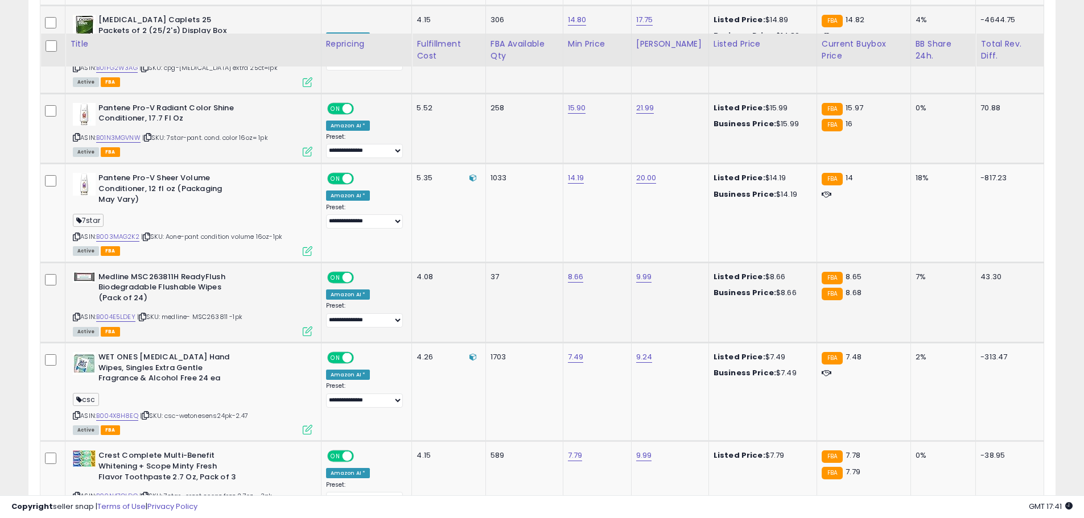
scroll to position [2010, 0]
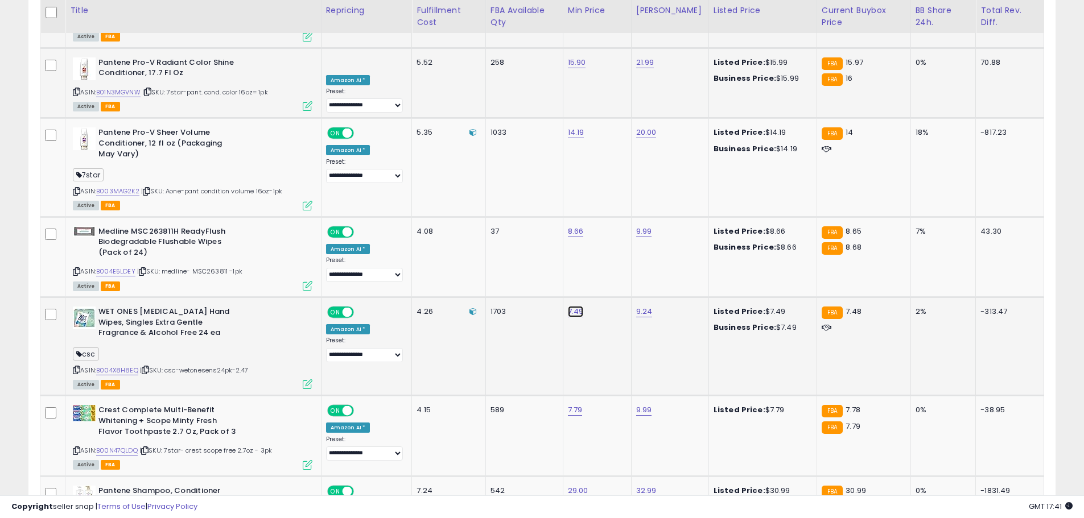
type input "***"
click at [611, 249] on icon "submit" at bounding box center [607, 250] width 7 height 7
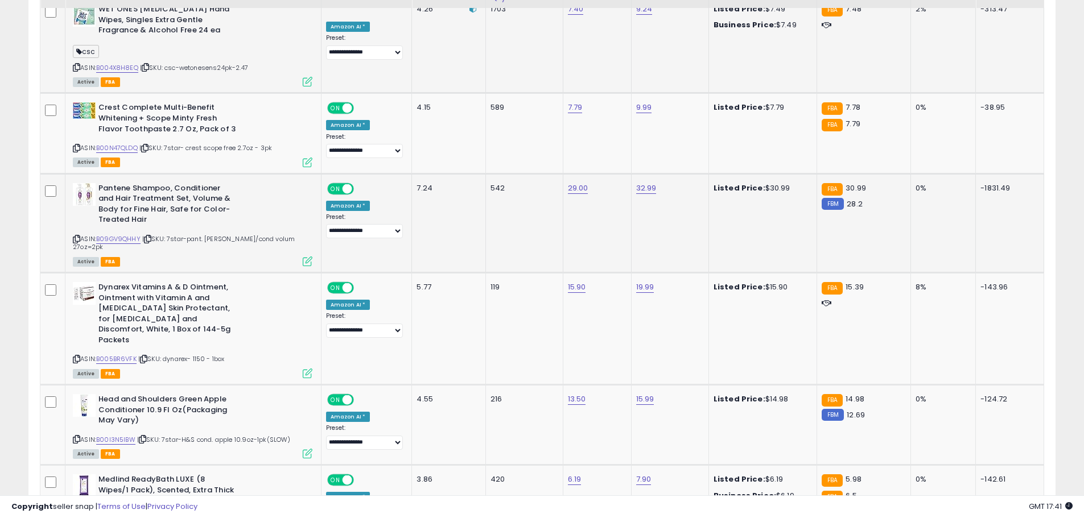
scroll to position [2314, 0]
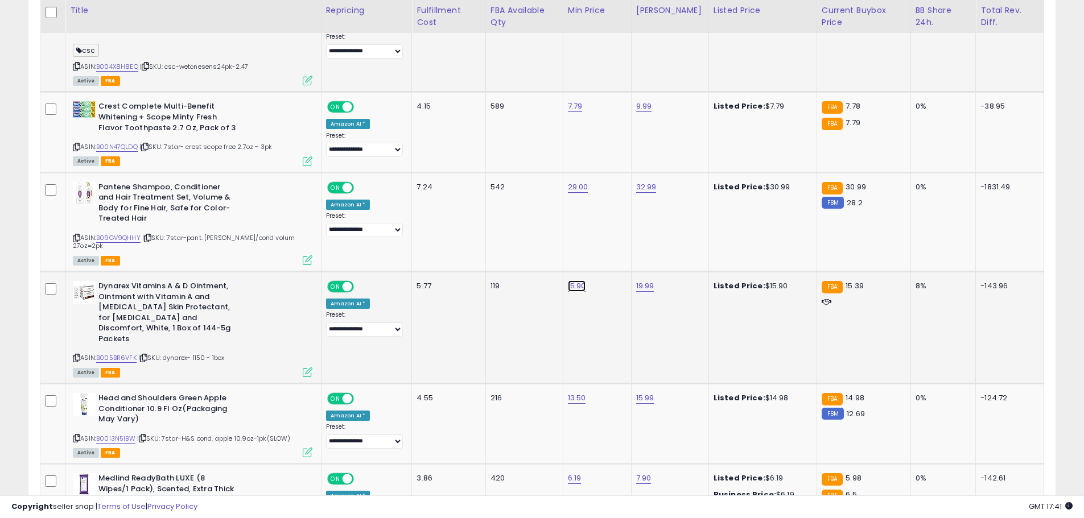
type input "*****"
click at [619, 218] on button "submit" at bounding box center [609, 225] width 19 height 17
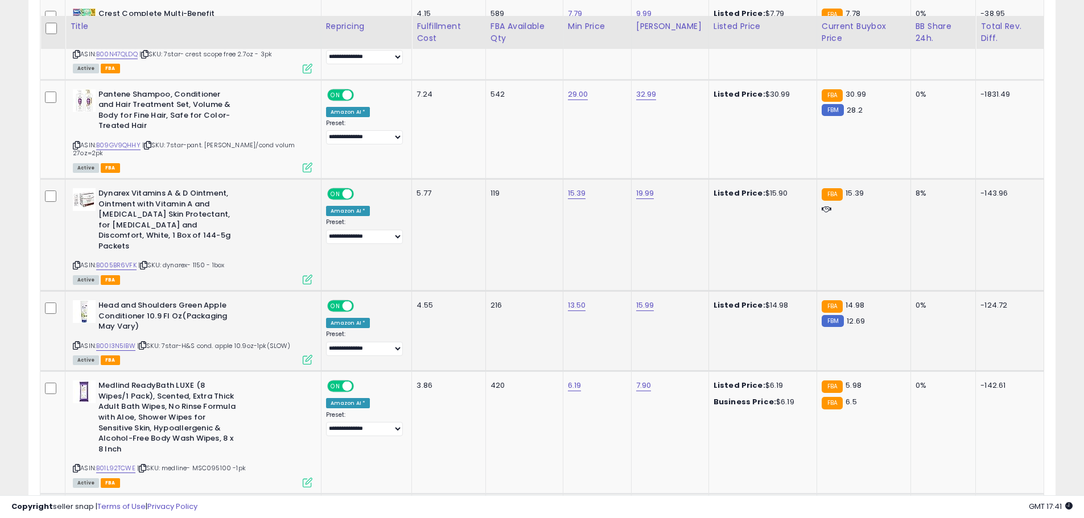
scroll to position [2428, 0]
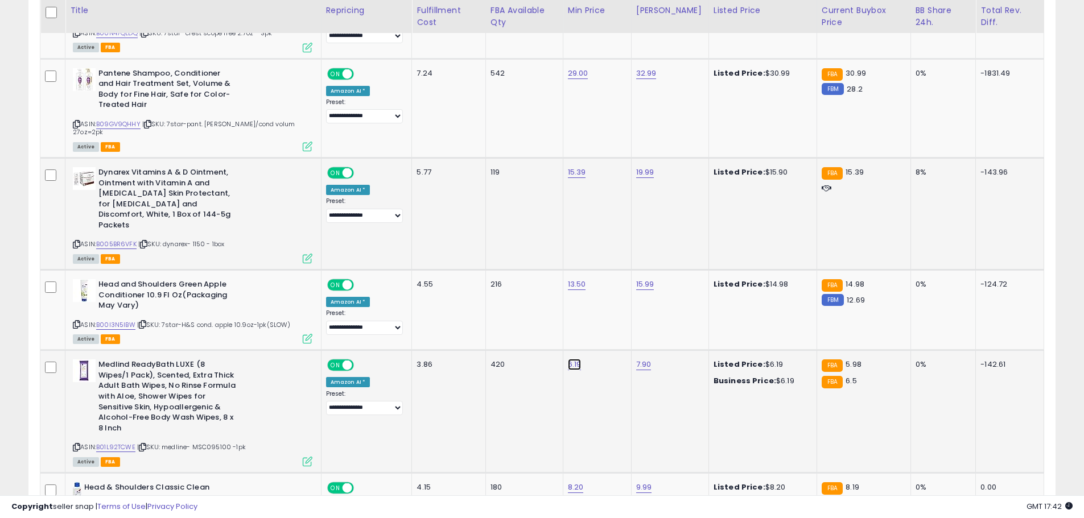
type input "*"
type input "****"
click at [611, 294] on icon "submit" at bounding box center [607, 293] width 7 height 7
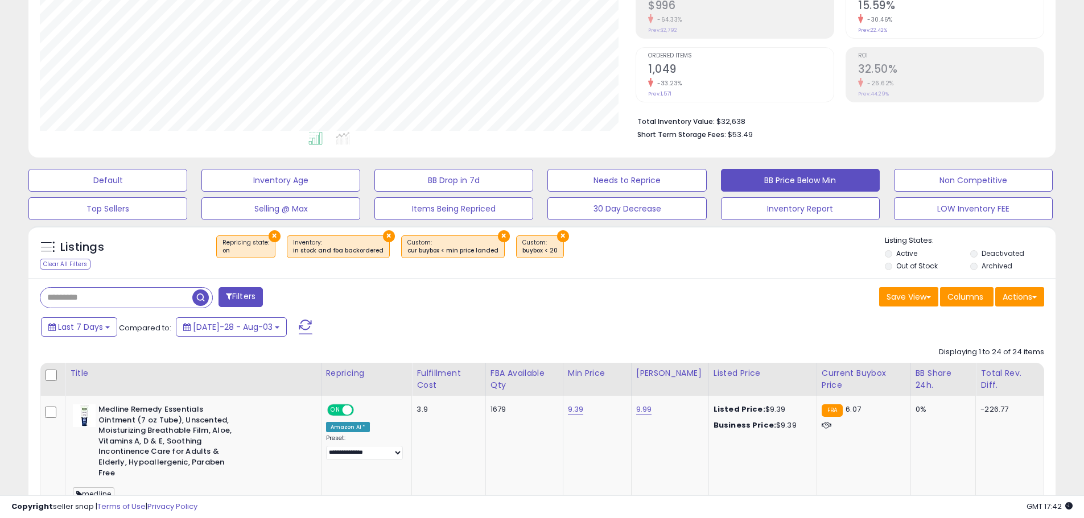
scroll to position [0, 0]
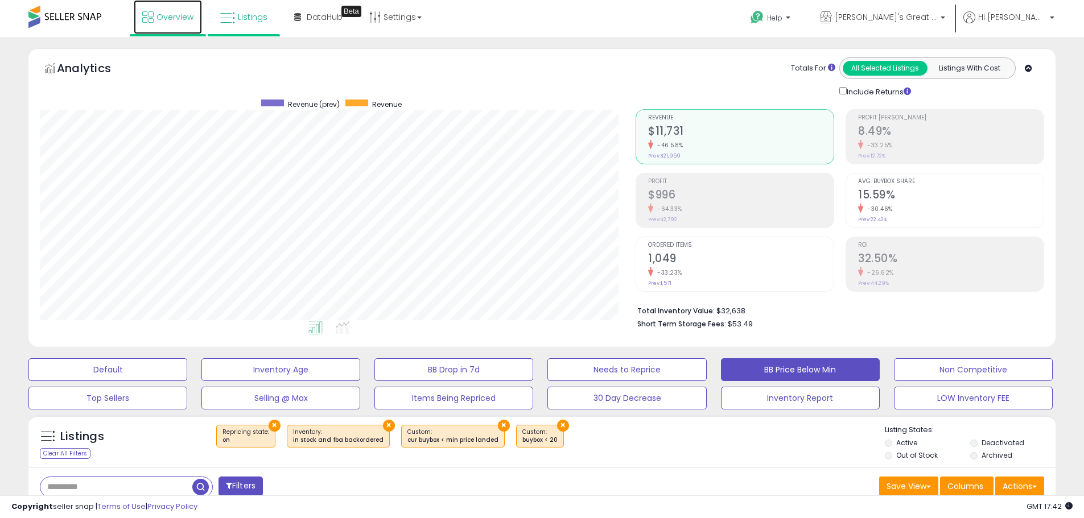
click at [157, 13] on span "Overview" at bounding box center [174, 16] width 37 height 11
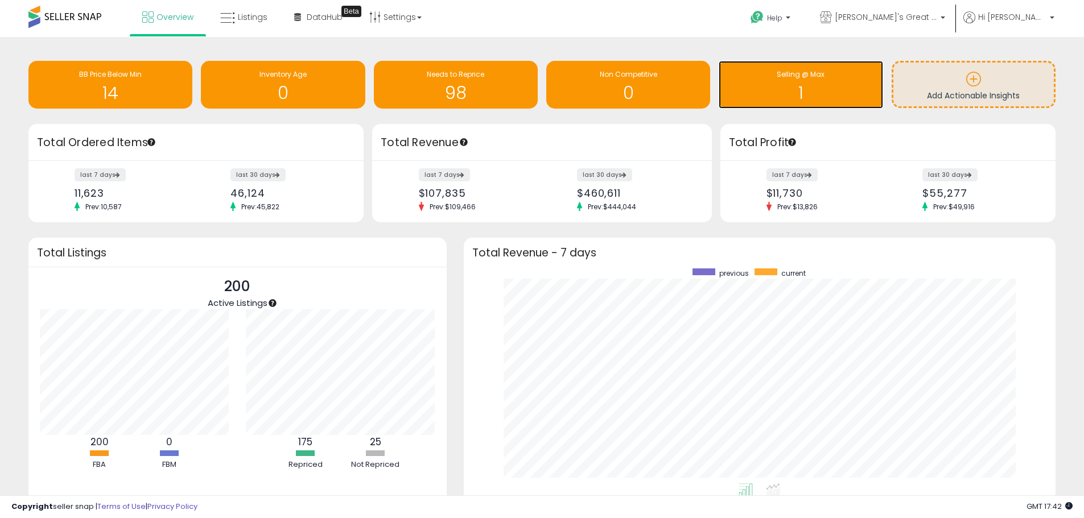
click at [829, 71] on div "Selling @ Max" at bounding box center [800, 74] width 152 height 11
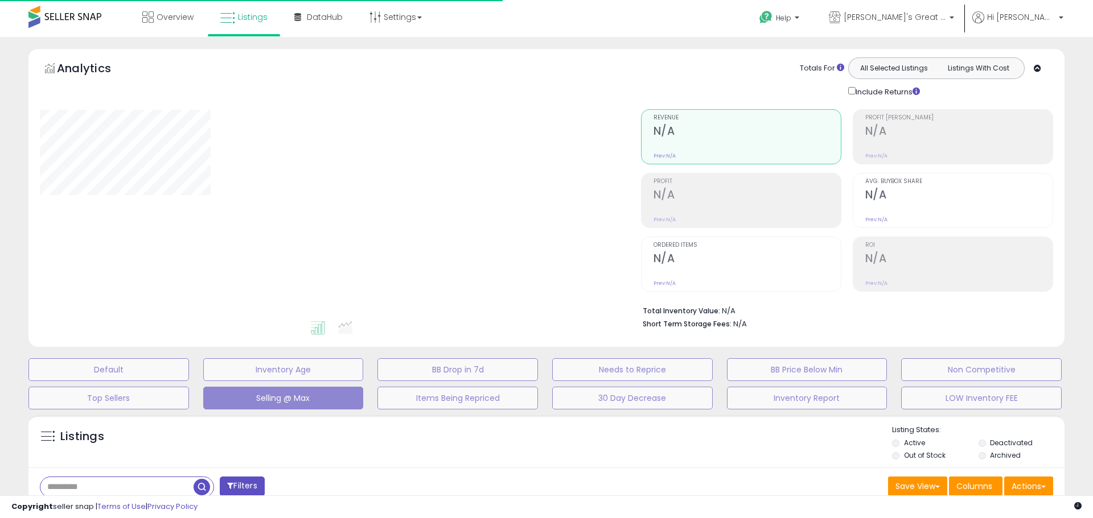
select select "**"
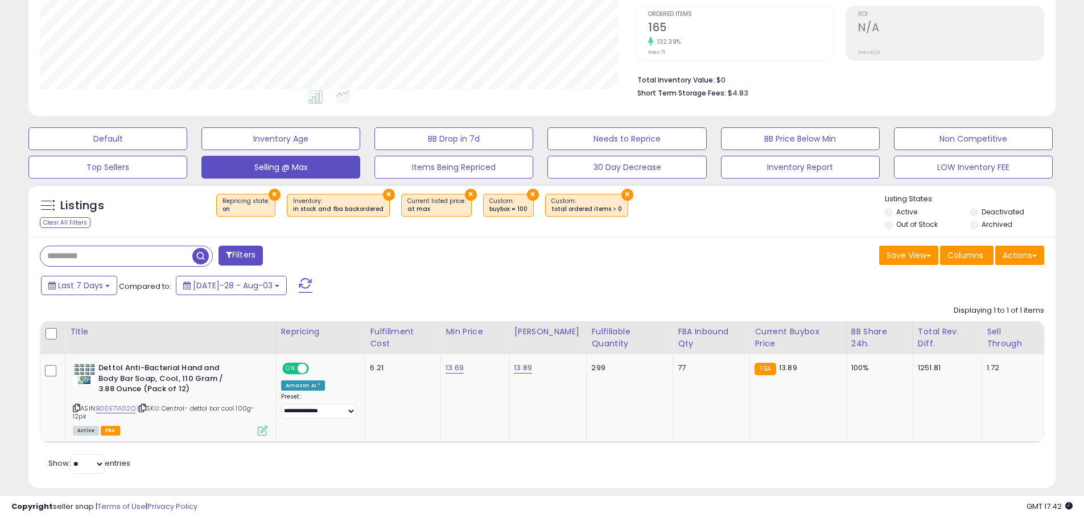
scroll to position [244, 0]
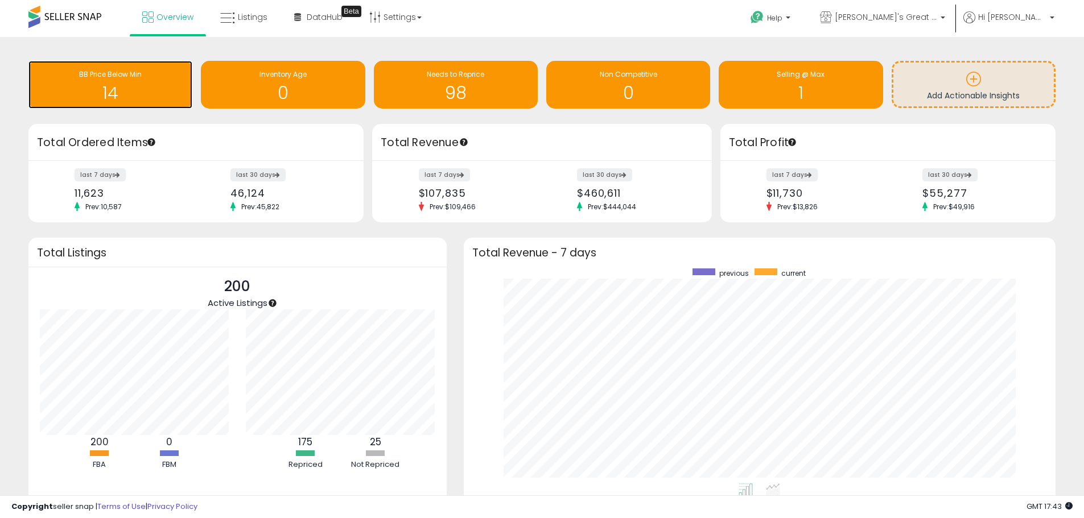
click at [150, 89] on h1 "14" at bounding box center [110, 93] width 152 height 19
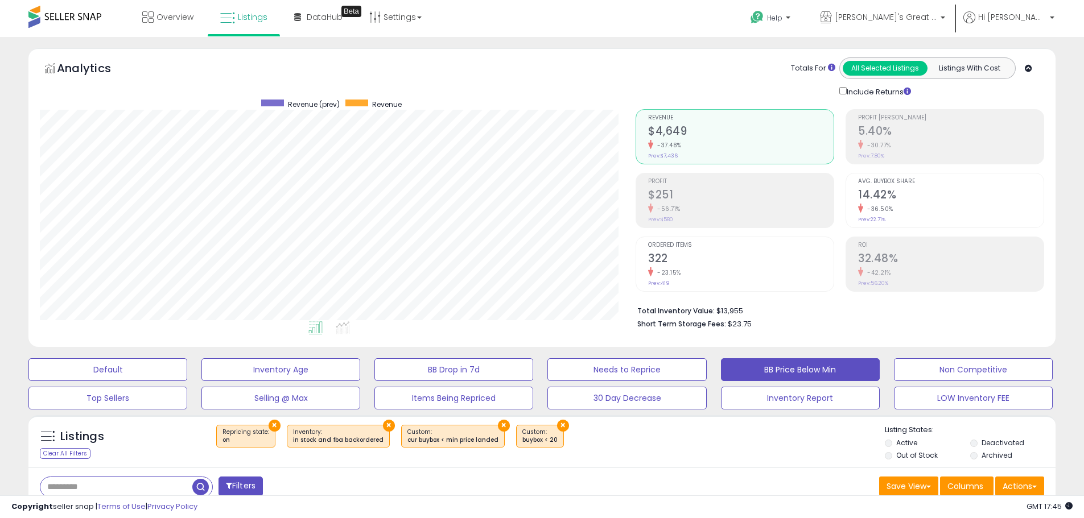
click at [46, 18] on span at bounding box center [64, 17] width 73 height 22
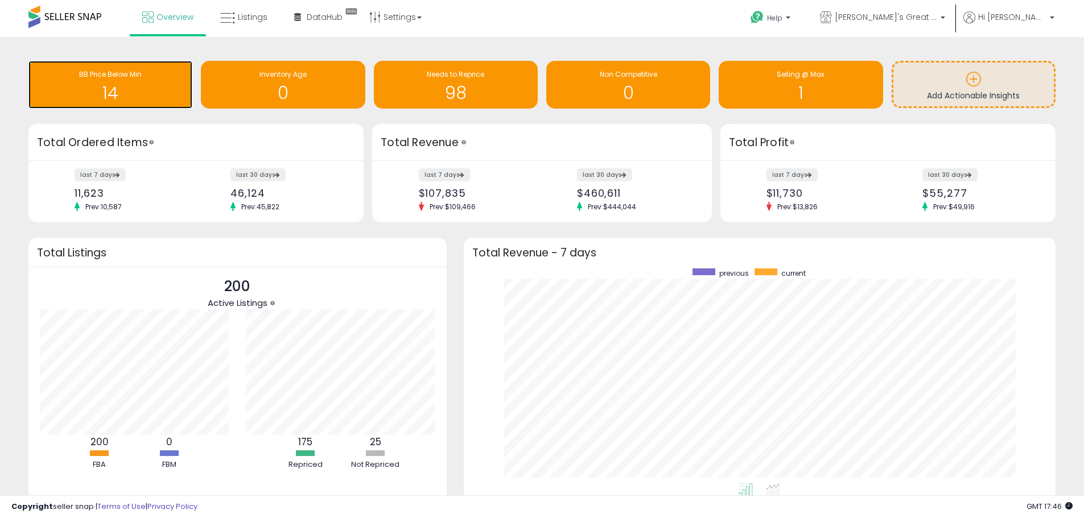
click at [142, 83] on div "14" at bounding box center [110, 85] width 152 height 33
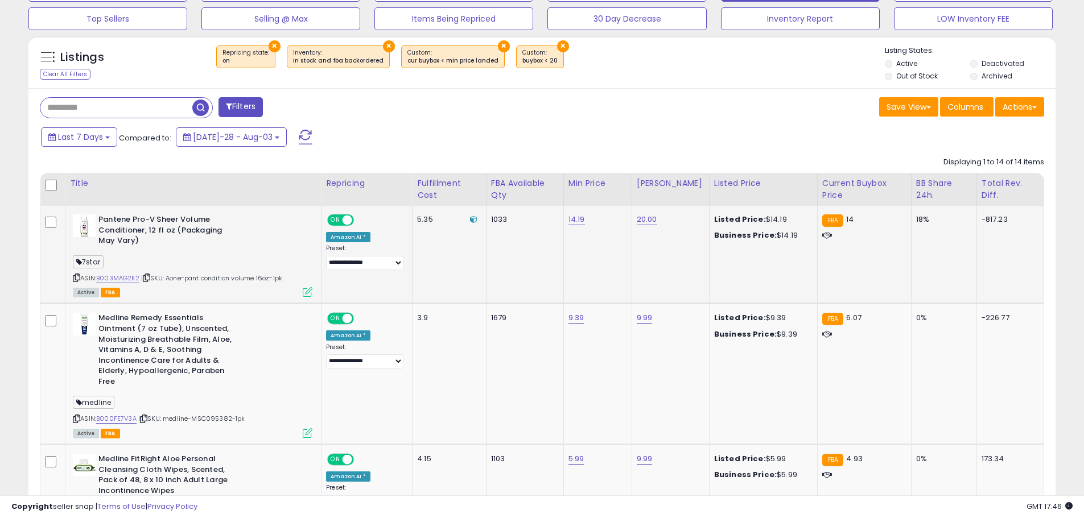
scroll to position [233, 596]
drag, startPoint x: 781, startPoint y: 217, endPoint x: 722, endPoint y: 210, distance: 59.6
click at [722, 210] on td "Listed Price: $14.19 Business Price: $14.19" at bounding box center [763, 255] width 108 height 98
drag, startPoint x: 597, startPoint y: 224, endPoint x: 547, endPoint y: 222, distance: 49.6
click at [547, 445] on tr "**********" at bounding box center [542, 499] width 1004 height 109
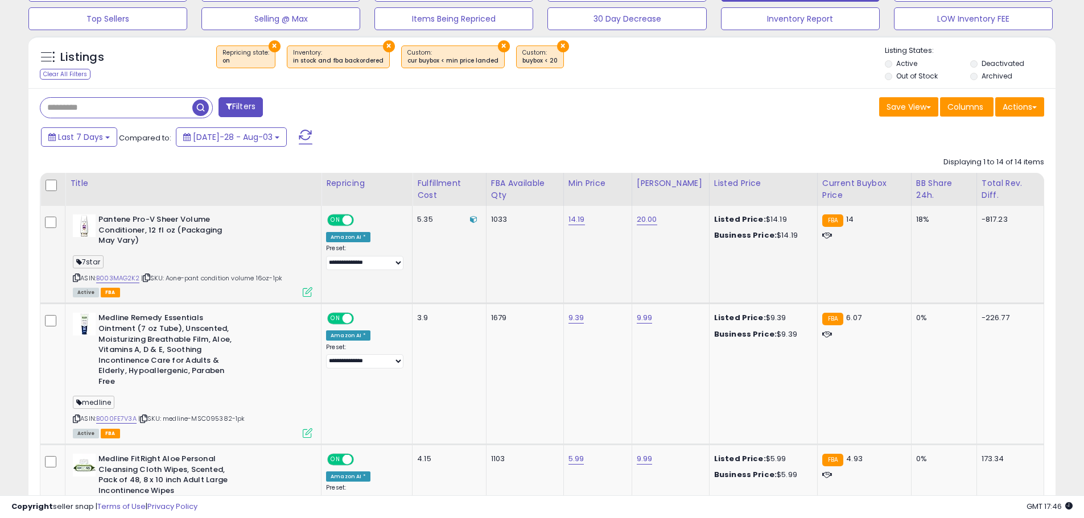
click at [709, 264] on td "Listed Price: $14.19 Business Price: $14.19" at bounding box center [763, 255] width 108 height 98
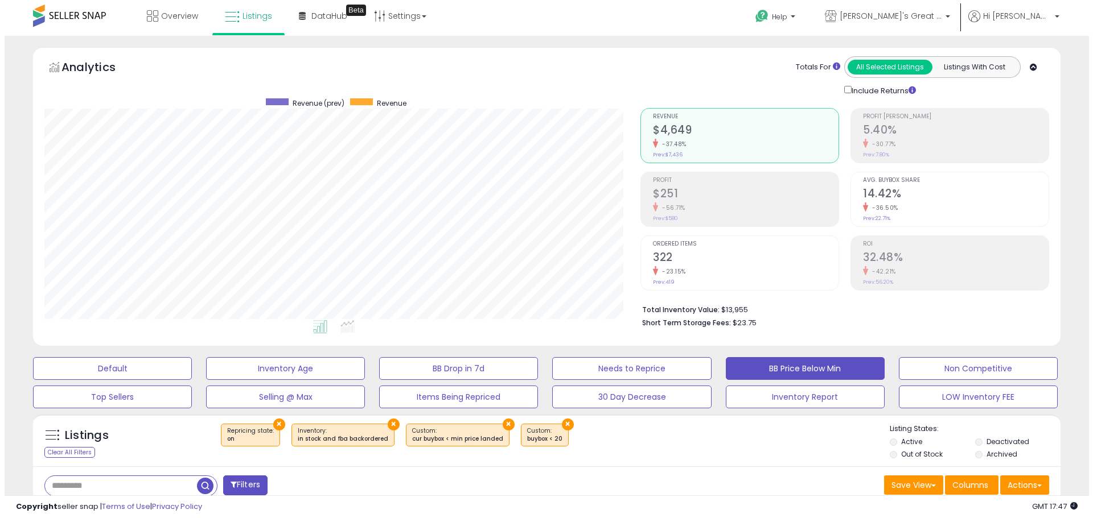
scroll to position [0, 0]
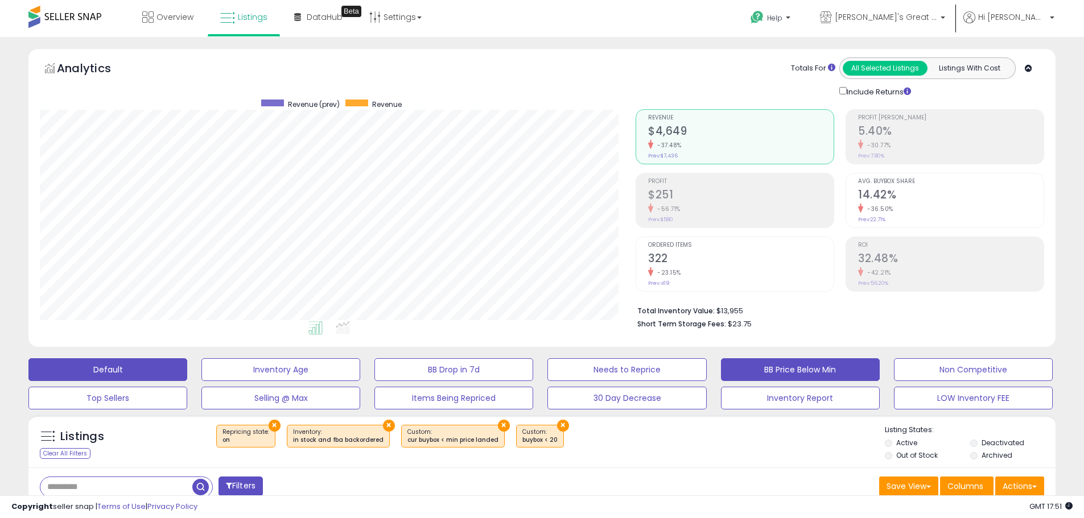
click at [162, 376] on button "Default" at bounding box center [107, 369] width 159 height 23
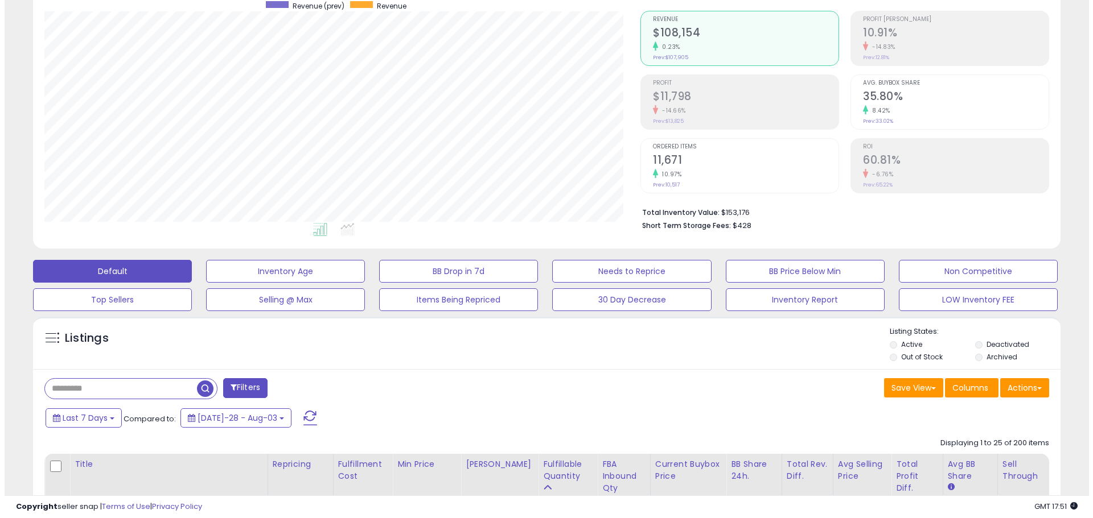
scroll to position [114, 0]
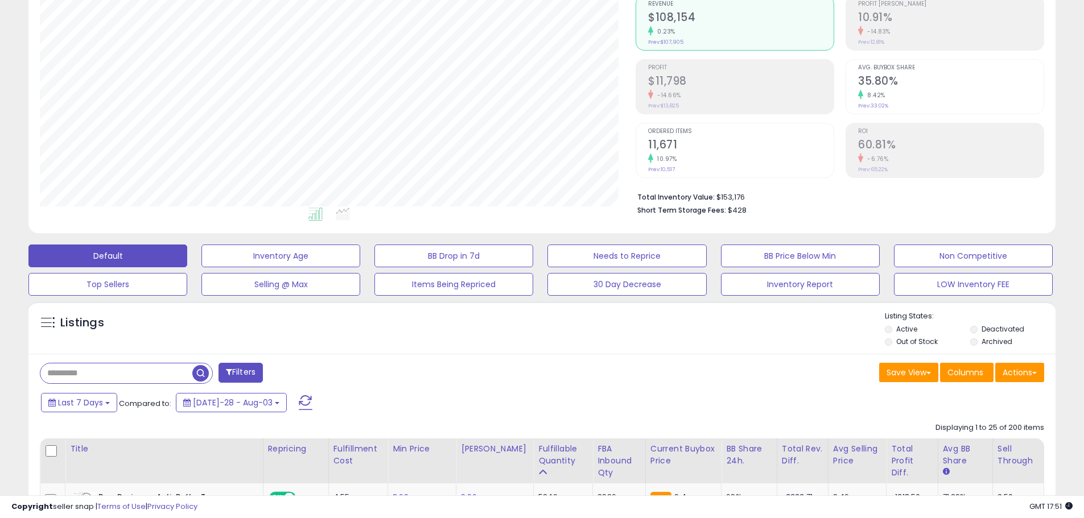
click at [80, 373] on input "text" at bounding box center [116, 374] width 152 height 20
paste input "**********"
type input "**********"
click at [296, 370] on span "button" at bounding box center [299, 373] width 17 height 17
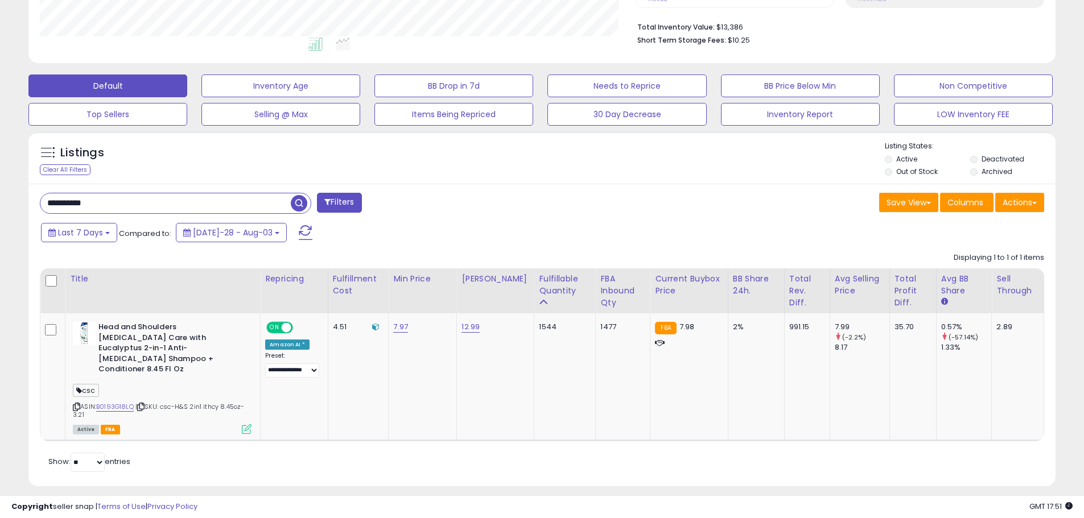
scroll to position [233, 596]
click at [129, 402] on link "B0193G18LQ" at bounding box center [115, 407] width 38 height 10
click at [477, 325] on link "12.99" at bounding box center [470, 326] width 18 height 11
type input "*"
type input "****"
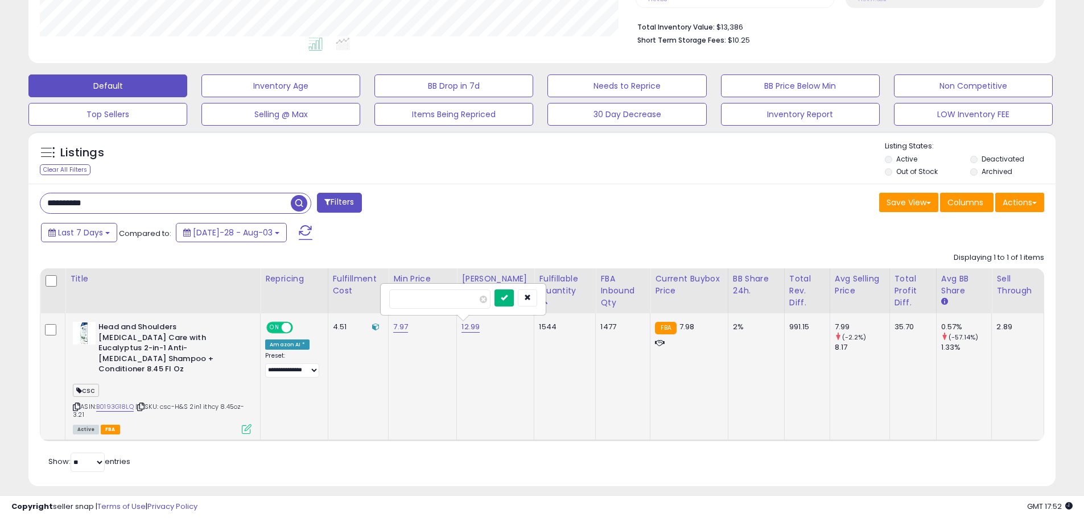
click at [514, 296] on button "submit" at bounding box center [503, 298] width 19 height 17
click at [405, 329] on link "7.97" at bounding box center [400, 326] width 15 height 11
type input "*"
type input "****"
click at [438, 297] on icon "submit" at bounding box center [434, 297] width 7 height 7
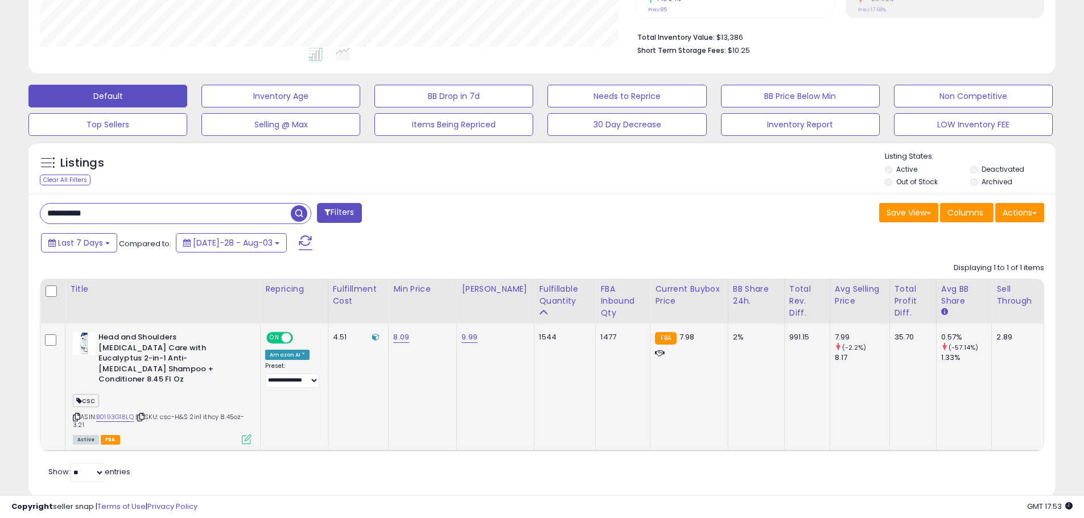
scroll to position [284, 0]
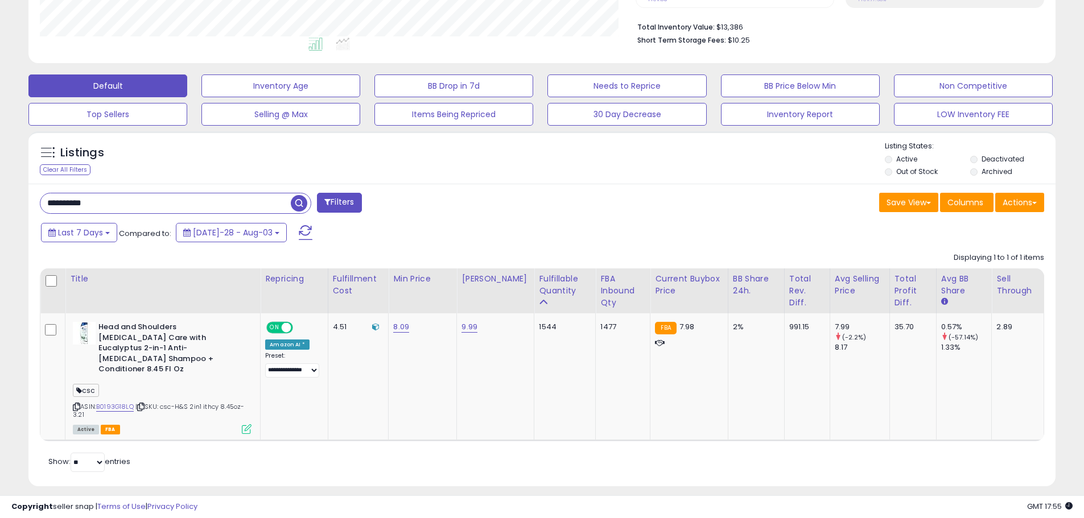
click at [111, 199] on input "**********" at bounding box center [165, 203] width 250 height 20
click at [294, 204] on span "button" at bounding box center [299, 203] width 17 height 17
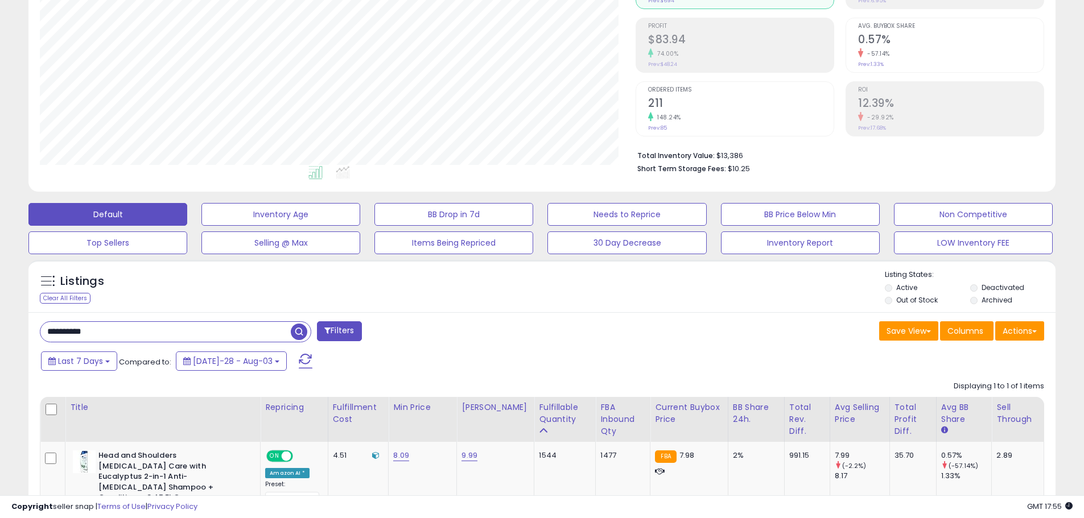
scroll to position [233, 596]
click at [169, 325] on input "**********" at bounding box center [165, 332] width 250 height 20
paste input "text"
type input "**********"
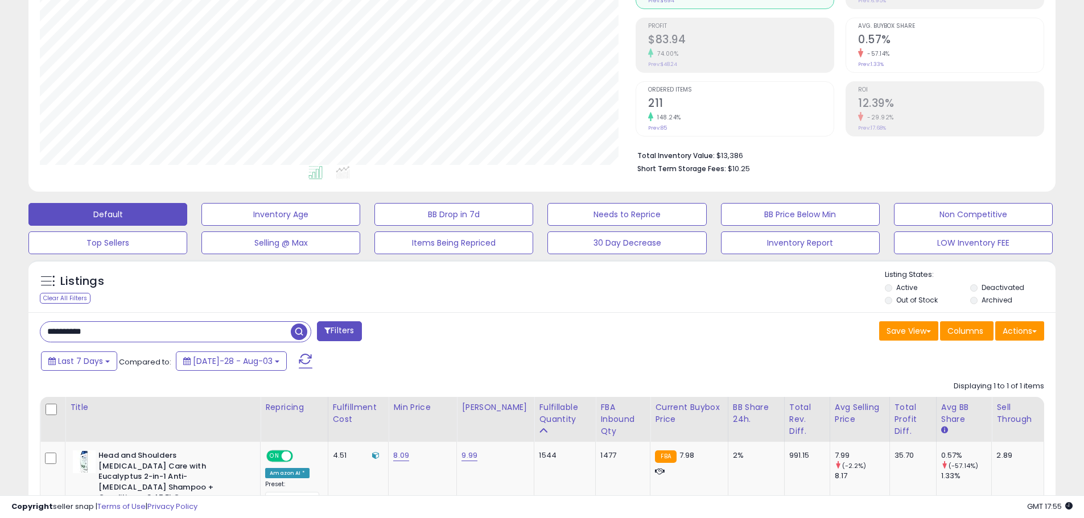
click at [296, 334] on span "button" at bounding box center [299, 332] width 17 height 17
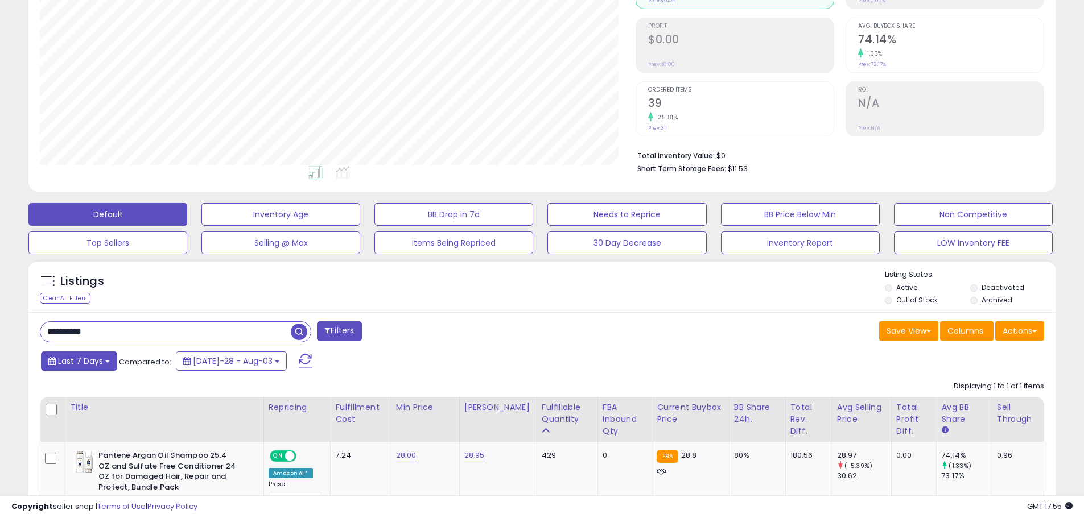
drag, startPoint x: 97, startPoint y: 339, endPoint x: 105, endPoint y: 357, distance: 19.7
click at [104, 356] on div "**********" at bounding box center [541, 449] width 1027 height 274
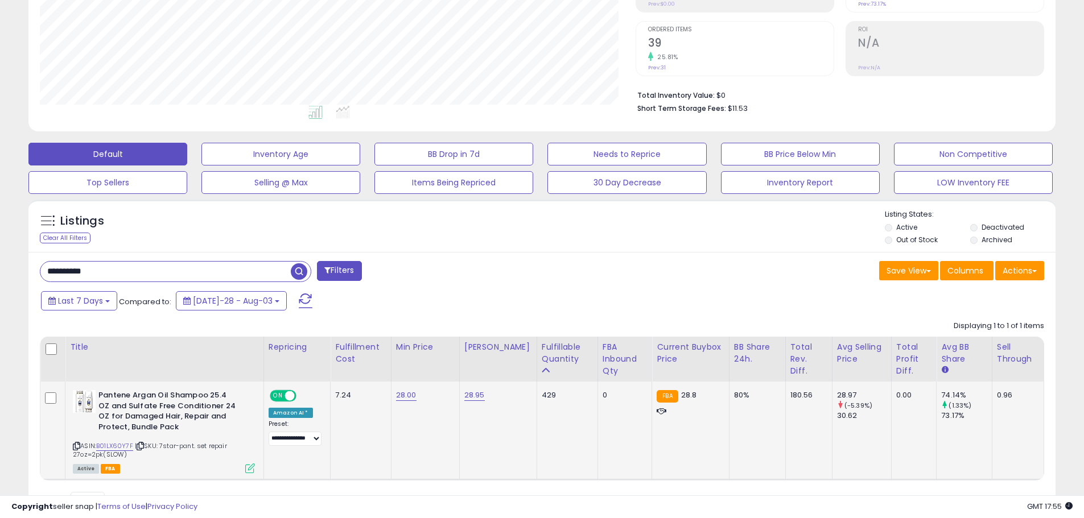
scroll to position [266, 0]
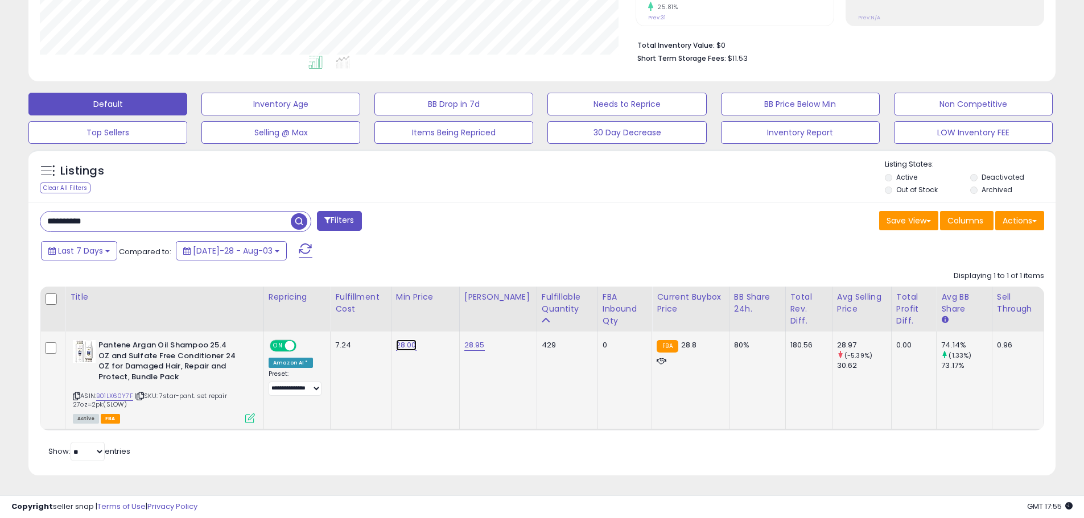
click at [407, 347] on link "28.00" at bounding box center [406, 345] width 20 height 11
click at [485, 348] on link "28.95" at bounding box center [474, 345] width 20 height 11
click at [408, 345] on link "28.00" at bounding box center [406, 345] width 20 height 11
type input "*"
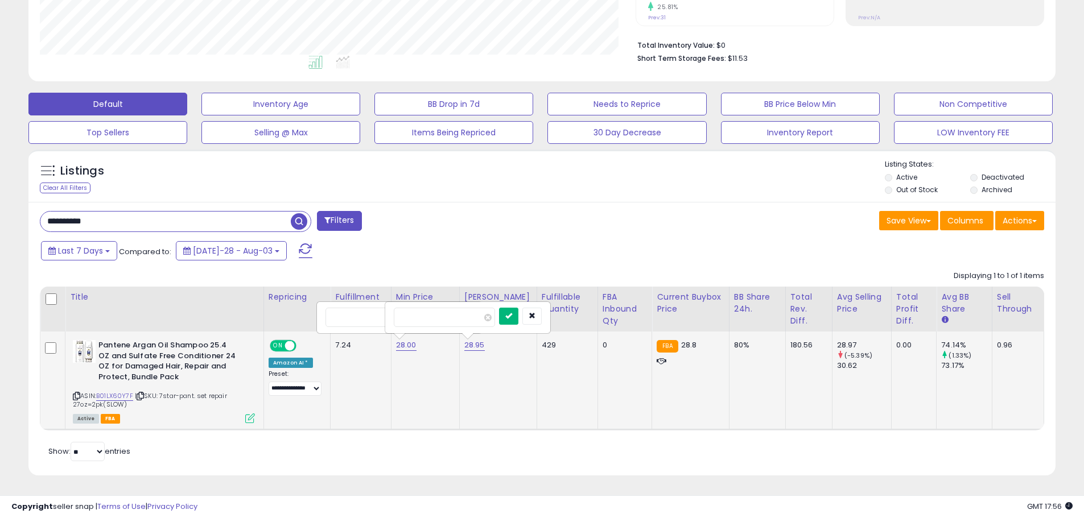
type input "**"
click at [512, 318] on icon "submit" at bounding box center [508, 315] width 7 height 7
click at [444, 319] on icon "submit" at bounding box center [440, 315] width 7 height 7
click at [478, 347] on link "28.95" at bounding box center [474, 345] width 20 height 11
type input "*****"
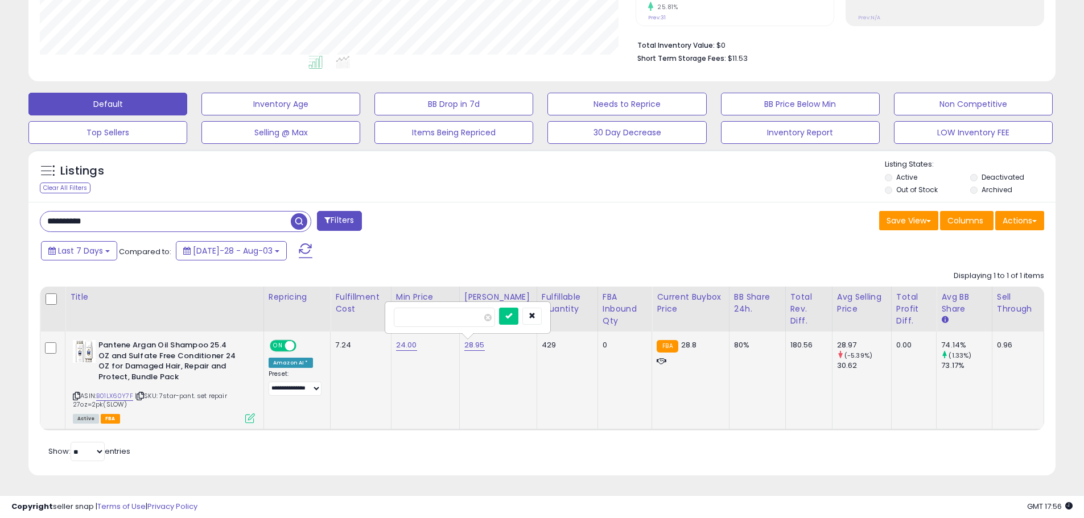
click at [369, 406] on td "7.24" at bounding box center [361, 381] width 60 height 98
click at [542, 320] on button "button" at bounding box center [531, 316] width 19 height 17
click at [476, 348] on link "28.95" at bounding box center [474, 345] width 20 height 11
drag, startPoint x: 436, startPoint y: 319, endPoint x: 348, endPoint y: 317, distance: 88.8
click at [348, 317] on table "Title Repricing" at bounding box center [542, 359] width 1004 height 144
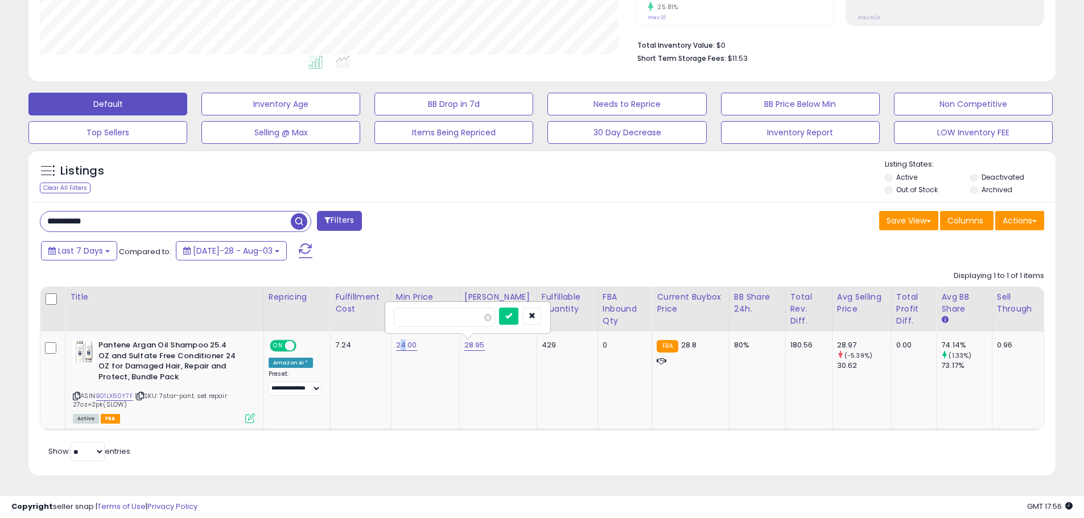
click at [403, 343] on td "24.00" at bounding box center [425, 381] width 68 height 98
click at [410, 351] on link "24.00" at bounding box center [406, 345] width 21 height 11
click at [343, 320] on input "*****" at bounding box center [375, 317] width 101 height 19
type input "*****"
click at [542, 311] on button "button" at bounding box center [531, 316] width 19 height 17
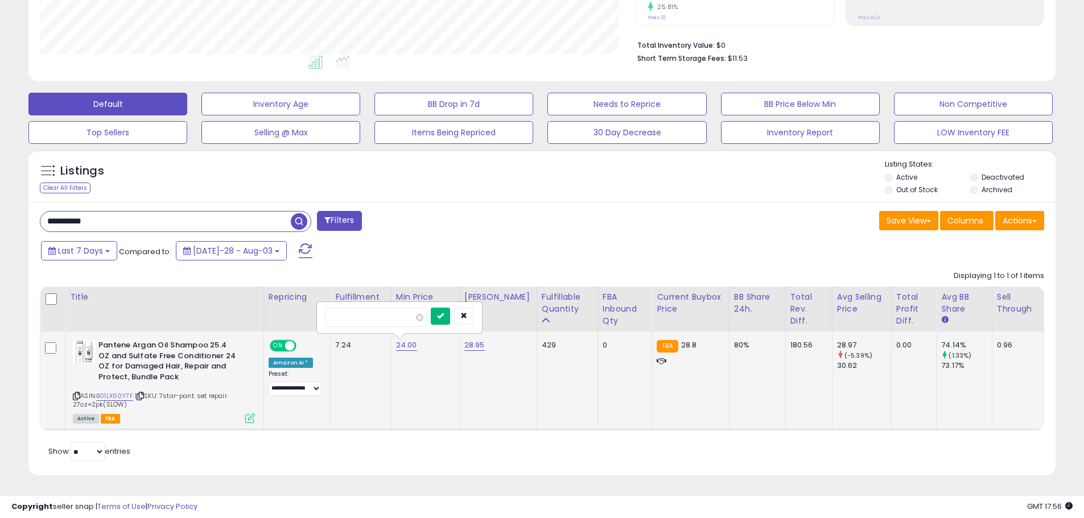
click at [444, 316] on icon "submit" at bounding box center [440, 315] width 7 height 7
click at [480, 340] on link "28.95" at bounding box center [474, 345] width 20 height 11
drag, startPoint x: 382, startPoint y: 320, endPoint x: 299, endPoint y: 314, distance: 83.9
click at [299, 314] on table "Title Repricing" at bounding box center [542, 359] width 1004 height 144
type input "*****"
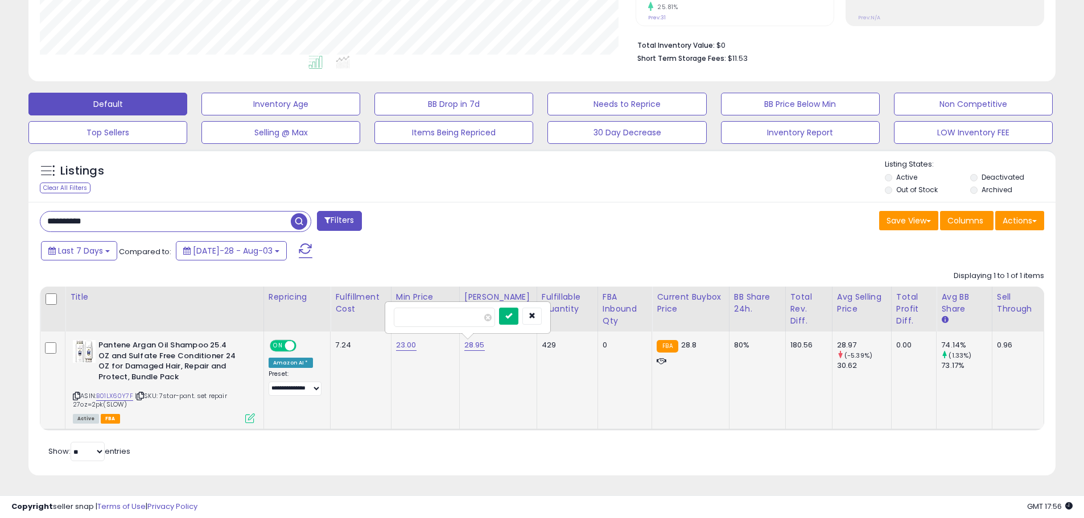
click at [518, 320] on button "submit" at bounding box center [508, 316] width 19 height 17
